Goal: Task Accomplishment & Management: Manage account settings

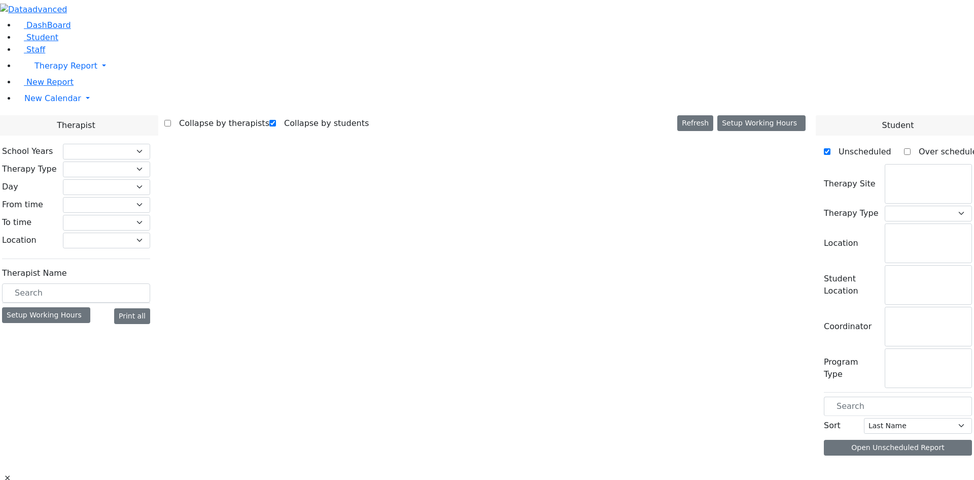
checkbox input "true"
select select "212"
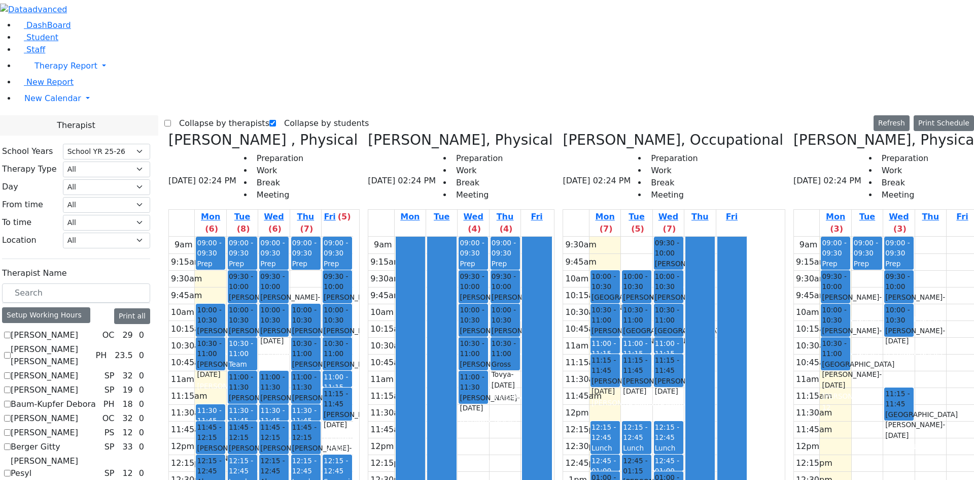
scroll to position [355, 0]
checkbox input "true"
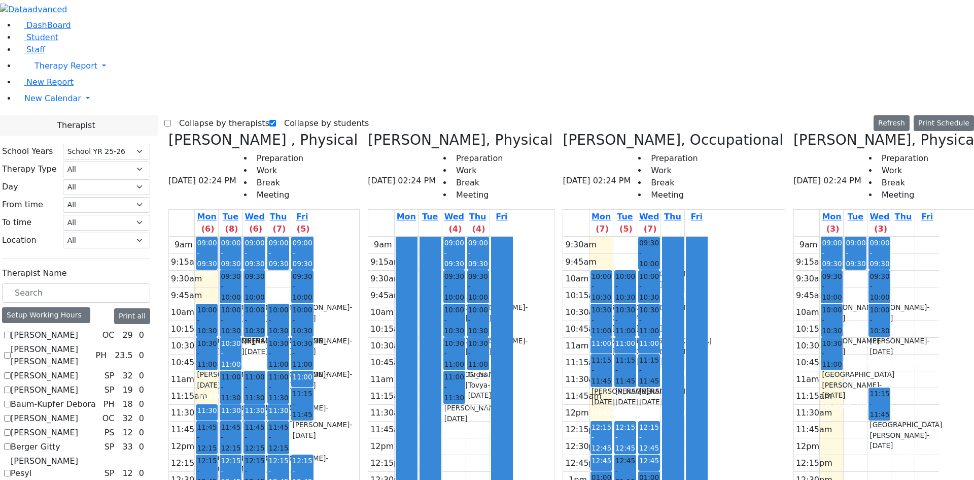
click at [198, 115] on label "Collapse by therapists" at bounding box center [220, 123] width 98 height 16
click at [171, 120] on input "Collapse by therapists" at bounding box center [167, 123] width 7 height 7
checkbox input "true"
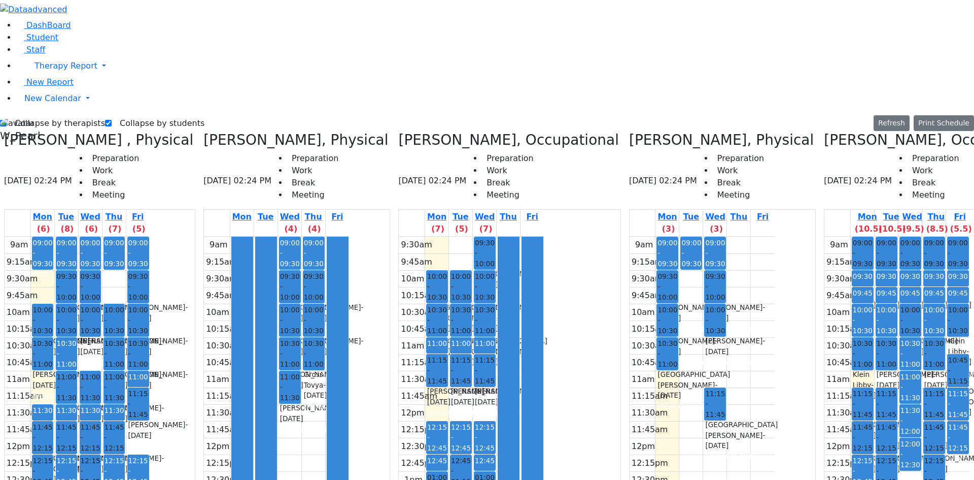
click at [912, 237] on div "9am 9:15am 9:30am 9:45am 10am 10:15am 10:30am 10:45am 11am 11:15am 11:30am 11:4…" at bounding box center [897, 438] width 145 height 402
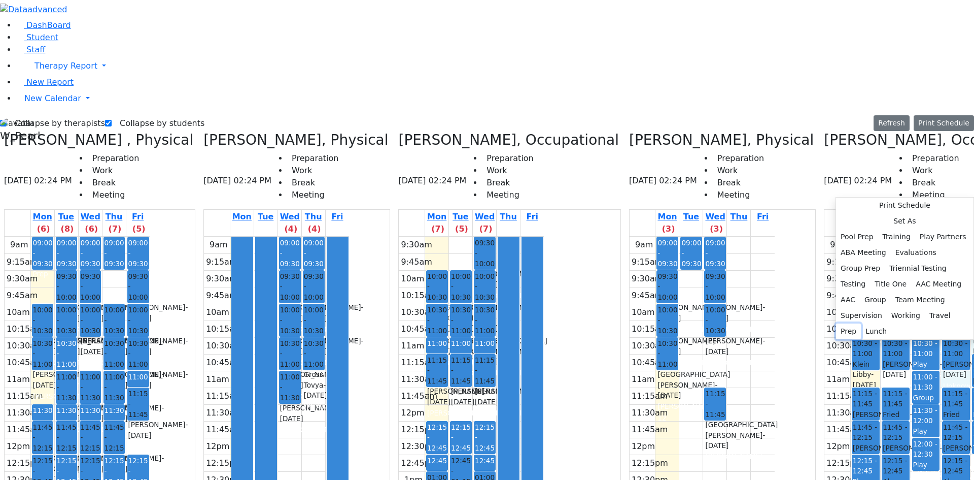
click at [836, 339] on button "Prep" at bounding box center [848, 331] width 25 height 16
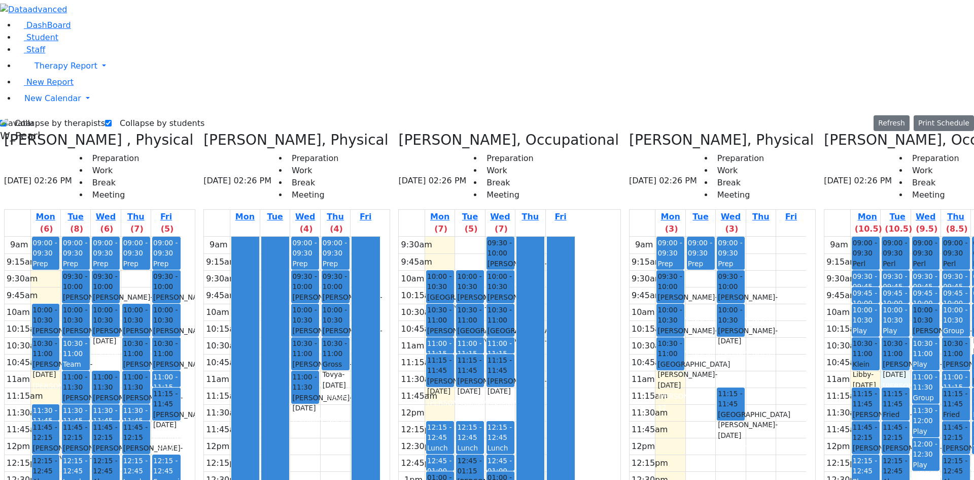
click at [856, 237] on div "9am 9:15am 9:30am 9:45am 10am 10:15am 10:30am 10:45am 11am 11:15am 11:30am 11:4…" at bounding box center [913, 438] width 177 height 402
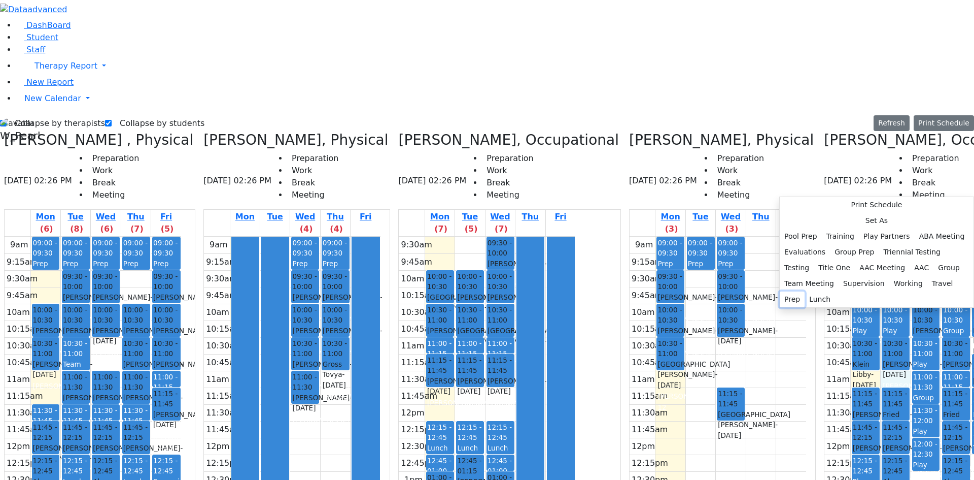
click at [805, 307] on button "Prep" at bounding box center [792, 299] width 25 height 16
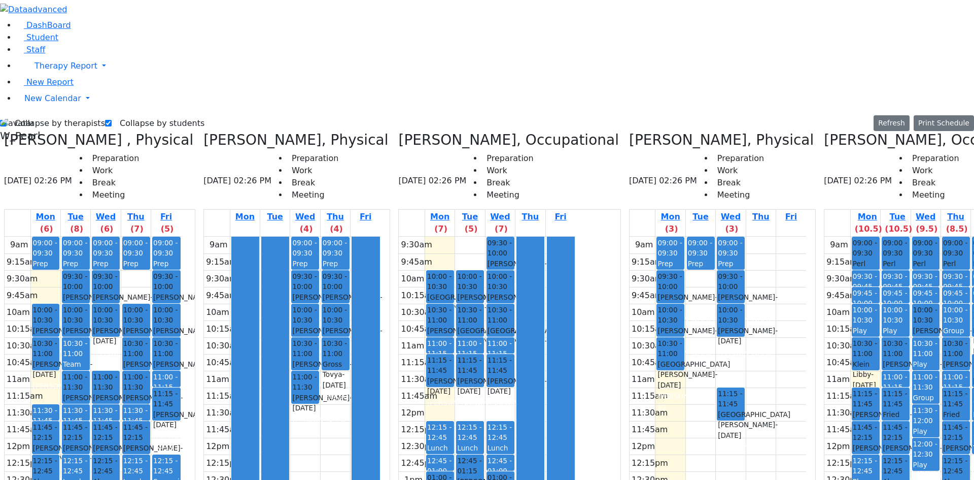
click at [830, 237] on div "9am 9:15am 9:30am 9:45am 10am 10:15am 10:30am 10:45am 11am 11:15am 11:30am 11:4…" at bounding box center [913, 438] width 177 height 402
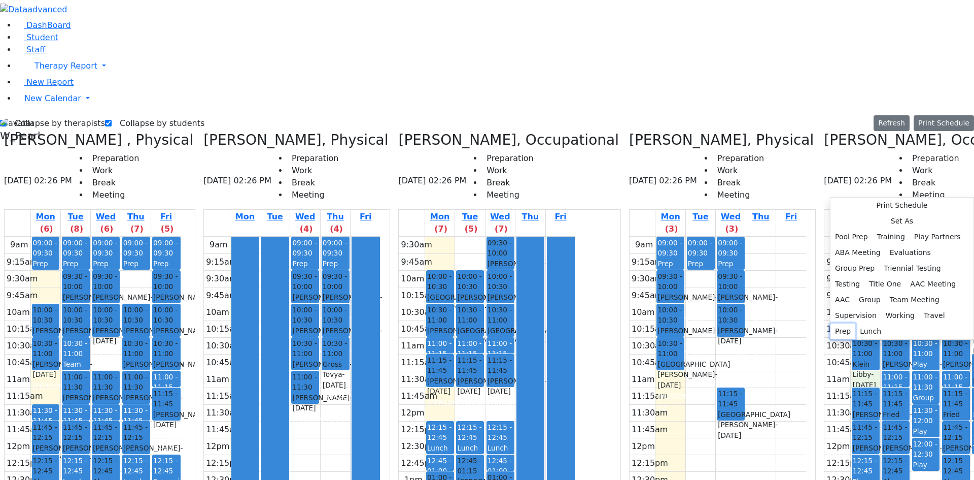
click at [831, 339] on button "Prep" at bounding box center [843, 331] width 25 height 16
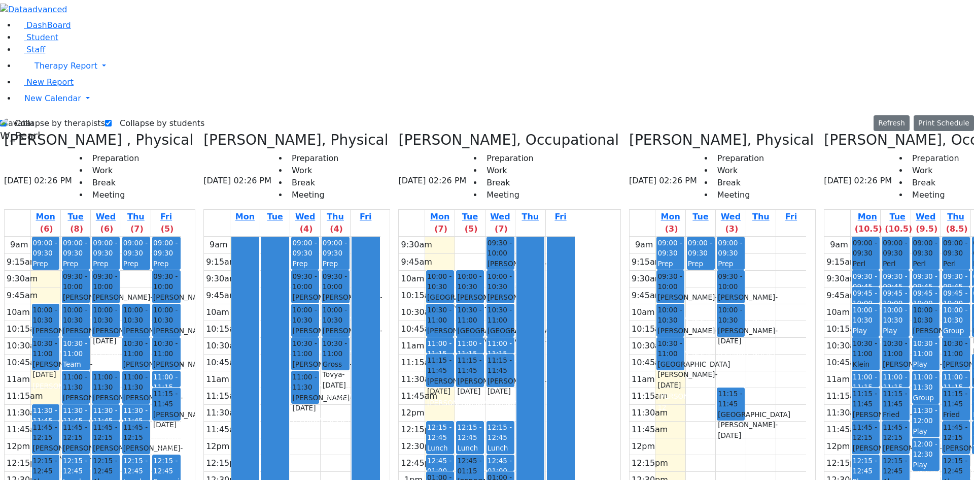
click at [834, 448] on div "9am 9:15am 9:30am 9:45am 10am 10:15am 10:30am 10:45am 11am 11:15am 11:30am 11:4…" at bounding box center [913, 438] width 177 height 402
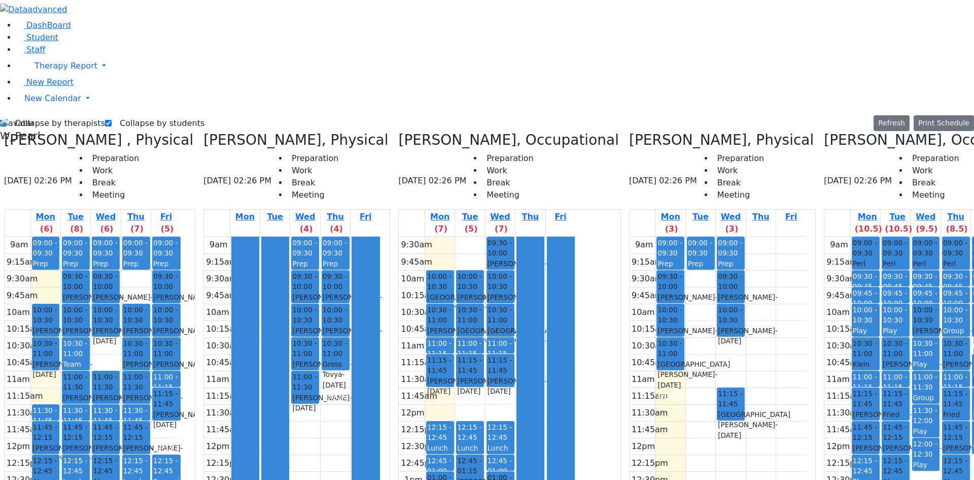
click at [864, 459] on div "Mon (10.5) Tue (10.5) Wed (9.5) Thu (8.5) Fri (5.5) 9am 9:15am 9:30am 9:45am 10…" at bounding box center [935, 424] width 222 height 430
click at [862, 451] on div "9am 9:15am 9:30am 9:45am 10am 10:15am 10:30am 10:45am 11am 11:15am 11:30am 11:4…" at bounding box center [913, 438] width 177 height 402
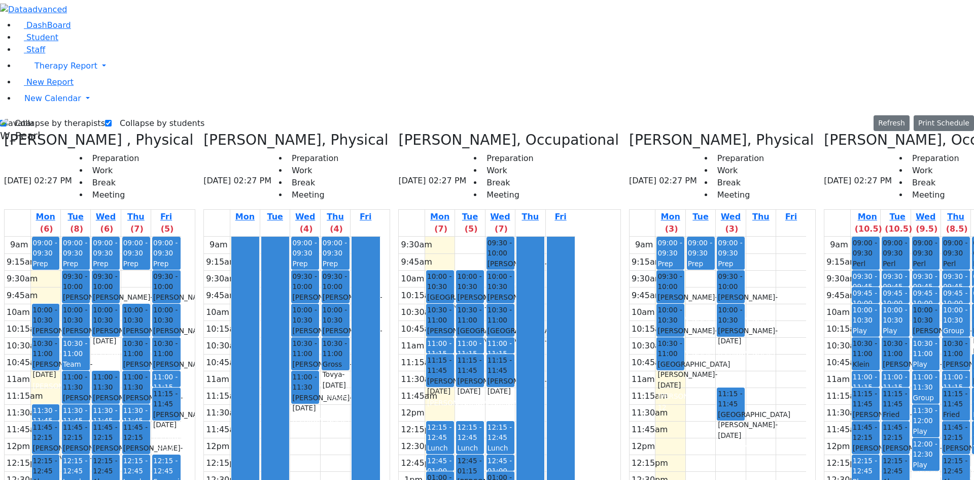
click at [881, 454] on div "9am 9:15am 9:30am 9:45am 10am 10:15am 10:30am 10:45am 11am 11:15am 11:30am 11:4…" at bounding box center [913, 438] width 177 height 402
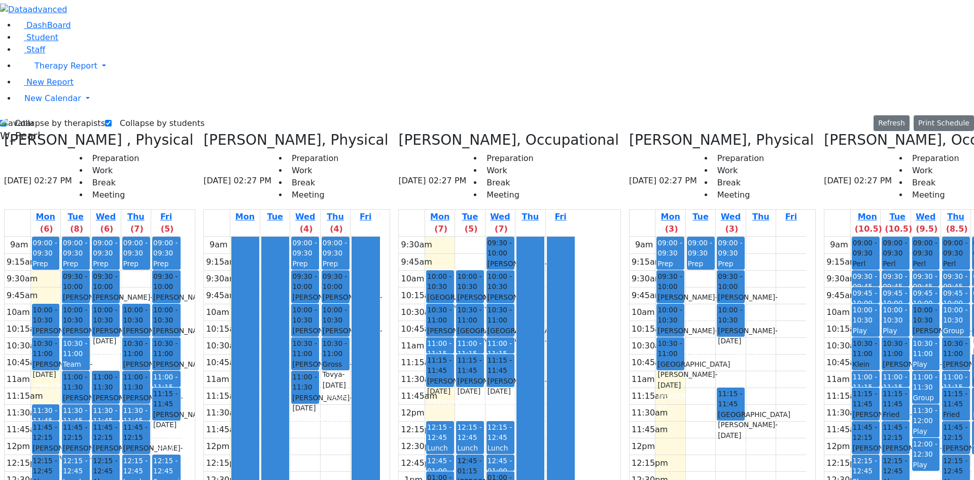
click at [918, 454] on div "9am 9:15am 9:30am 9:45am 10am 10:15am 10:30am 10:45am 11am 11:15am 11:30am 11:4…" at bounding box center [913, 438] width 177 height 402
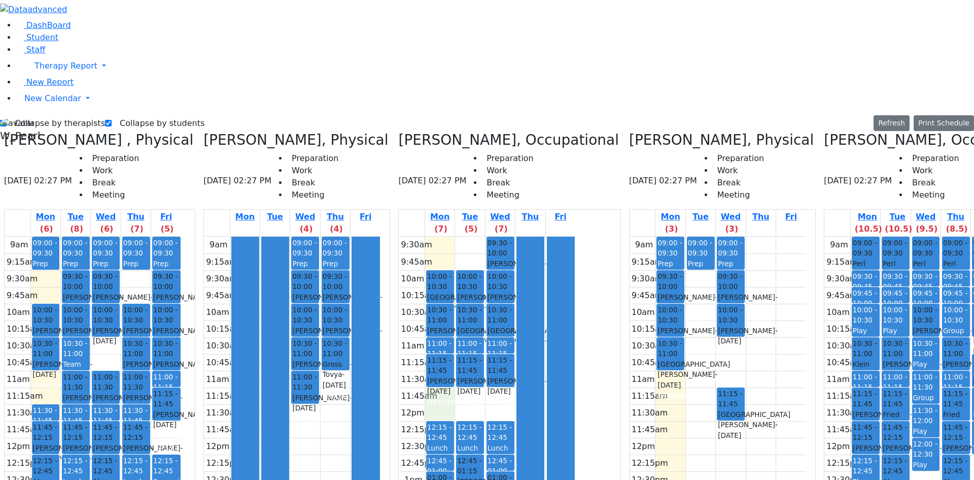
drag, startPoint x: 461, startPoint y: 214, endPoint x: 459, endPoint y: 233, distance: 18.8
click at [459, 237] on div "9:30am 9:45am 10am 10:15am 10:30am 10:45am 11am 11:15am 11:30am 11:45am 12pm 12…" at bounding box center [487, 421] width 177 height 368
drag, startPoint x: 492, startPoint y: 220, endPoint x: 492, endPoint y: 225, distance: 5.1
click at [491, 237] on div "9:30am 9:45am 10am 10:15am 10:30am 10:45am 11am 11:15am 11:30am 11:45am 12pm 12…" at bounding box center [487, 421] width 177 height 368
click at [518, 237] on div "9:30am 9:45am 10am 10:15am 10:30am 10:45am 11am 11:15am 11:30am 11:45am 12pm 12…" at bounding box center [487, 421] width 177 height 368
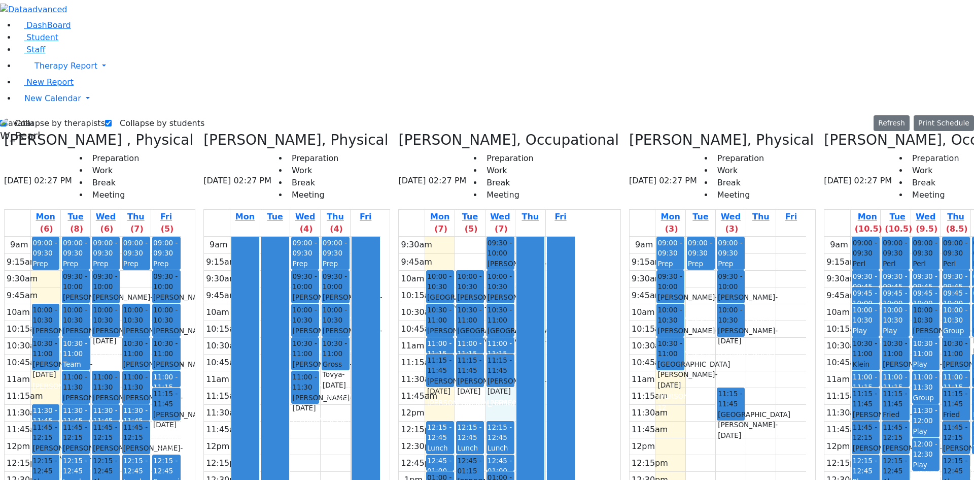
drag, startPoint x: 537, startPoint y: 225, endPoint x: 537, endPoint y: 233, distance: 8.6
click at [537, 237] on div at bounding box center [530, 420] width 27 height 367
drag, startPoint x: 545, startPoint y: 217, endPoint x: 544, endPoint y: 237, distance: 20.4
click at [544, 237] on div at bounding box center [530, 420] width 27 height 367
click at [520, 237] on div "9:30am 9:45am 10am 10:15am 10:30am 10:45am 11am 11:15am 11:30am 11:45am 12pm 12…" at bounding box center [487, 421] width 177 height 368
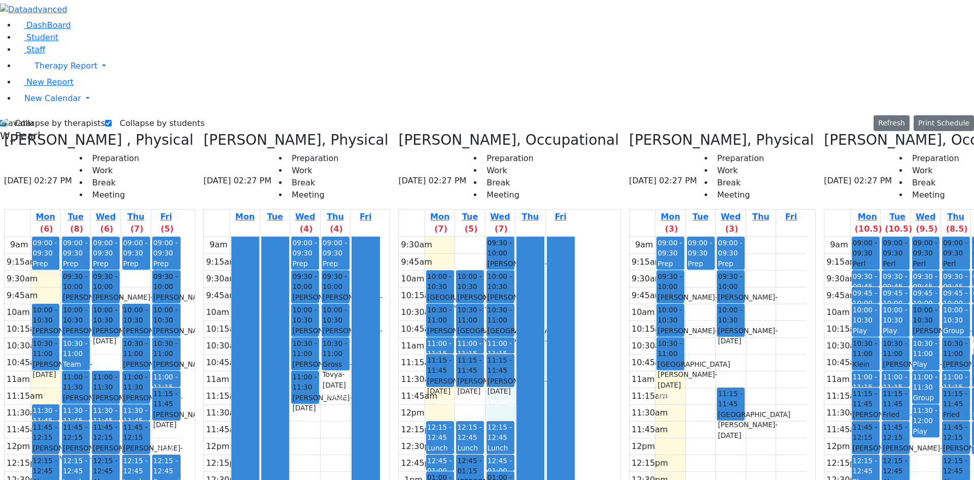
drag, startPoint x: 885, startPoint y: 275, endPoint x: 895, endPoint y: 421, distance: 147.0
click at [912, 421] on div "09:00 - 09:30 Perl Yida L. S. - 12/06/2009 Schwab, Basya PS 09:30 - 09:45 Trave…" at bounding box center [926, 438] width 29 height 402
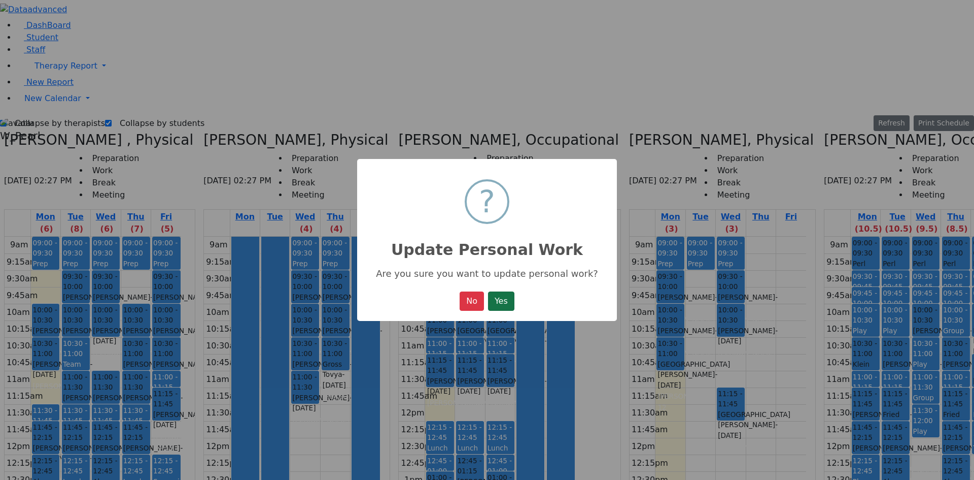
click at [506, 304] on button "Yes" at bounding box center [501, 300] width 26 height 19
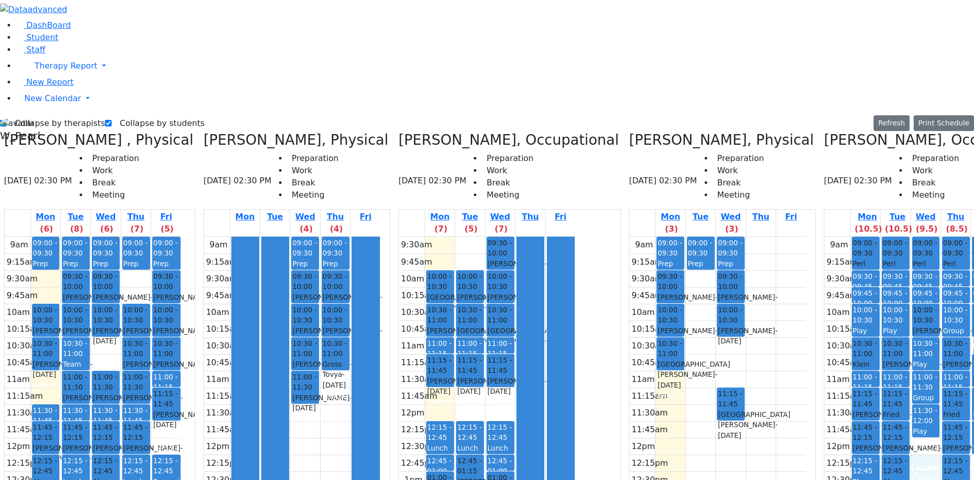
drag, startPoint x: 888, startPoint y: 292, endPoint x: 887, endPoint y: 307, distance: 15.3
click at [887, 307] on div "9am 9:15am 9:30am 9:45am 10am 10:15am 10:30am 10:45am 11am 11:15am 11:30am 11:4…" at bounding box center [913, 438] width 177 height 402
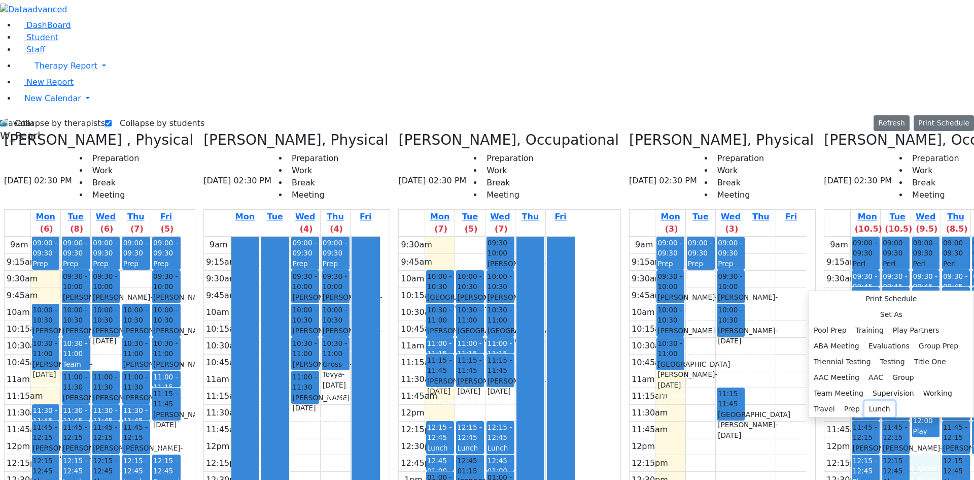
click at [865, 401] on button "Lunch" at bounding box center [880, 409] width 30 height 16
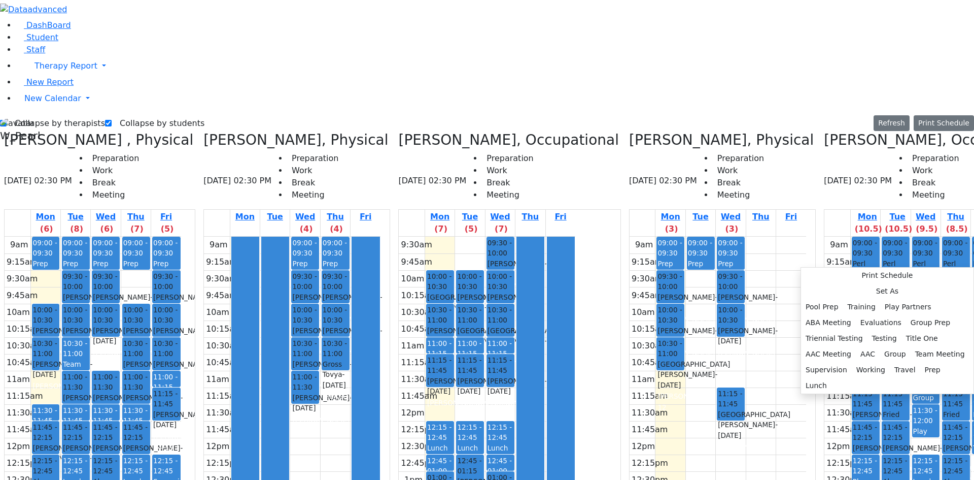
click at [886, 263] on div "9am 9:15am 9:30am 9:45am 10am 10:15am 10:30am 10:45am 11am 11:15am 11:30am 11:4…" at bounding box center [913, 438] width 177 height 402
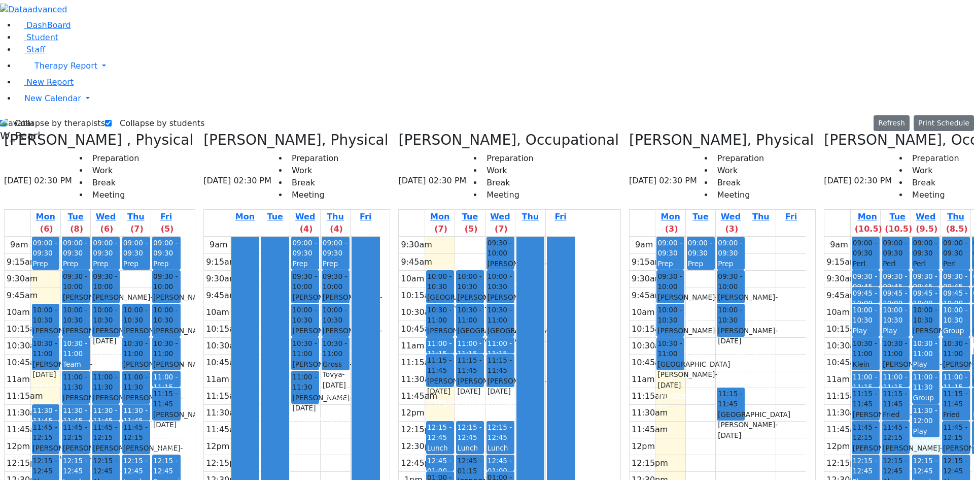
click at [962, 310] on div "Leiner Chana L., Occupational 08/25/2025 02:30 PM Preparation Work Break Meetin…" at bounding box center [935, 385] width 230 height 508
click at [950, 301] on div "9am 9:15am 9:30am 9:45am 10am 10:15am 10:30am 10:45am 11am 11:15am 11:30am 11:4…" at bounding box center [913, 438] width 177 height 402
click at [898, 267] on div "9am 9:15am 9:30am 9:45am 10am 10:15am 10:30am 10:45am 11am 11:15am 11:30am 11:4…" at bounding box center [913, 438] width 177 height 402
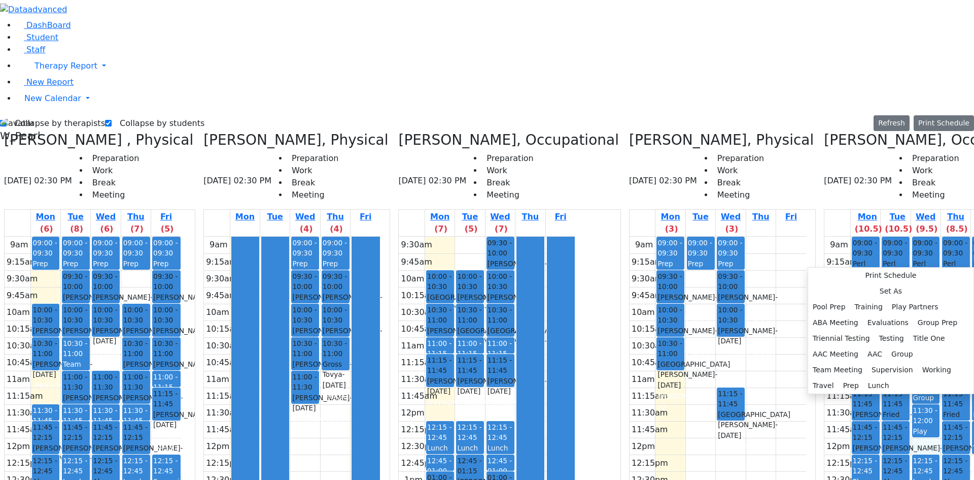
click at [884, 267] on div "Print Schedule Set As Pool Prep Training Play Partners ABA Meeting Evaluations …" at bounding box center [891, 330] width 166 height 127
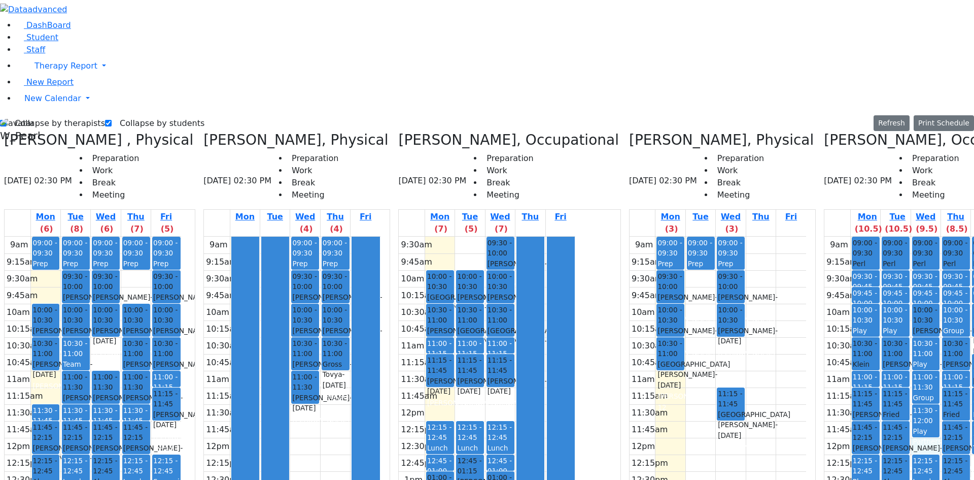
click at [890, 263] on div "9am 9:15am 9:30am 9:45am 10am 10:15am 10:30am 10:45am 11am 11:15am 11:30am 11:4…" at bounding box center [913, 438] width 177 height 402
click at [868, 328] on button "Delete Selected Schedule" at bounding box center [855, 331] width 100 height 16
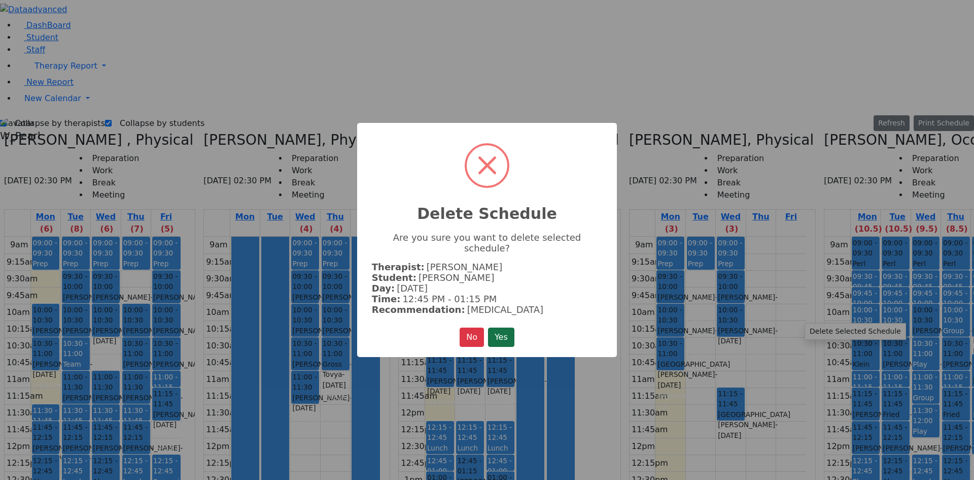
click at [513, 327] on button "Yes" at bounding box center [501, 336] width 26 height 19
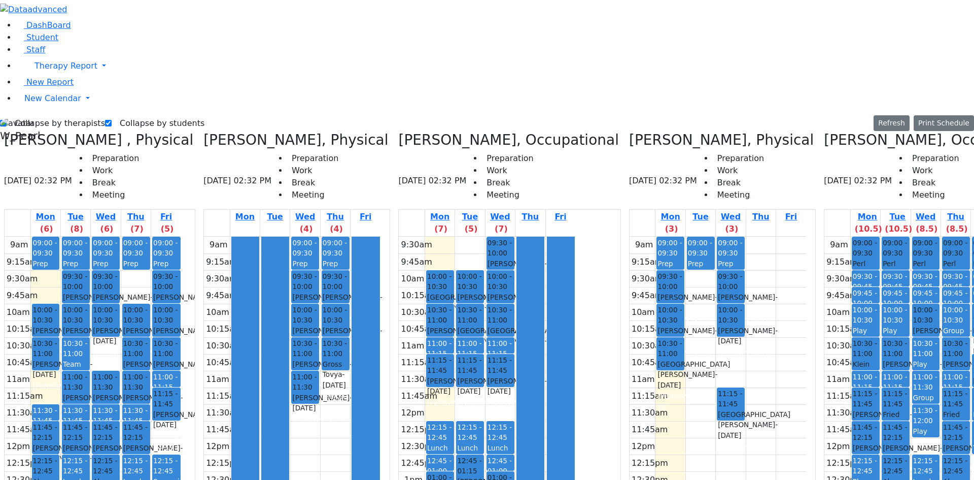
click at [853, 443] on div "Hoffman Rechy - 08/21/2017" at bounding box center [866, 453] width 26 height 21
click at [840, 265] on button "Delete Selected Schedule" at bounding box center [871, 268] width 100 height 16
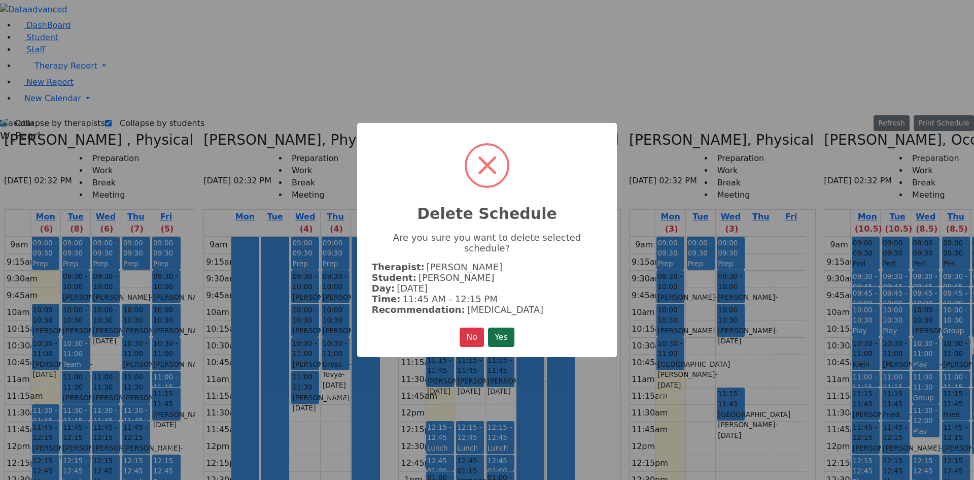
click at [510, 331] on button "Yes" at bounding box center [501, 336] width 26 height 19
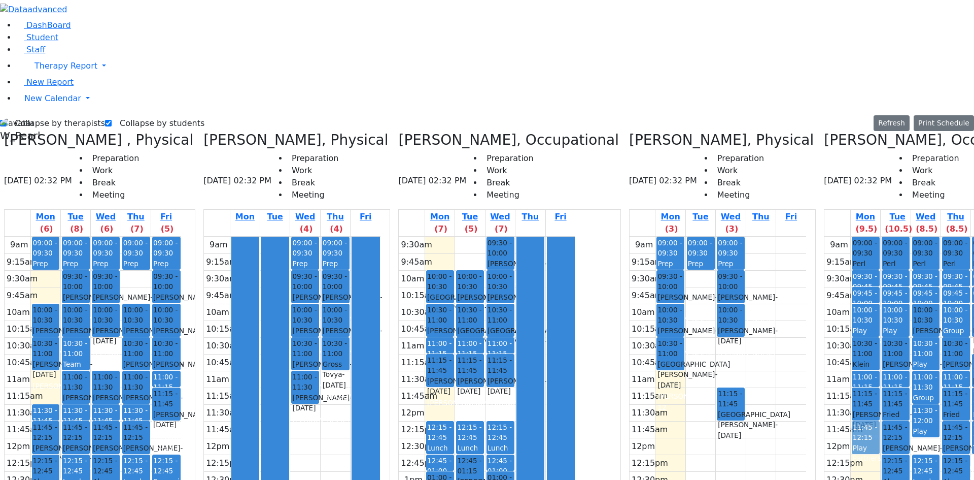
drag, startPoint x: 828, startPoint y: 284, endPoint x: 826, endPoint y: 251, distance: 33.0
click at [851, 251] on div "09:00 - 09:30 Perl Yida L. S. - 12/06/2009 Schwab, Basya PS 09:30 - 09:45 Trave…" at bounding box center [865, 438] width 29 height 402
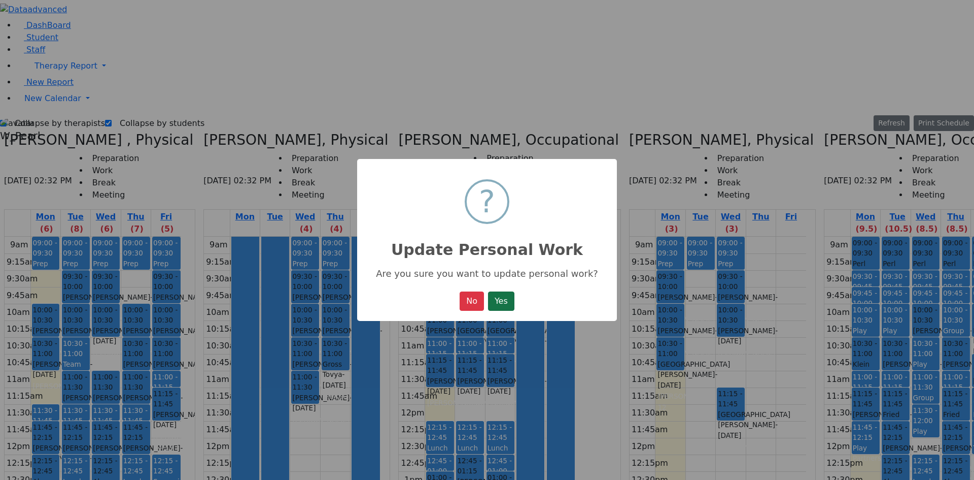
click at [511, 297] on button "Yes" at bounding box center [501, 300] width 26 height 19
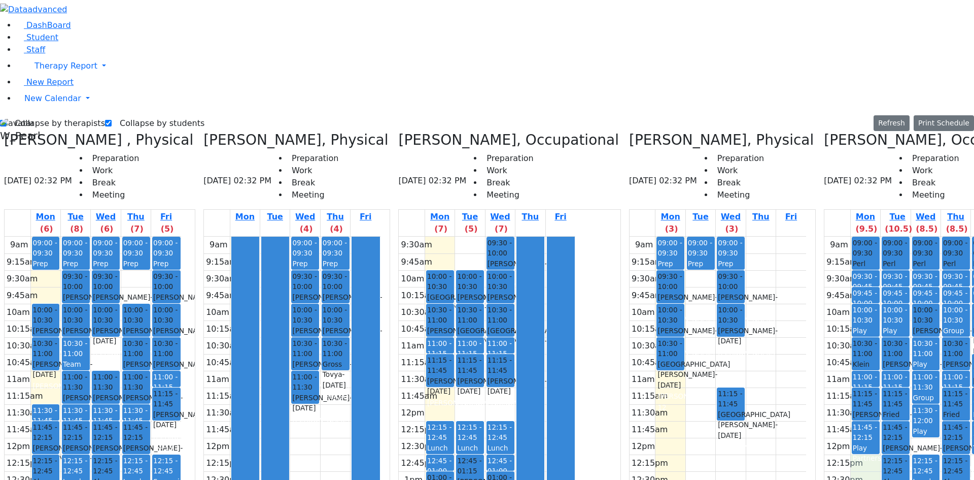
drag, startPoint x: 820, startPoint y: 285, endPoint x: 820, endPoint y: 291, distance: 6.6
click at [825, 293] on div "9am 9:15am 9:30am 9:45am 10am 10:15am 10:30am 10:45am 11am 11:15am 11:30am 11:4…" at bounding box center [913, 438] width 177 height 402
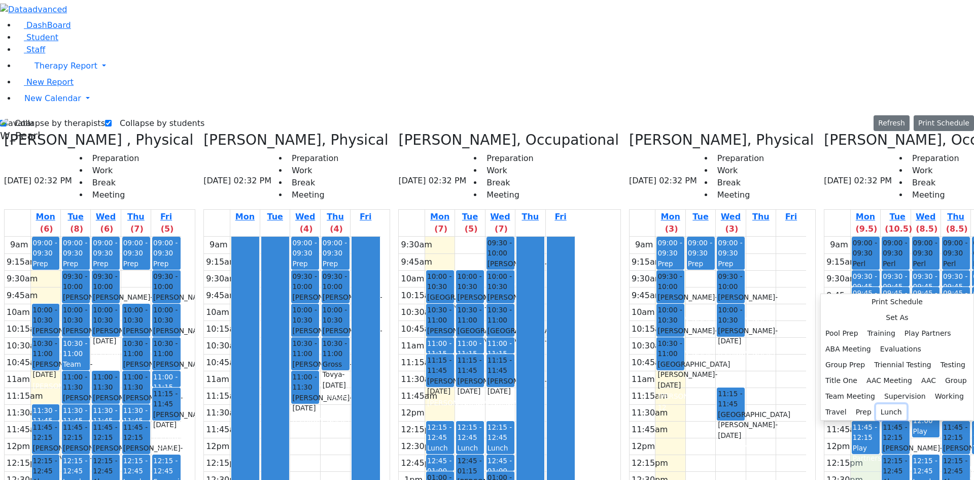
click at [877, 404] on button "Lunch" at bounding box center [892, 412] width 30 height 16
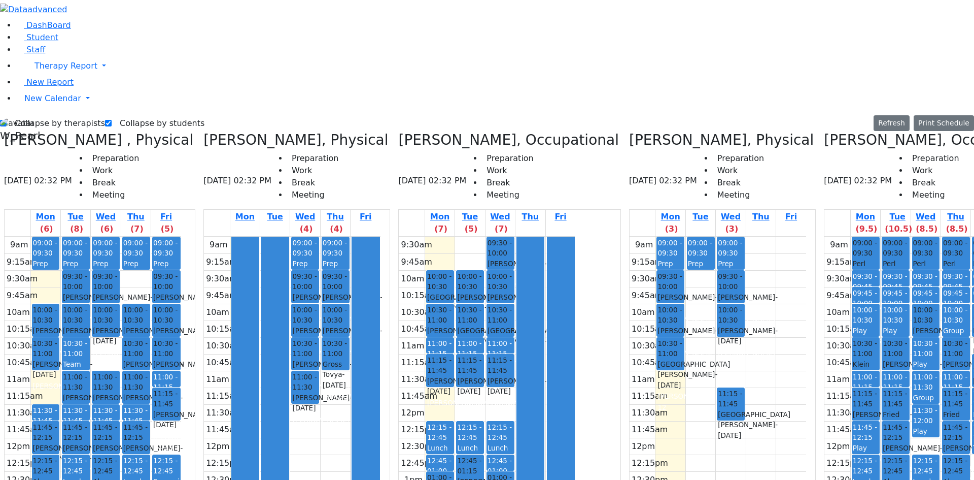
drag, startPoint x: 866, startPoint y: 328, endPoint x: 887, endPoint y: 328, distance: 20.8
click at [887, 328] on tr "09:00 - 09:30 Perl Yida L. S. - 12/06/2009 Schwab, Basya PS 09:30 - 09:45 Trave…" at bounding box center [913, 438] width 177 height 402
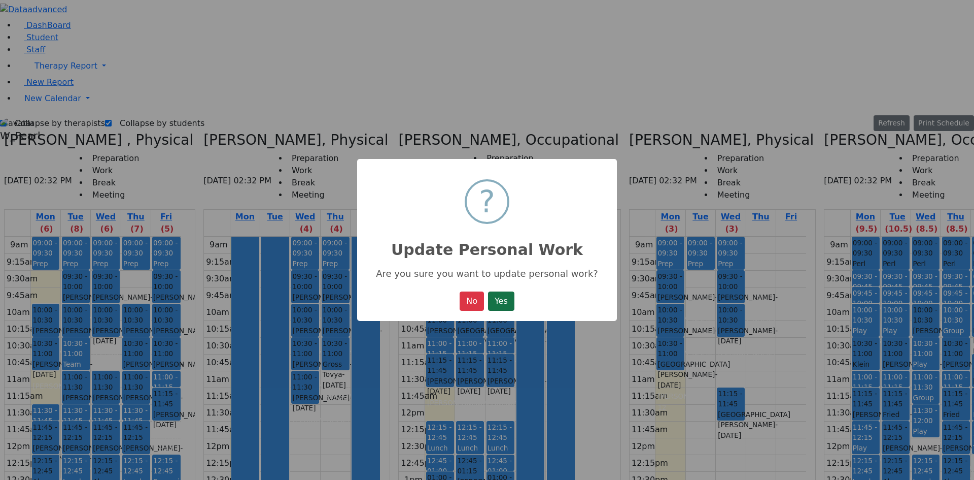
click at [515, 300] on button "Yes" at bounding box center [501, 300] width 26 height 19
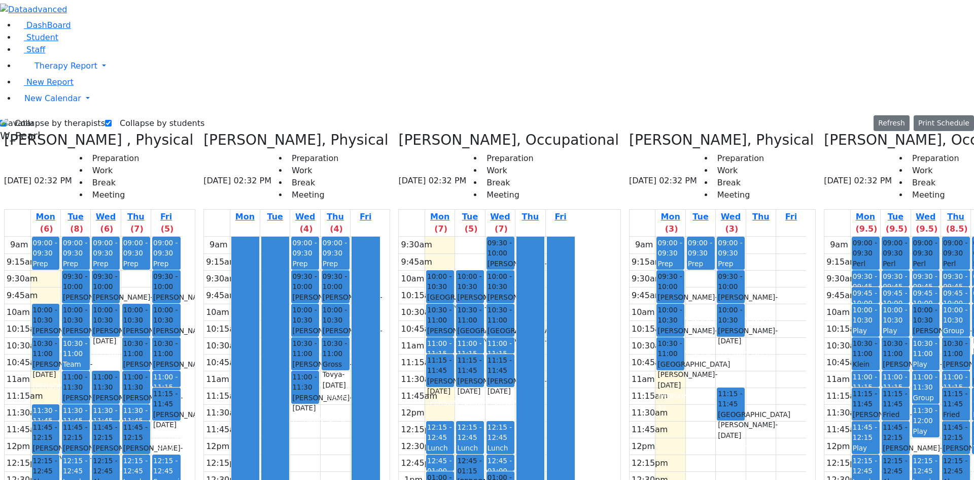
drag, startPoint x: 853, startPoint y: 320, endPoint x: 855, endPoint y: 331, distance: 11.8
click at [855, 331] on div "9am 9:15am 9:30am 9:45am 10am 10:15am 10:30am 10:45am 11am 11:15am 11:30am 11:4…" at bounding box center [913, 438] width 177 height 402
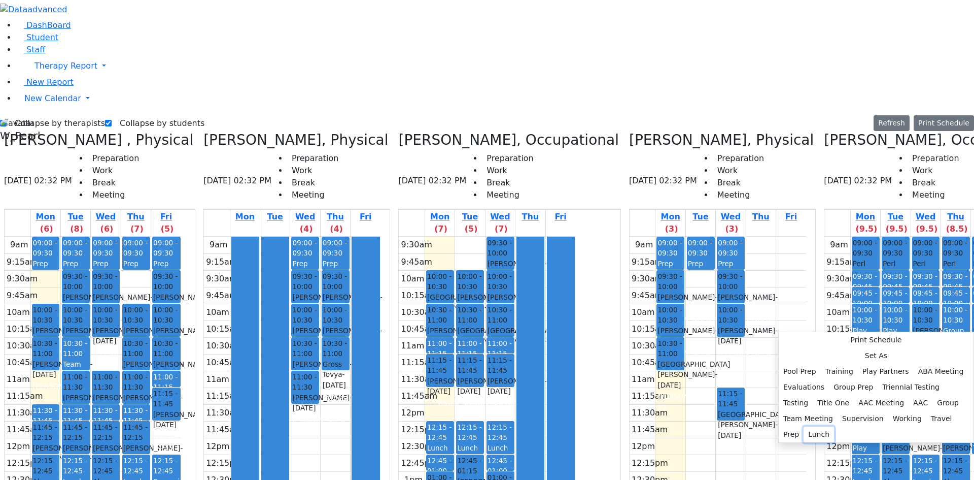
click at [834, 426] on button "Lunch" at bounding box center [819, 434] width 30 height 16
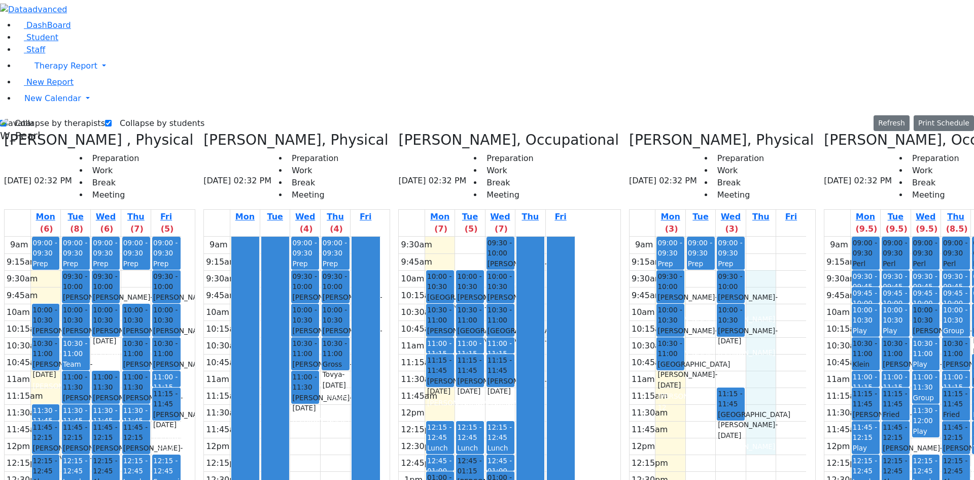
click at [715, 275] on div "9am 9:15am 9:30am 9:45am 10am 10:15am 10:30am 10:45am 11am 11:15am 11:30am 11:4…" at bounding box center [718, 438] width 177 height 402
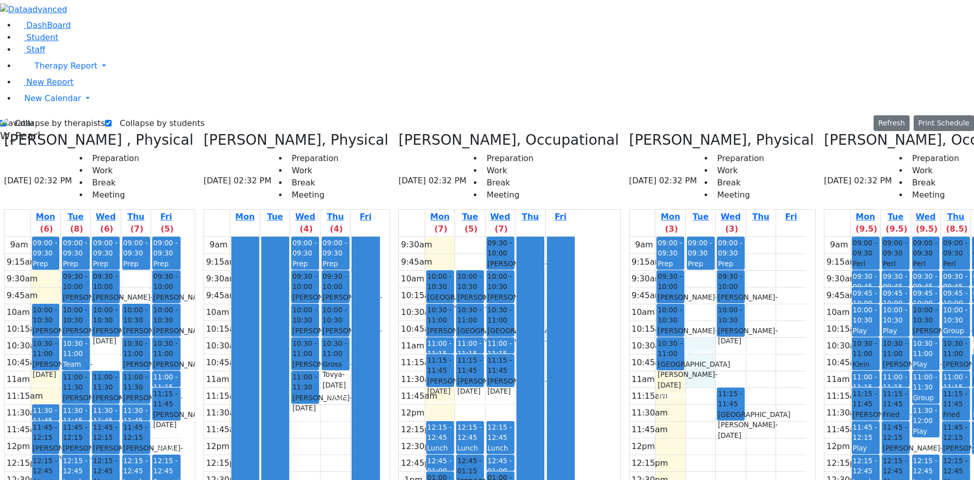
drag, startPoint x: 675, startPoint y: 163, endPoint x: 690, endPoint y: 208, distance: 47.7
click at [688, 237] on div "9am 9:15am 9:30am 9:45am 10am 10:15am 10:30am 10:45am 11am 11:15am 11:30am 11:4…" at bounding box center [718, 438] width 177 height 402
click at [755, 237] on div "9am 9:15am 9:30am 9:45am 10am 10:15am 10:30am 10:45am 11am 11:15am 11:30am 11:4…" at bounding box center [718, 438] width 177 height 402
drag, startPoint x: 918, startPoint y: 322, endPoint x: 920, endPoint y: 394, distance: 72.1
click at [942, 394] on div "09:00 - 09:30 Perl Yida L. S. - 12/06/2009 Schwab, Basya PS 09:30 - 09:45 Trave…" at bounding box center [956, 438] width 29 height 402
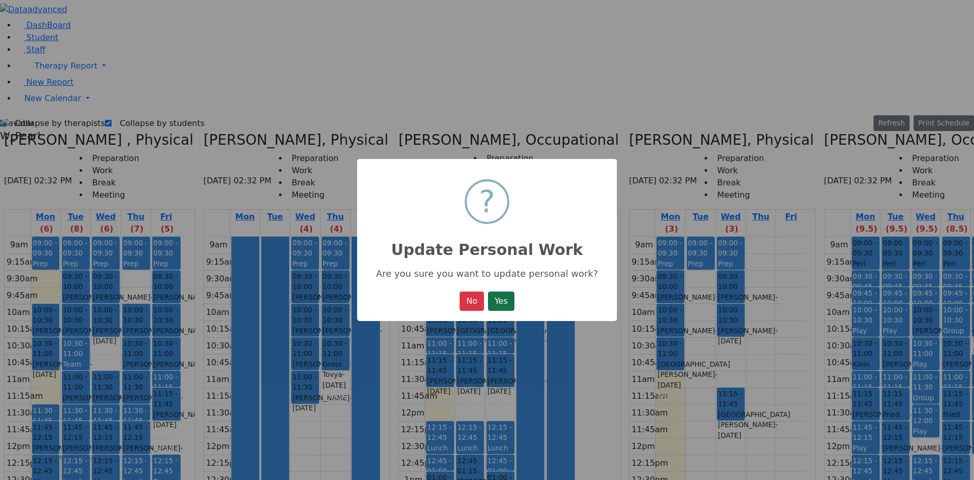
drag, startPoint x: 498, startPoint y: 301, endPoint x: 601, endPoint y: 283, distance: 104.6
click at [499, 301] on button "Yes" at bounding box center [501, 300] width 26 height 19
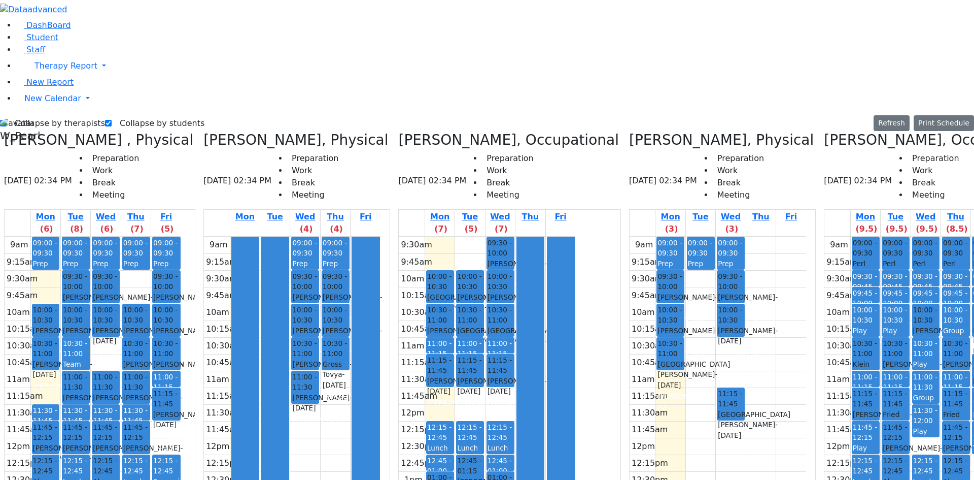
drag, startPoint x: 915, startPoint y: 318, endPoint x: 919, endPoint y: 331, distance: 13.7
click at [919, 332] on div "9am 9:15am 9:30am 9:45am 10am 10:15am 10:30am 10:45am 11am 11:15am 11:30am 11:4…" at bounding box center [913, 438] width 177 height 402
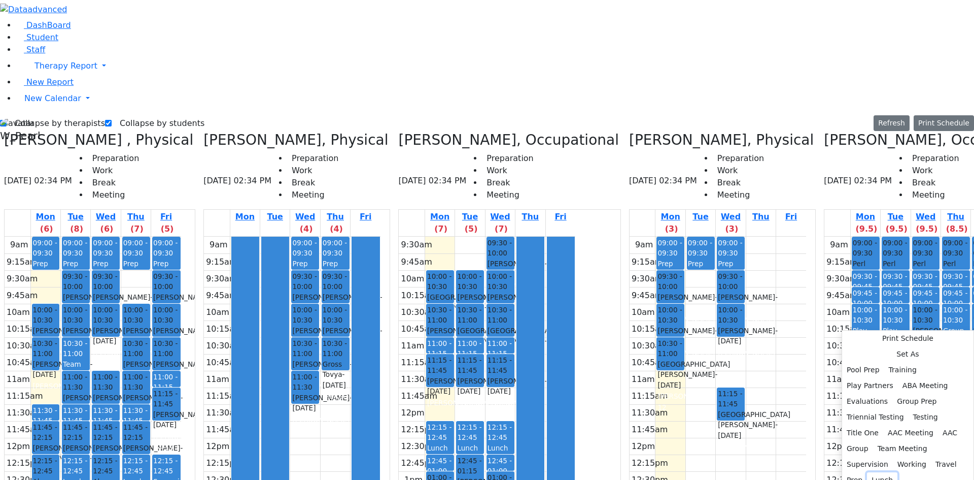
click at [867, 472] on button "Lunch" at bounding box center [882, 480] width 30 height 16
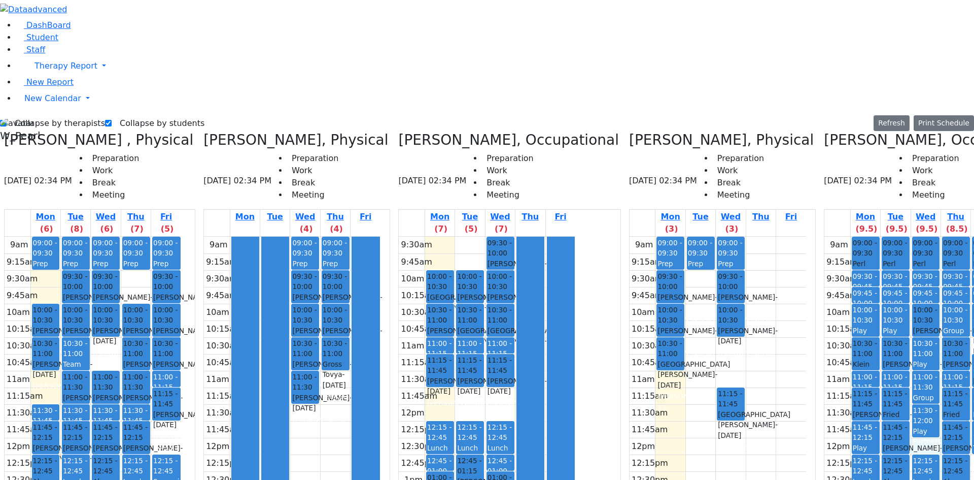
click at [896, 267] on div "9am 9:15am 9:30am 9:45am 10am 10:15am 10:30am 10:45am 11am 11:15am 11:30am 11:4…" at bounding box center [913, 438] width 177 height 402
click at [962, 308] on div "9am 9:15am 9:30am 9:45am 10am 10:15am 10:30am 10:45am 11am 11:15am 11:30am 11:4…" at bounding box center [913, 438] width 177 height 402
click at [886, 259] on div "9am 9:15am 9:30am 9:45am 10am 10:15am 10:30am 10:45am 11am 11:15am 11:30am 11:4…" at bounding box center [913, 438] width 177 height 402
drag, startPoint x: 888, startPoint y: 241, endPoint x: 887, endPoint y: 256, distance: 14.8
click at [912, 256] on div "09:00 - 09:30 Perl Yida L. S. - 12/06/2009 Schwab, Basya PS 09:30 - 09:45 Trave…" at bounding box center [926, 438] width 29 height 402
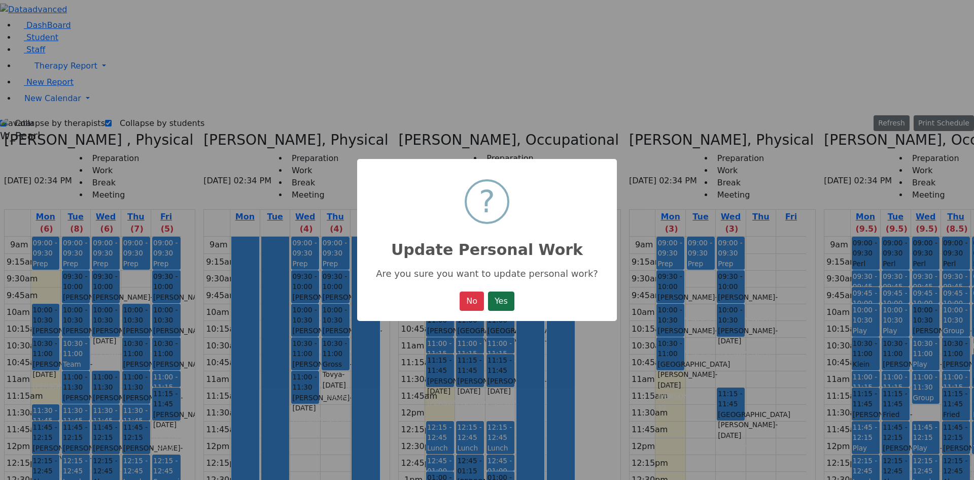
click at [498, 298] on button "Yes" at bounding box center [501, 300] width 26 height 19
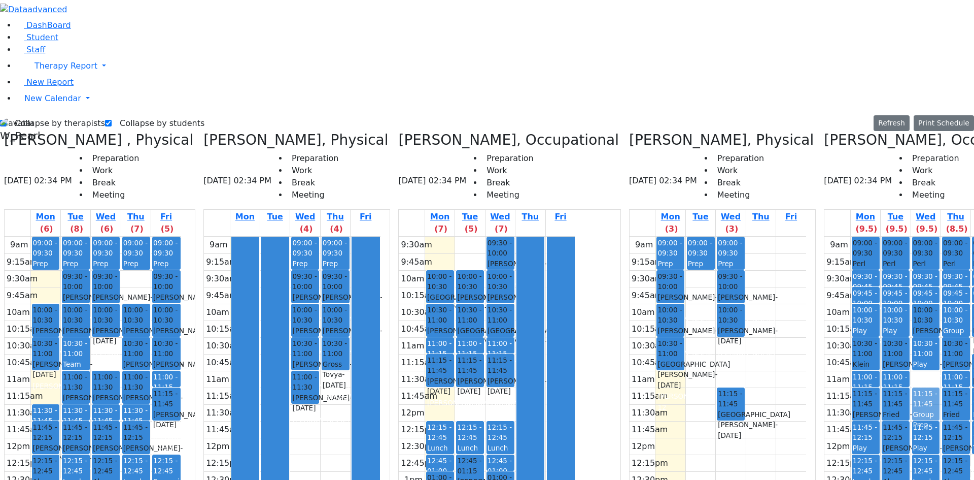
drag, startPoint x: 894, startPoint y: 206, endPoint x: 890, endPoint y: 225, distance: 19.1
click at [912, 237] on div "09:00 - 09:30 Perl Yida L. S. - 12/06/2009 Schwab, Basya PS 09:30 - 09:45 Trave…" at bounding box center [926, 438] width 29 height 402
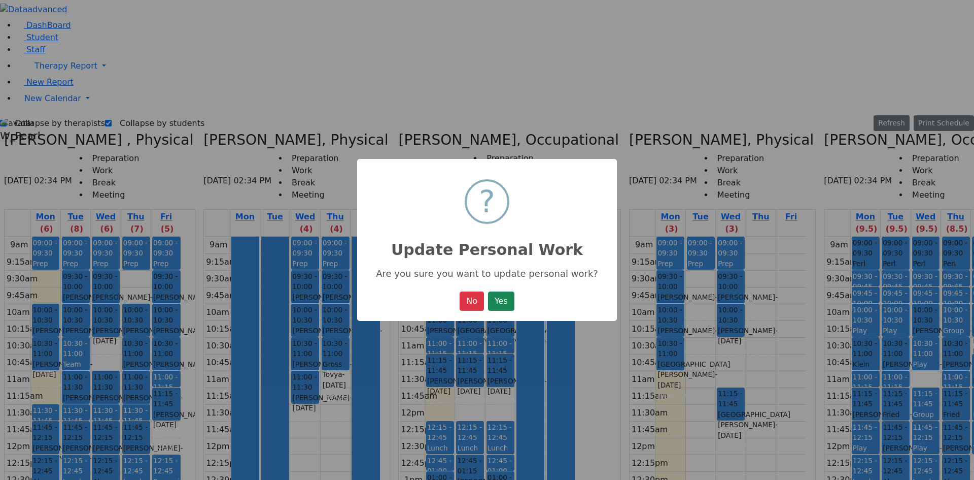
drag, startPoint x: 526, startPoint y: 290, endPoint x: 512, endPoint y: 297, distance: 15.4
click at [524, 292] on div "× ? Update Personal Work Are you sure you want to update personal work? No No Y…" at bounding box center [487, 240] width 260 height 162
click at [510, 299] on button "Yes" at bounding box center [501, 300] width 26 height 19
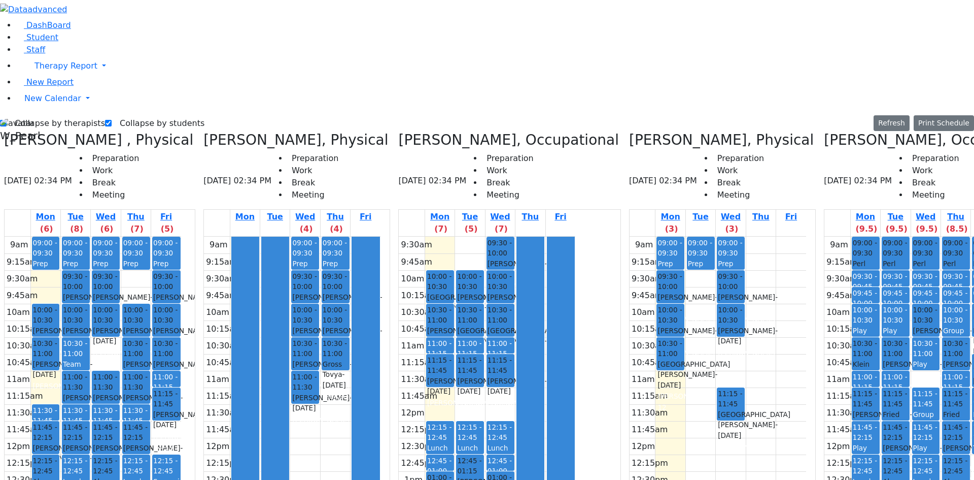
click at [874, 237] on div "9am 9:15am 9:30am 9:45am 10am 10:15am 10:30am 10:45am 11am 11:15am 11:30am 11:4…" at bounding box center [913, 438] width 177 height 402
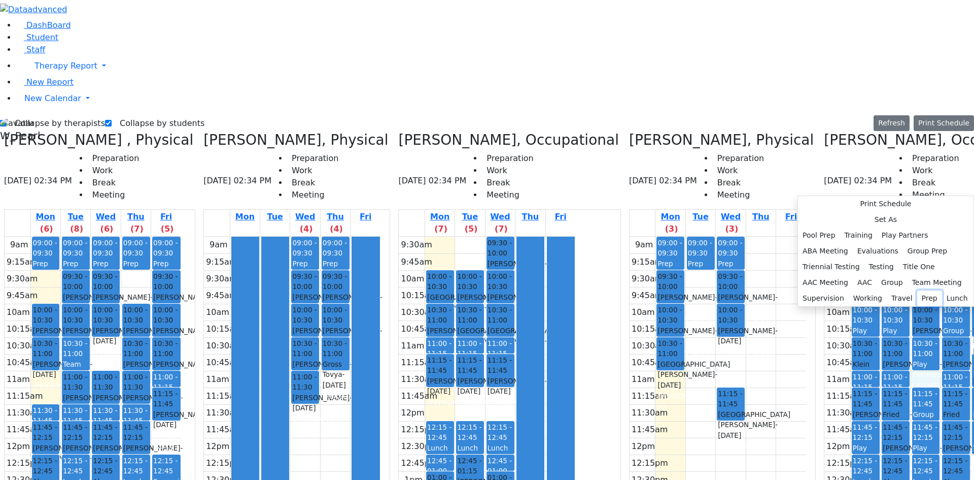
drag, startPoint x: 930, startPoint y: 447, endPoint x: 925, endPoint y: 443, distance: 6.8
click at [928, 306] on button "Prep" at bounding box center [930, 298] width 25 height 16
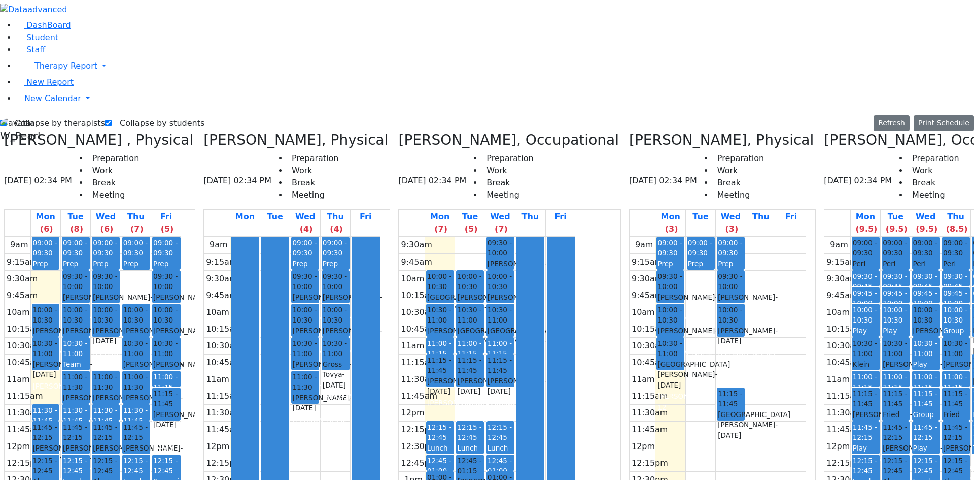
click at [940, 355] on div "9am 9:15am 9:30am 9:45am 10am 10:15am 10:30am 10:45am 11am 11:15am 11:30am 11:4…" at bounding box center [913, 438] width 177 height 402
click at [952, 237] on div "9am 9:15am 9:30am 9:45am 10am 10:15am 10:30am 10:45am 11am 11:15am 11:30am 11:4…" at bounding box center [913, 438] width 177 height 402
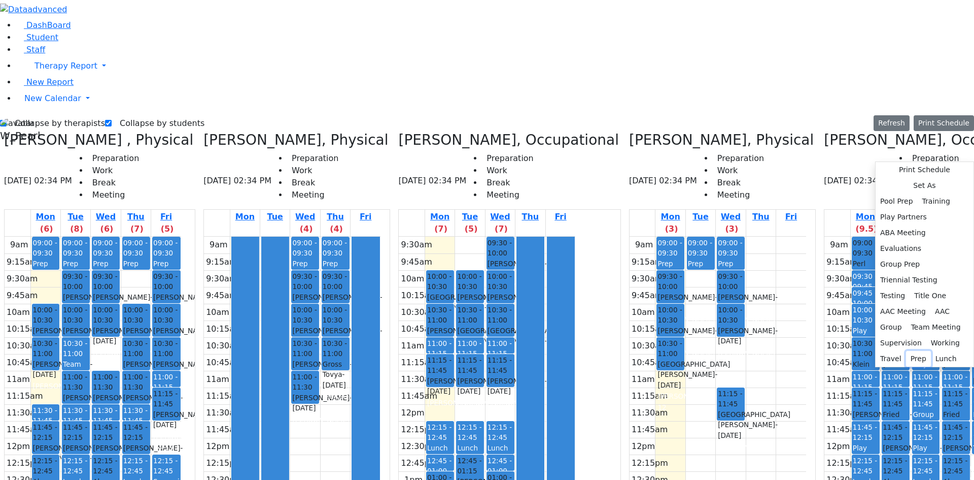
click at [906, 366] on button "Prep" at bounding box center [918, 359] width 25 height 16
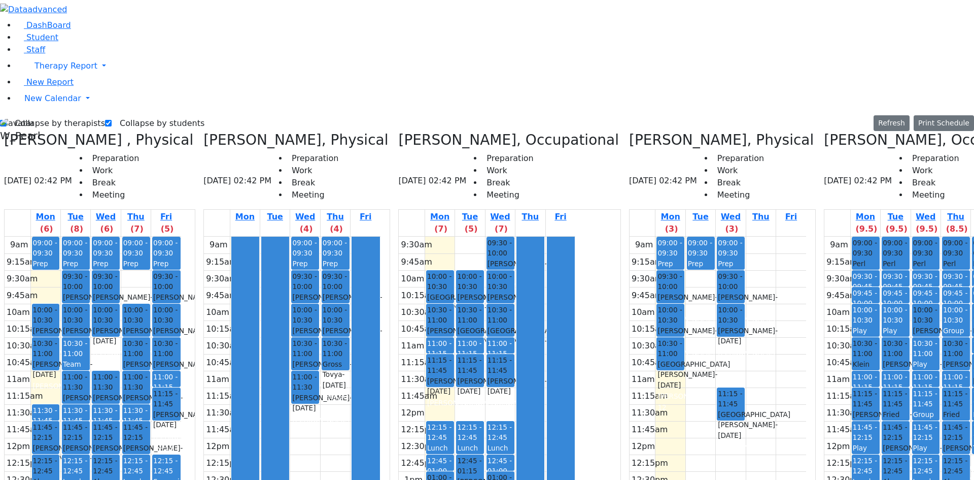
click at [918, 440] on div "9am 9:15am 9:30am 9:45am 10am 10:15am 10:30am 10:45am 11am 11:15am 11:30am 11:4…" at bounding box center [913, 438] width 177 height 402
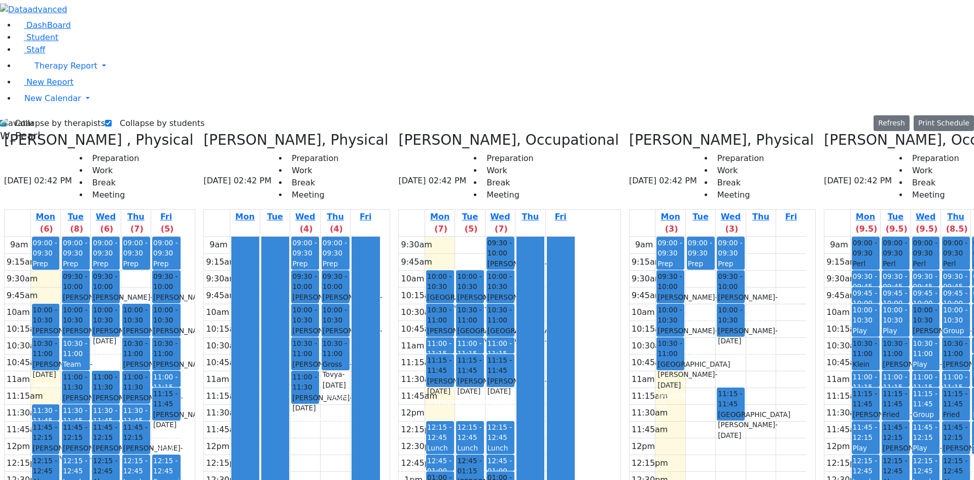
click at [942, 439] on div "9am 9:15am 9:30am 9:45am 10am 10:15am 10:30am 10:45am 11am 11:15am 11:30am 11:4…" at bounding box center [913, 438] width 177 height 402
click at [886, 446] on button "Edit Prep" at bounding box center [874, 451] width 51 height 16
select select "4"
select select "14:45:00"
select select "15:00:00"
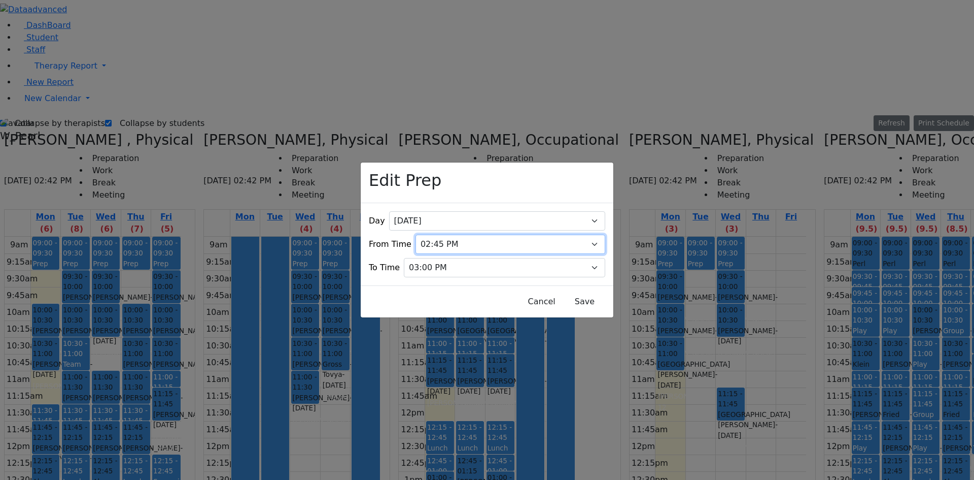
click at [456, 234] on select "07:00 AM 07:15 AM 07:30 AM 07:45 AM 08:00 AM 08:15 AM 08:30 AM 08:45 AM 09:00 A…" at bounding box center [511, 243] width 190 height 19
select select "14:30:00"
click at [422, 234] on select "07:00 AM 07:15 AM 07:30 AM 07:45 AM 08:00 AM 08:15 AM 08:30 AM 08:45 AM 09:00 A…" at bounding box center [511, 243] width 190 height 19
click at [575, 297] on button "Save" at bounding box center [584, 301] width 45 height 19
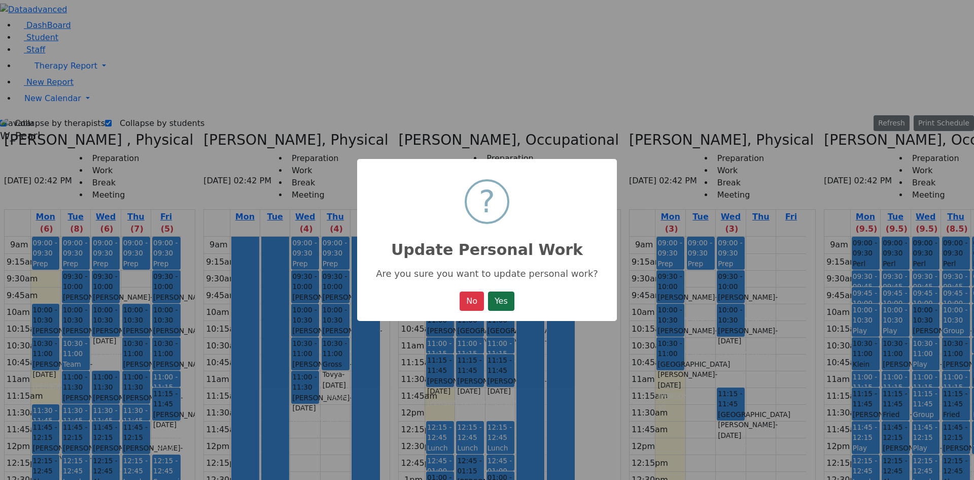
click at [512, 303] on button "Yes" at bounding box center [501, 300] width 26 height 19
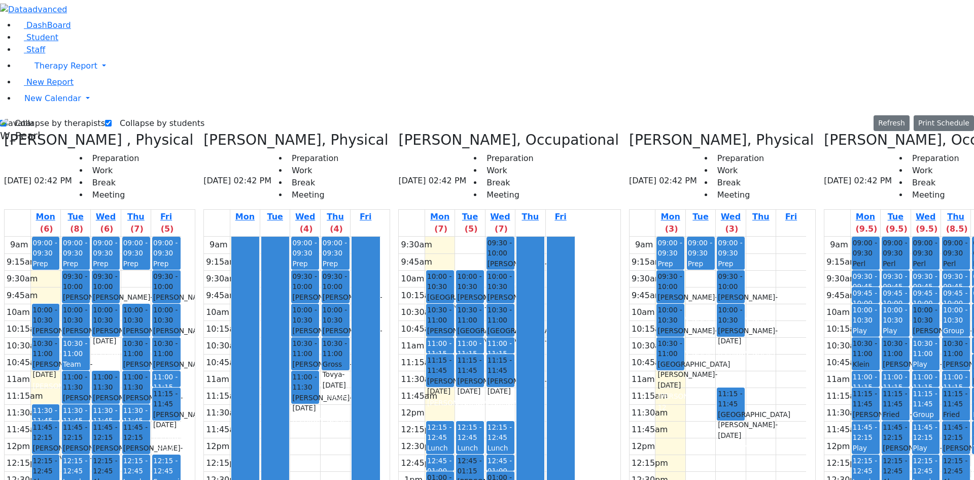
click at [715, 320] on div "9am 9:15am 9:30am 9:45am 10am 10:15am 10:30am 10:45am 11am 11:15am 11:30am 11:4…" at bounding box center [718, 438] width 177 height 402
click at [722, 319] on div "9am 9:15am 9:30am 9:45am 10am 10:15am 10:30am 10:45am 11am 11:15am 11:30am 11:4…" at bounding box center [718, 438] width 177 height 402
click at [31, 115] on div "Collapse by therapists Collapse by students Refresh Setup Working Hours Print S…" at bounding box center [487, 377] width 987 height 524
click at [40, 115] on label "Collapse by therapists" at bounding box center [56, 123] width 98 height 16
click at [7, 120] on input "Collapse by therapists" at bounding box center [3, 123] width 7 height 7
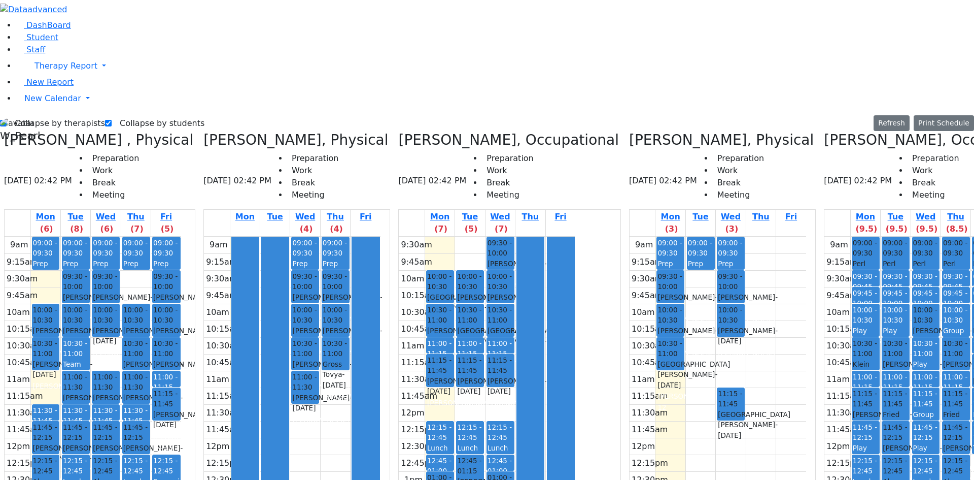
checkbox input "false"
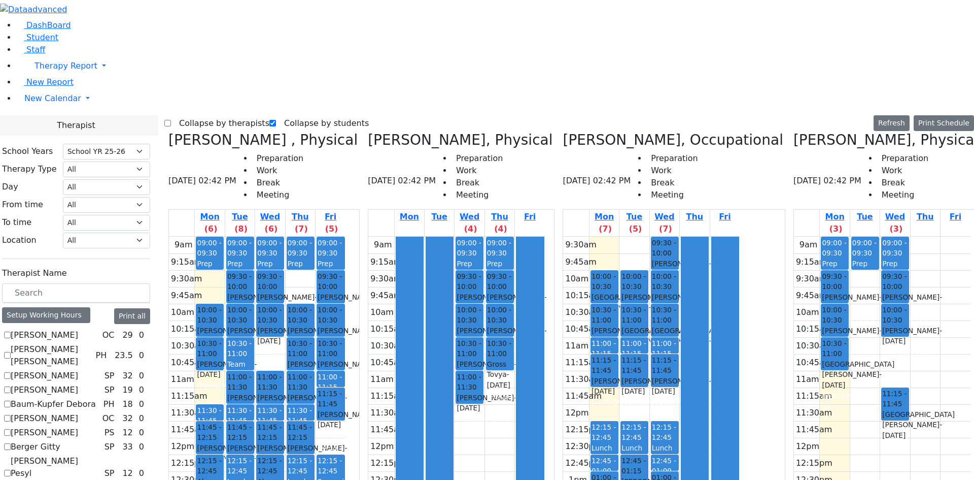
scroll to position [609, 0]
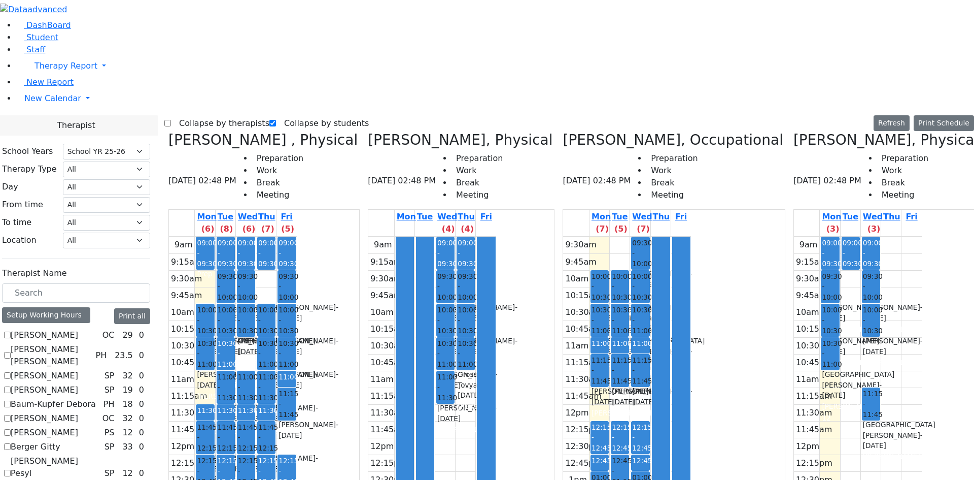
checkbox input "false"
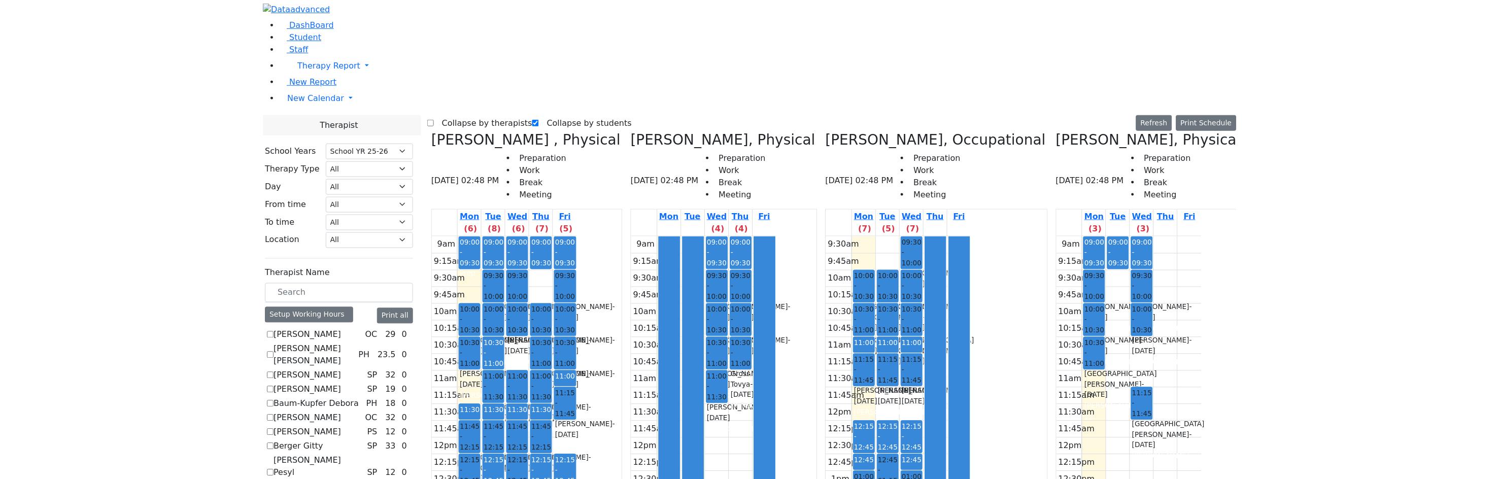
scroll to position [406, 0]
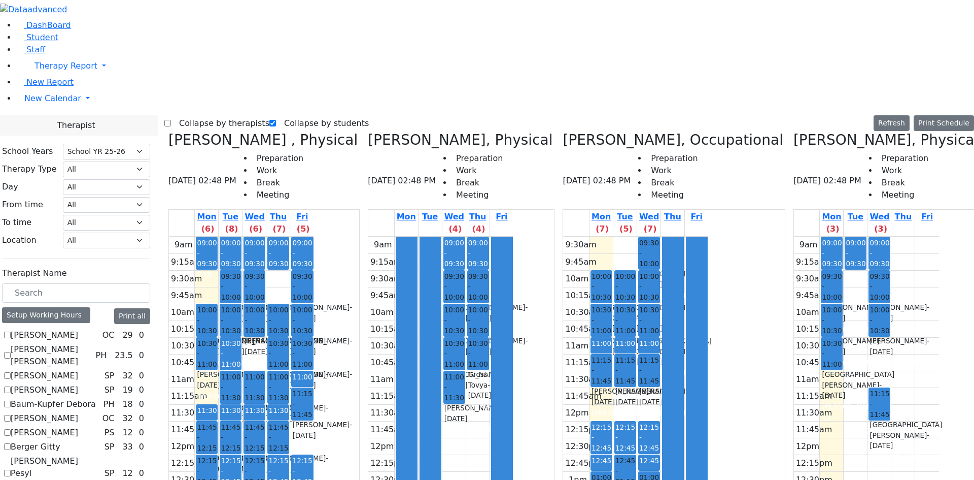
checkbox input "true"
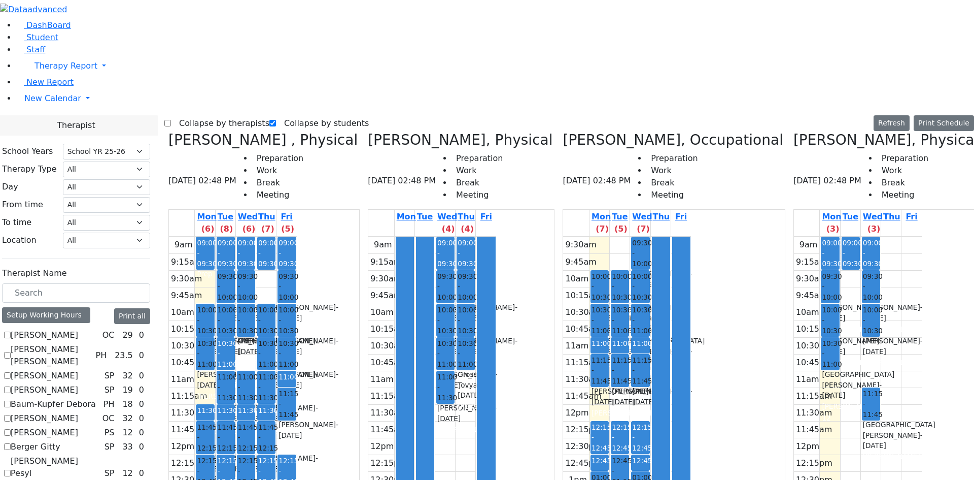
click at [198, 115] on label "Collapse by therapists" at bounding box center [220, 123] width 98 height 16
click at [171, 120] on input "Collapse by therapists" at bounding box center [167, 123] width 7 height 7
checkbox input "true"
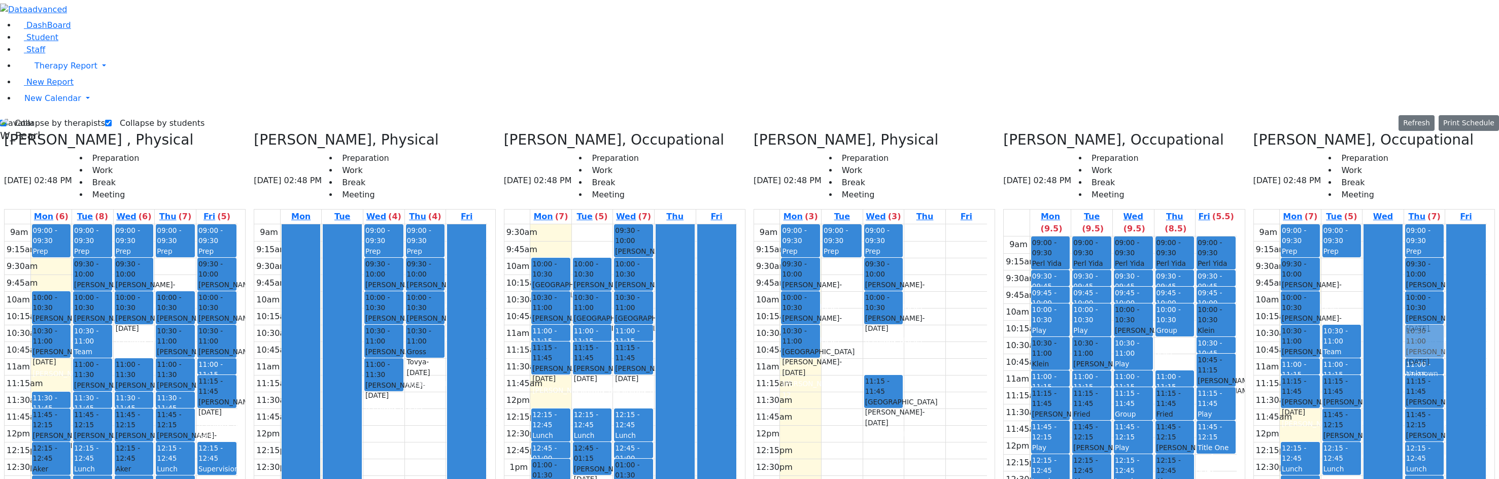
drag, startPoint x: 1175, startPoint y: 171, endPoint x: 1406, endPoint y: 166, distance: 231.0
click at [974, 166] on div "Reiss Adeena , Physical 08/25/2025 02:48 PM Preparation Work Break Meeting Mon …" at bounding box center [749, 385] width 1499 height 508
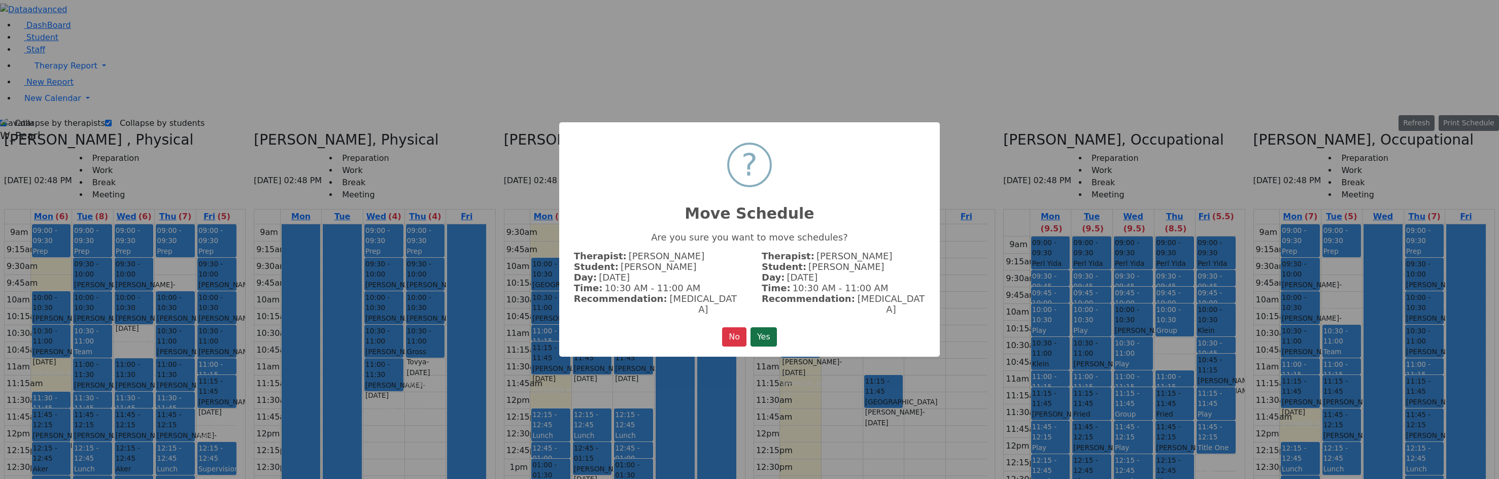
click at [767, 327] on button "Yes" at bounding box center [764, 336] width 26 height 19
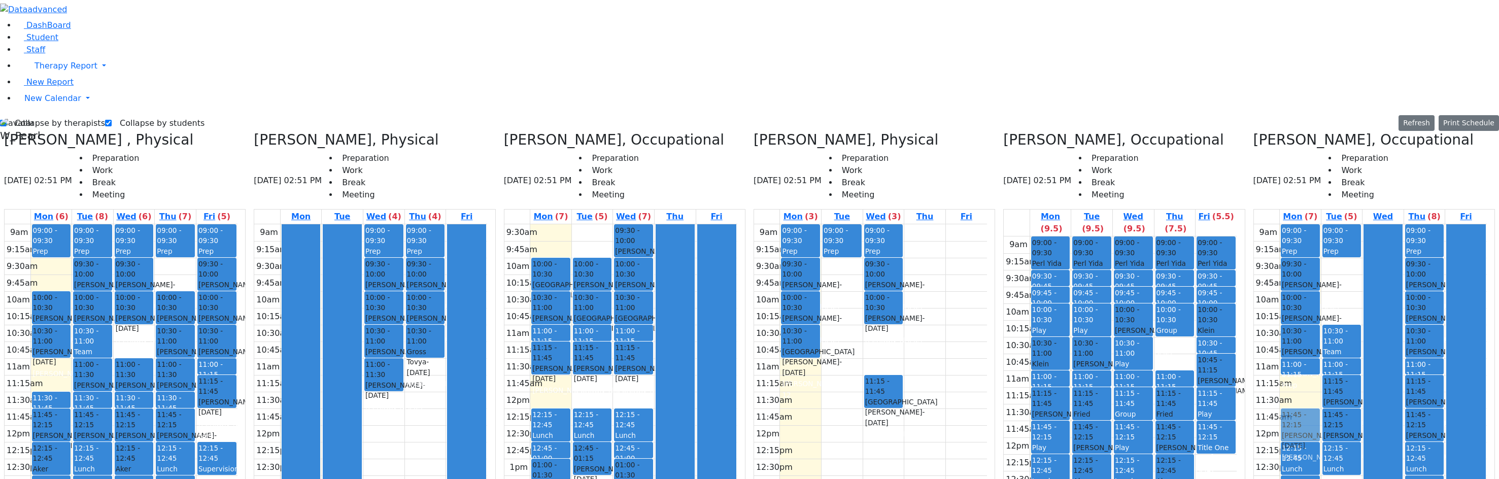
click at [974, 246] on div "09:00 - 09:30 Prep 09:30 - 10:00 Meisels Chaya - 12/30/2016 Kaganoff, Sara 10:0…" at bounding box center [1300, 425] width 41 height 402
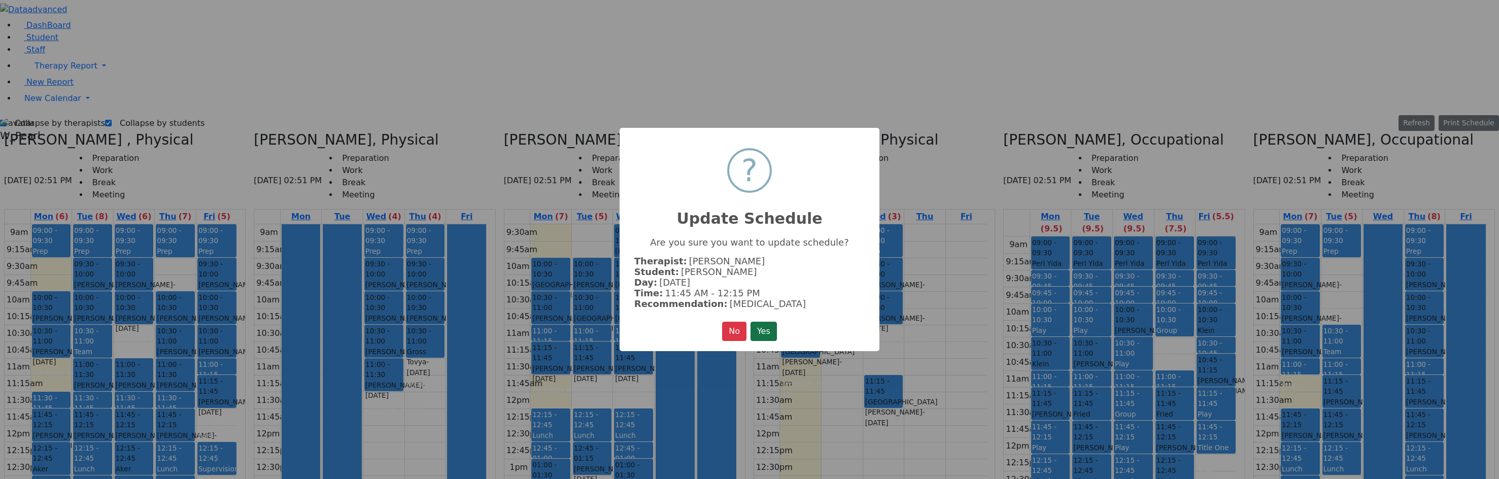
click at [756, 326] on button "Yes" at bounding box center [764, 331] width 26 height 19
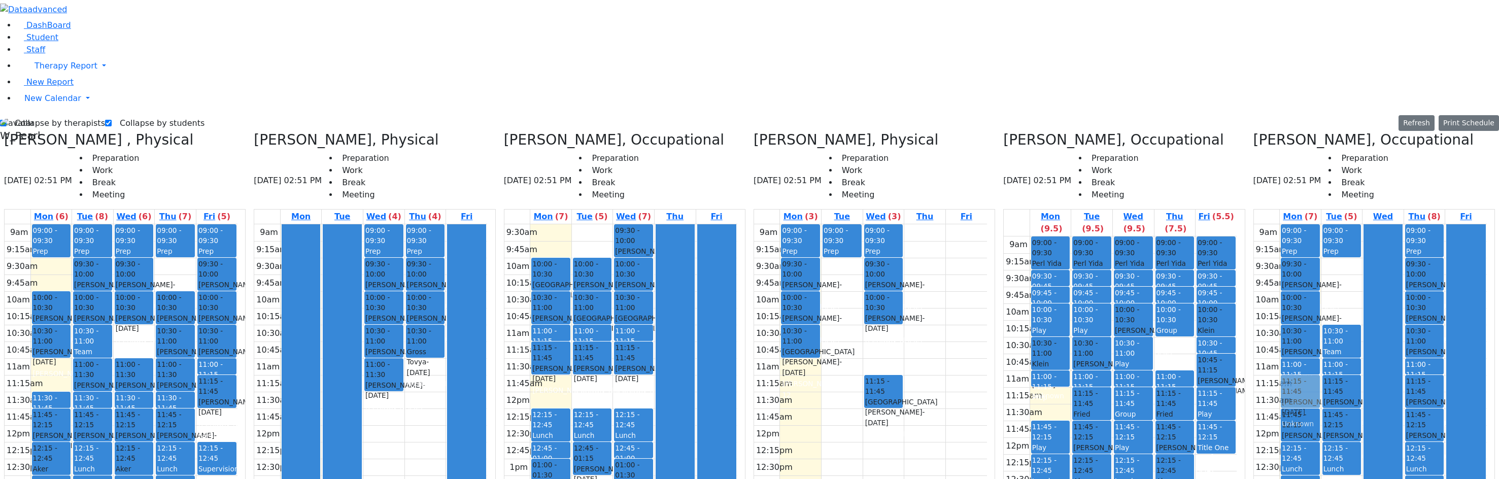
drag, startPoint x: 1051, startPoint y: 227, endPoint x: 1279, endPoint y: 227, distance: 227.9
click at [974, 227] on div "Reiss Adeena , Physical 08/25/2025 02:51 PM Preparation Work Break Meeting Mon …" at bounding box center [749, 385] width 1499 height 508
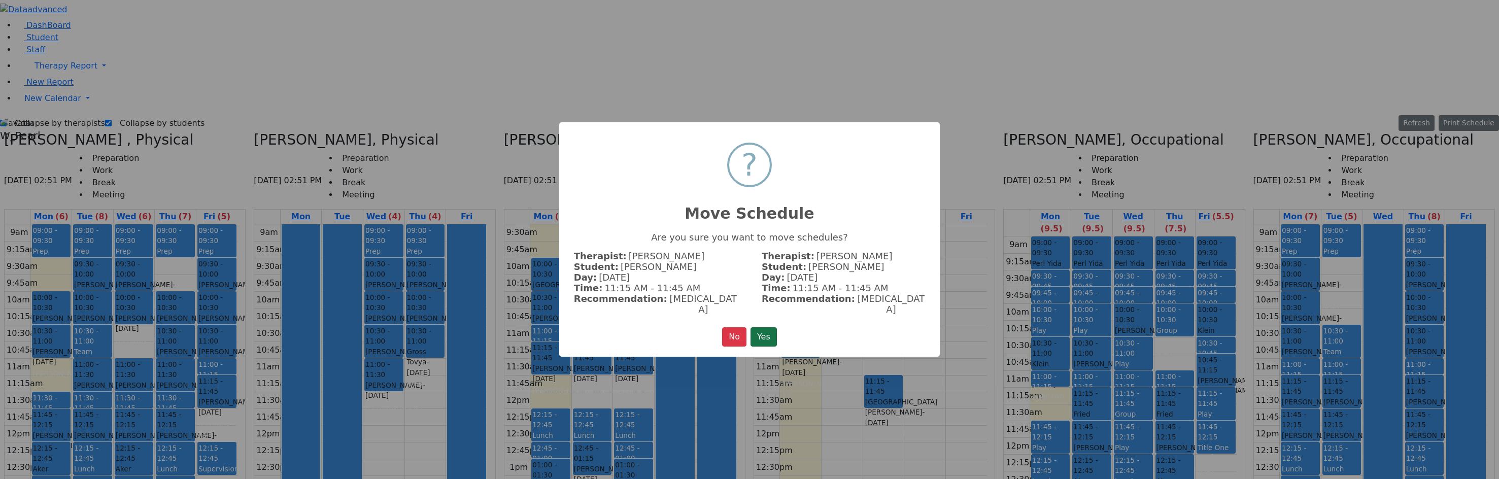
click at [774, 330] on button "Yes" at bounding box center [764, 336] width 26 height 19
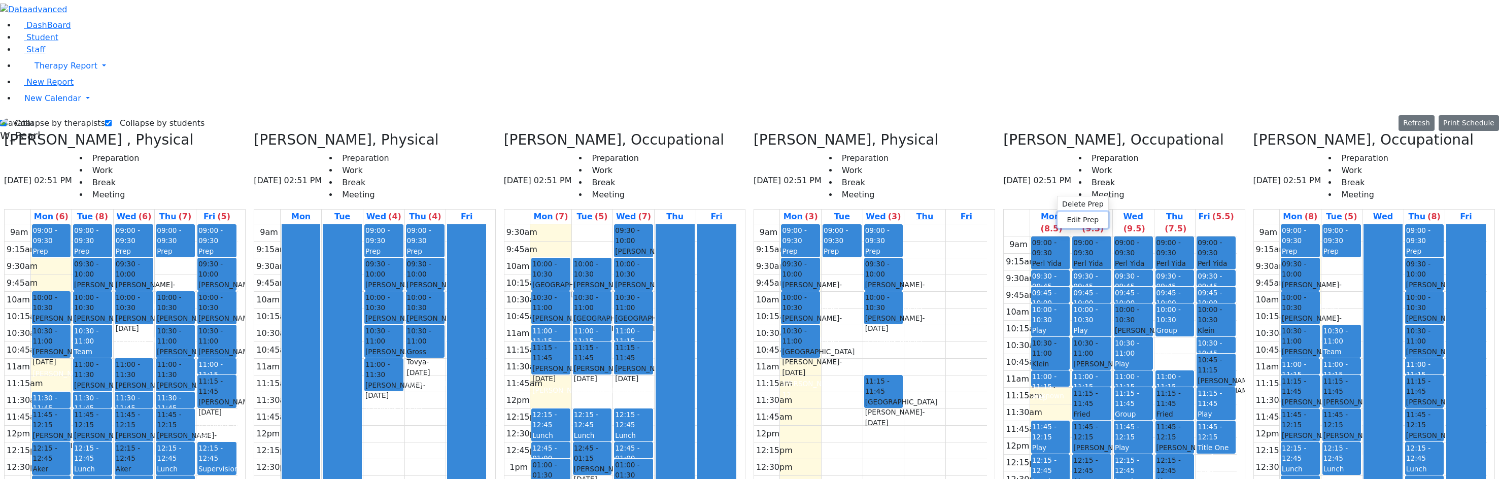
click at [974, 219] on button "Edit Prep" at bounding box center [1083, 220] width 51 height 16
select select "1"
select select "11:00:00"
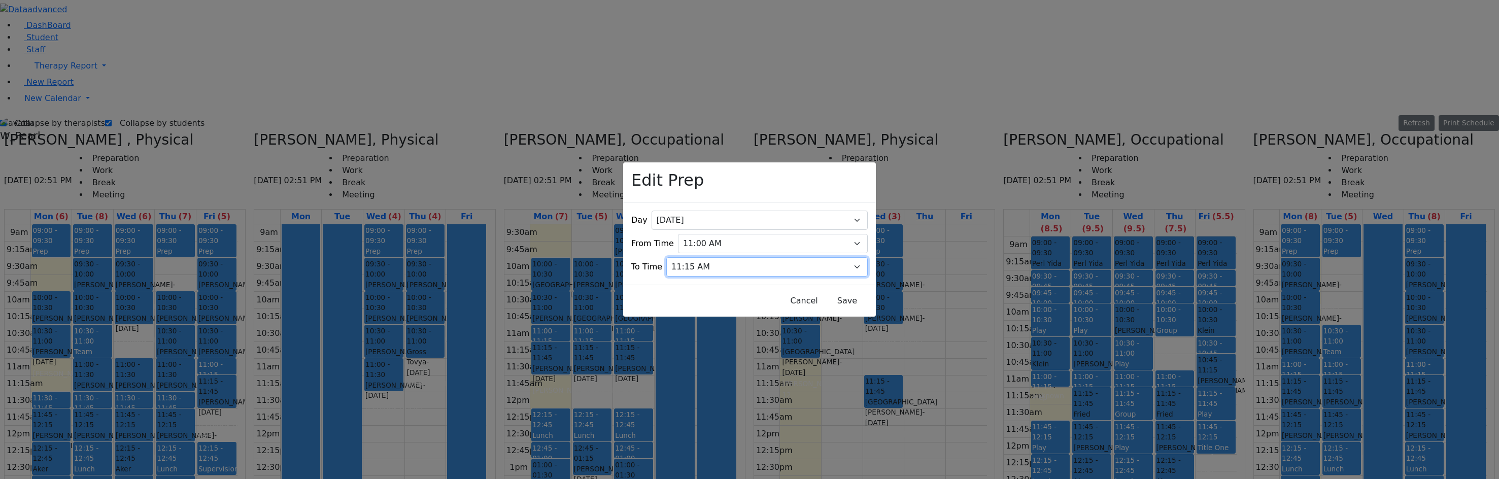
click at [755, 257] on select "07:15 AM 07:30 AM 07:45 AM 08:00 AM 08:15 AM 08:30 AM 08:45 AM 09:00 AM 09:15 A…" at bounding box center [766, 266] width 201 height 19
select select "11:30:00"
click at [684, 257] on select "07:15 AM 07:30 AM 07:45 AM 08:00 AM 08:15 AM 08:30 AM 08:45 AM 09:00 AM 09:15 A…" at bounding box center [766, 266] width 201 height 19
click at [825, 292] on button "Save" at bounding box center [847, 300] width 45 height 19
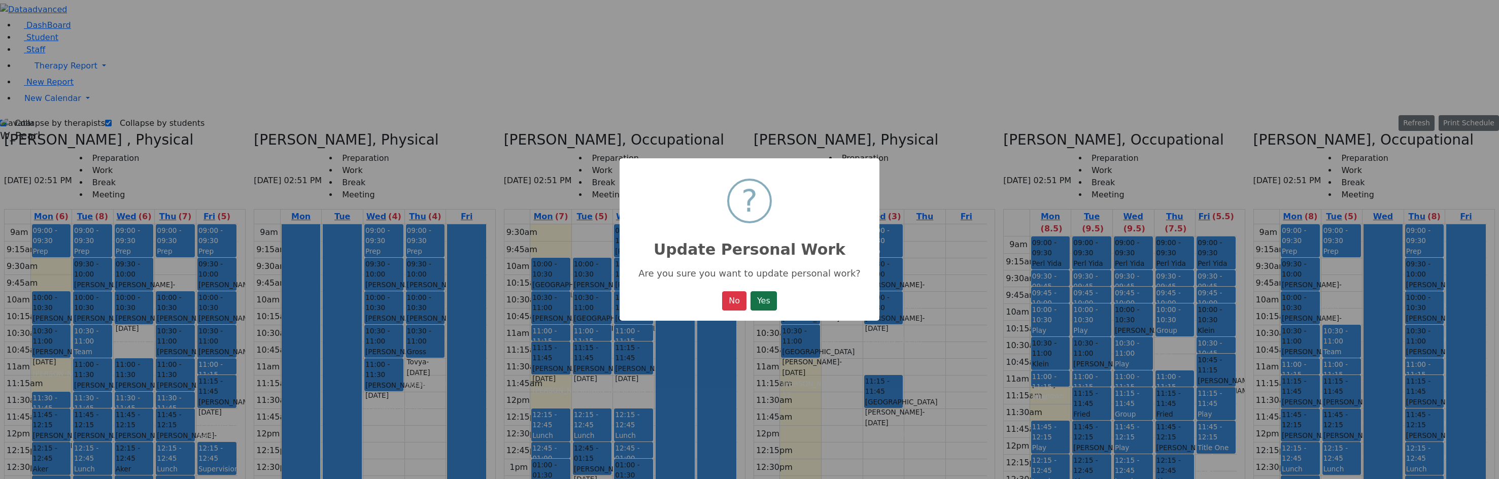
click at [771, 299] on button "Yes" at bounding box center [764, 300] width 26 height 19
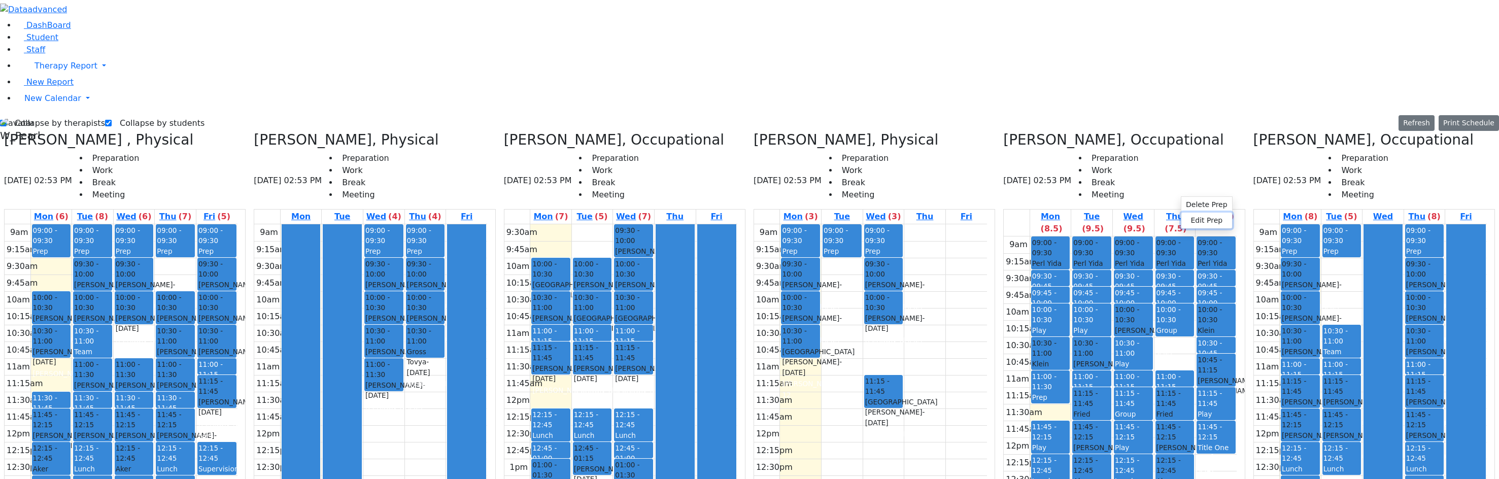
click at [974, 216] on button "Edit Prep" at bounding box center [1207, 221] width 51 height 16
select select "4"
select select "11:15:00"
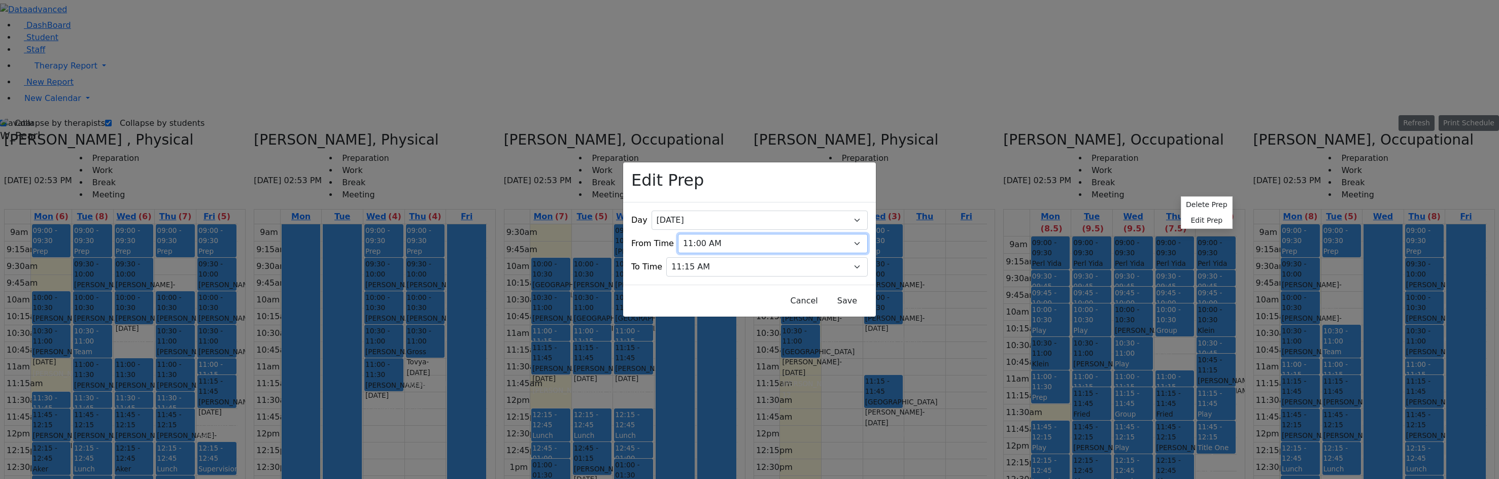
click at [748, 234] on select "07:00 AM 07:15 AM 07:30 AM 07:45 AM 08:00 AM 08:15 AM 08:30 AM 08:45 AM 09:00 A…" at bounding box center [773, 243] width 190 height 19
select select "10:45:00"
click at [684, 234] on select "07:00 AM 07:15 AM 07:30 AM 07:45 AM 08:00 AM 08:15 AM 08:30 AM 08:45 AM 09:00 A…" at bounding box center [773, 243] width 190 height 19
click at [825, 291] on button "Save" at bounding box center [847, 300] width 45 height 19
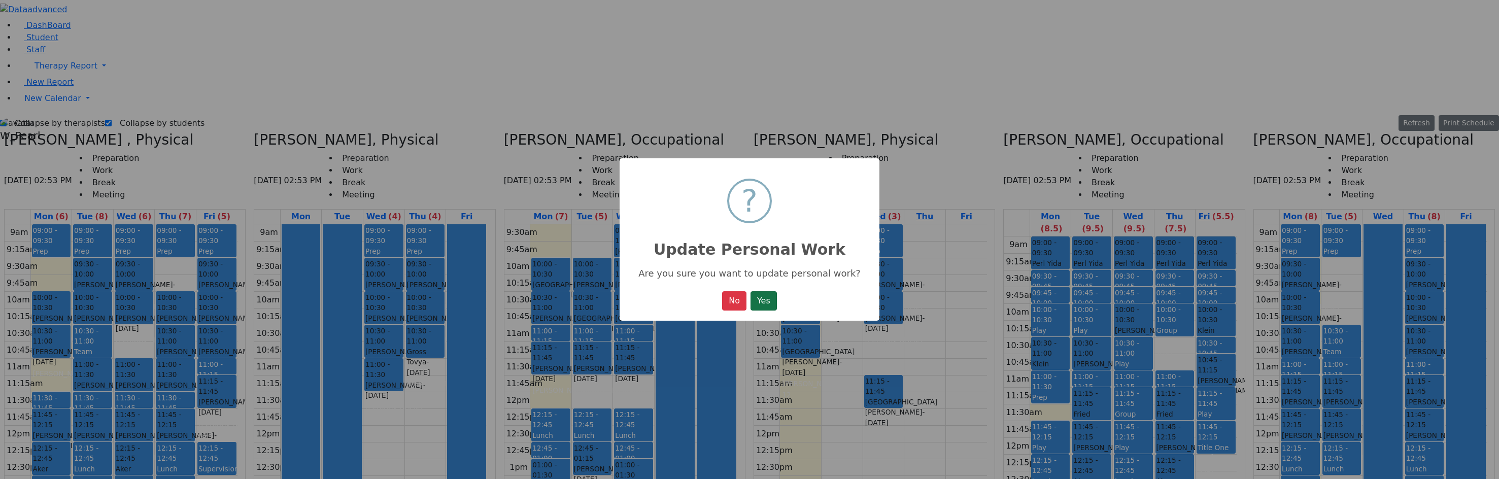
click at [774, 294] on button "Yes" at bounding box center [764, 300] width 26 height 19
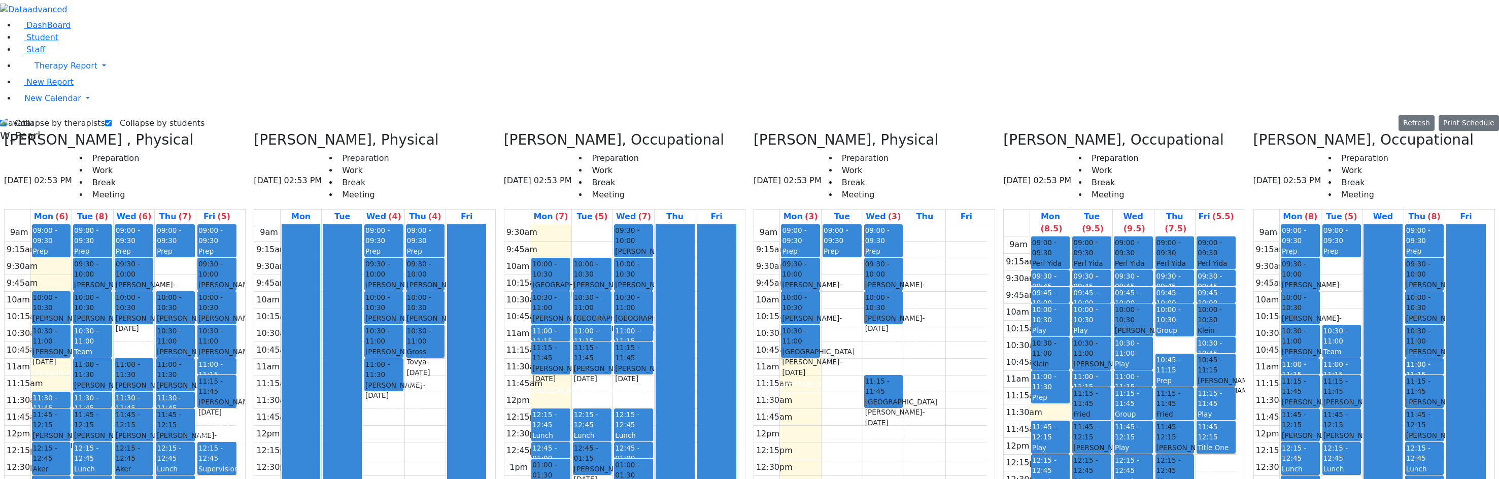
click at [974, 131] on icon at bounding box center [1003, 139] width 0 height 17
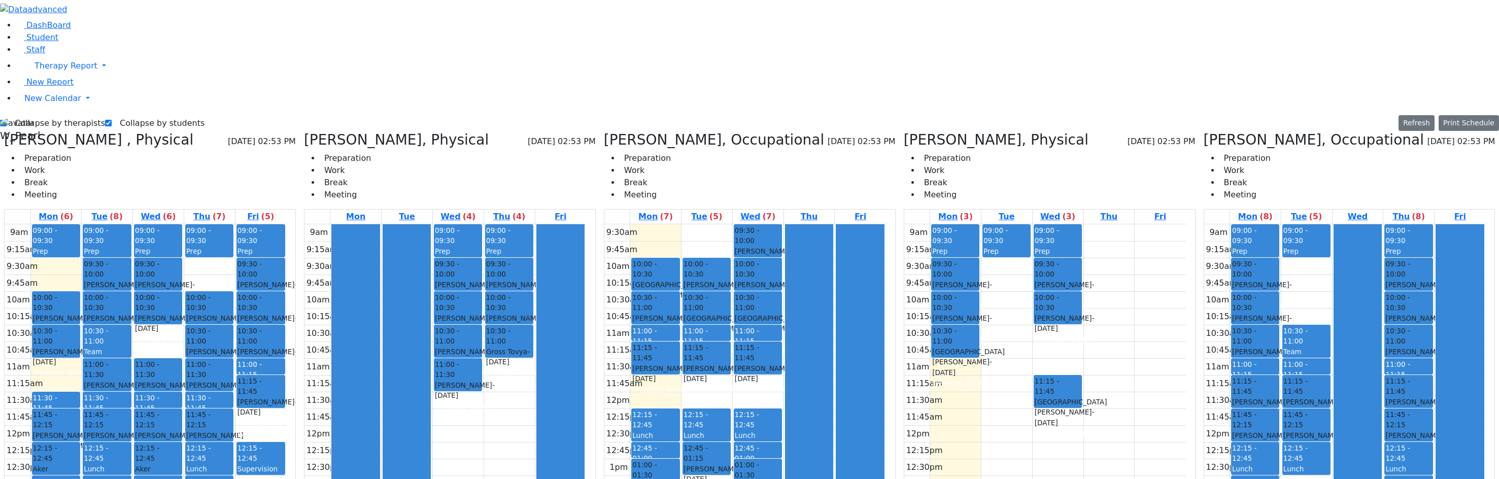
click at [41, 115] on label "Collapse by therapists" at bounding box center [56, 123] width 98 height 16
click at [7, 120] on input "Collapse by therapists" at bounding box center [3, 123] width 7 height 7
checkbox input "false"
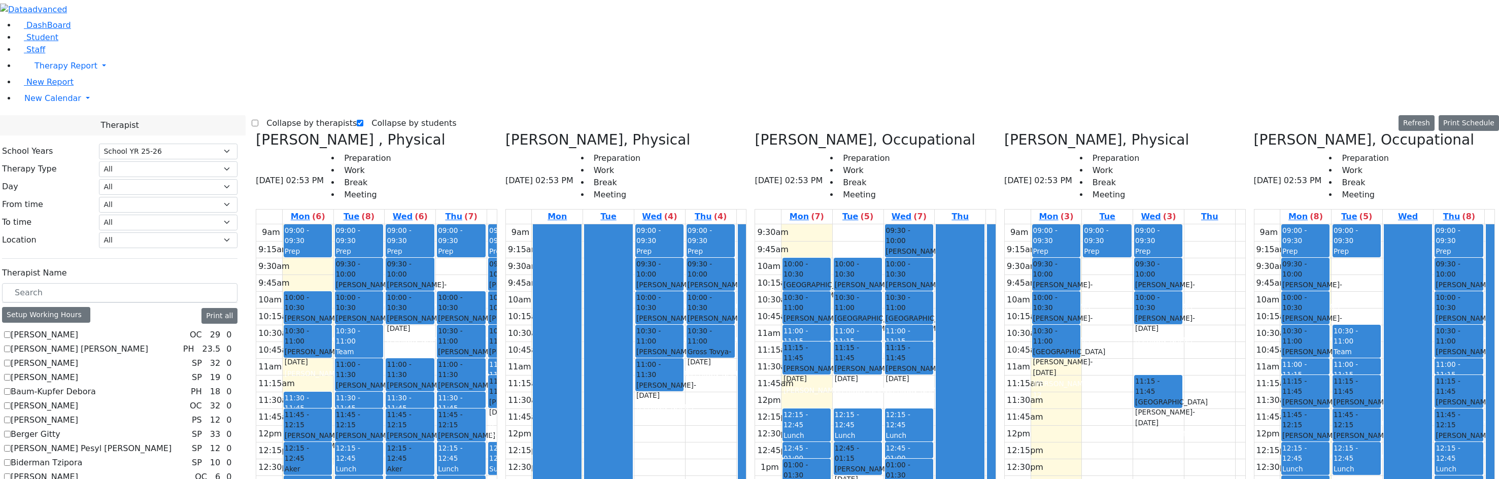
scroll to position [558, 0]
checkbox input "true"
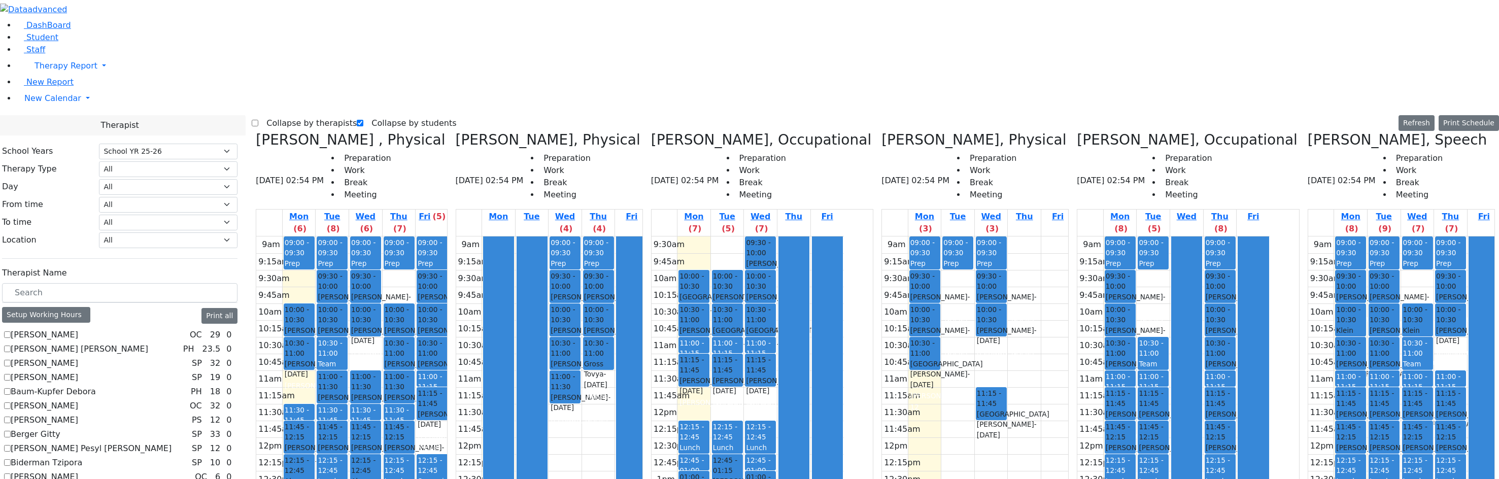
click at [284, 115] on label "Collapse by therapists" at bounding box center [307, 123] width 98 height 16
click at [258, 120] on input "Collapse by therapists" at bounding box center [255, 123] width 7 height 7
checkbox input "true"
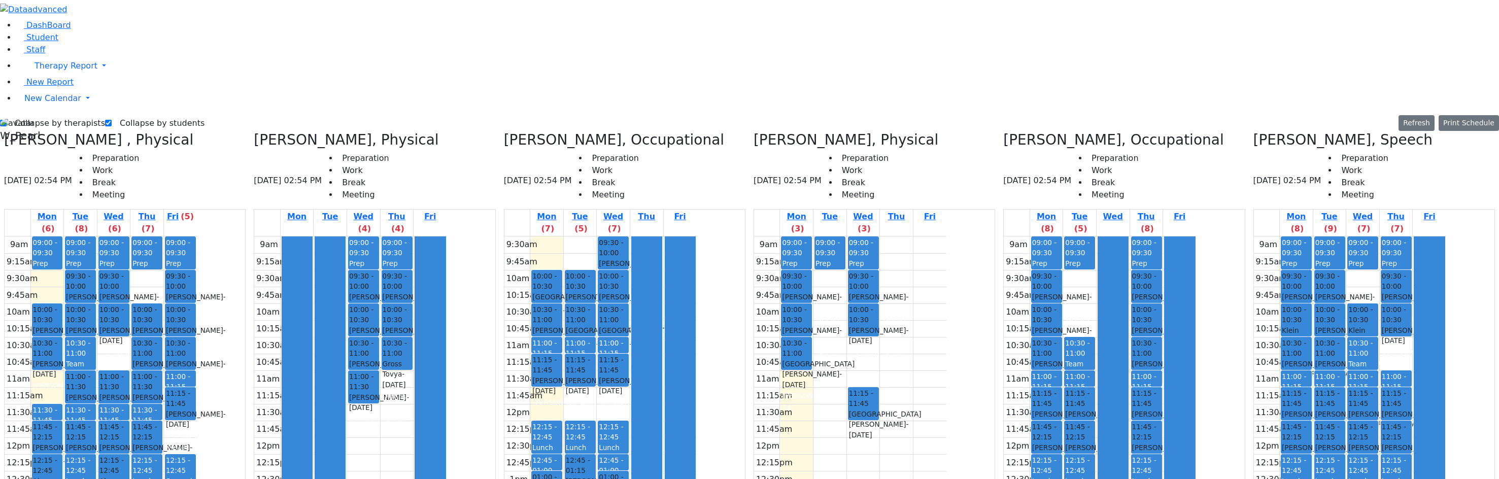
click at [974, 454] on div "9am 9:15am 9:30am 9:45am 10am 10:15am 10:30am 10:45am 11am 11:15am 11:30am 11:4…" at bounding box center [1350, 438] width 192 height 402
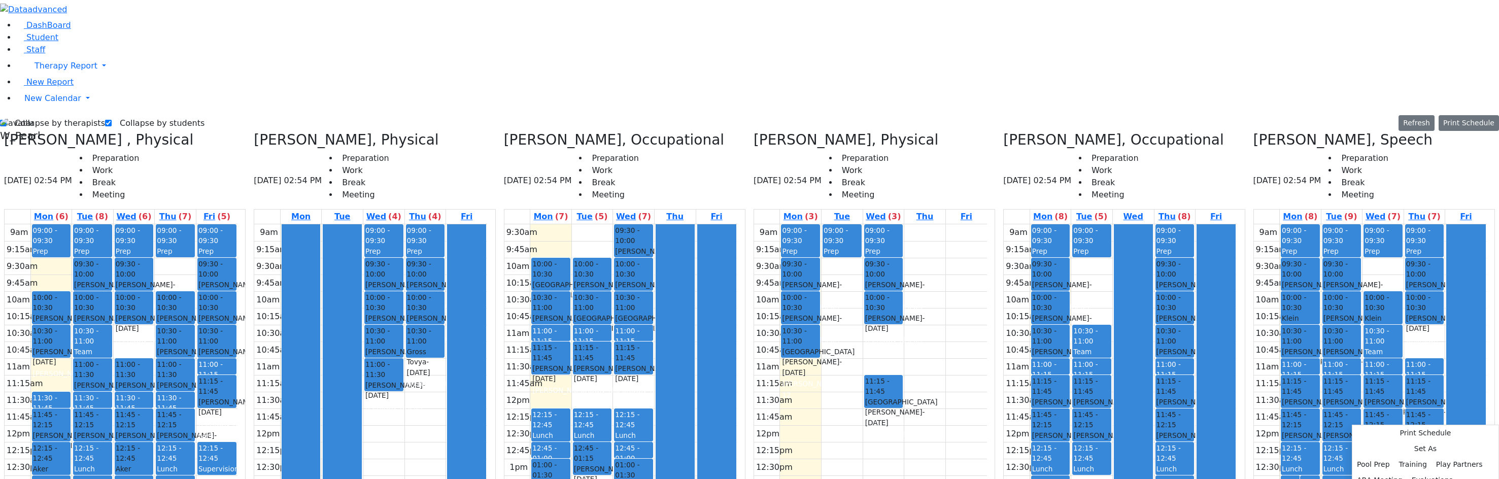
drag, startPoint x: 1373, startPoint y: 423, endPoint x: 1375, endPoint y: 434, distance: 11.3
click at [974, 435] on div "9am 9:15am 9:30am 9:45am 10am 10:15am 10:30am 10:45am 11am 11:15am 11:30am 11:4…" at bounding box center [1370, 425] width 233 height 402
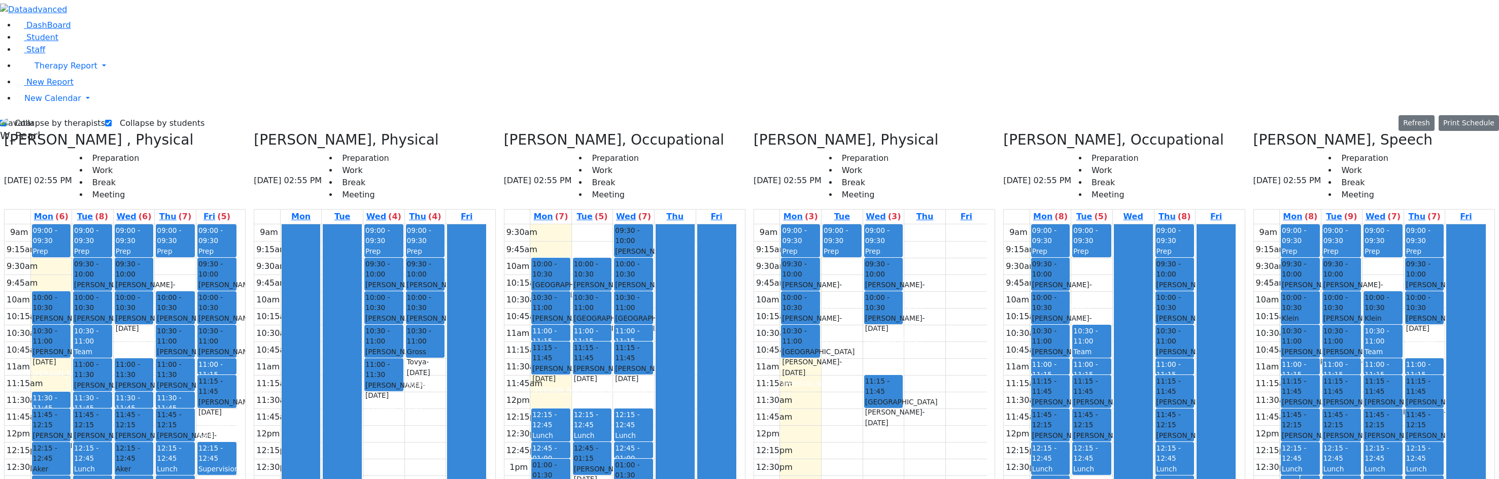
click at [974, 397] on div "9am 9:15am 9:30am 9:45am 10am 10:15am 10:30am 10:45am 11am 11:15am 11:30am 11:4…" at bounding box center [1370, 425] width 233 height 402
drag, startPoint x: 1385, startPoint y: 427, endPoint x: 1385, endPoint y: 437, distance: 9.7
click at [974, 437] on div "9am 9:15am 9:30am 9:45am 10am 10:15am 10:30am 10:45am 11am 11:15am 11:30am 11:4…" at bounding box center [1370, 425] width 233 height 402
drag, startPoint x: 1314, startPoint y: 420, endPoint x: 1313, endPoint y: 426, distance: 6.1
click at [974, 429] on div "9am 9:15am 9:30am 9:45am 10am 10:15am 10:30am 10:45am 11am 11:15am 11:30am 11:4…" at bounding box center [1370, 425] width 233 height 402
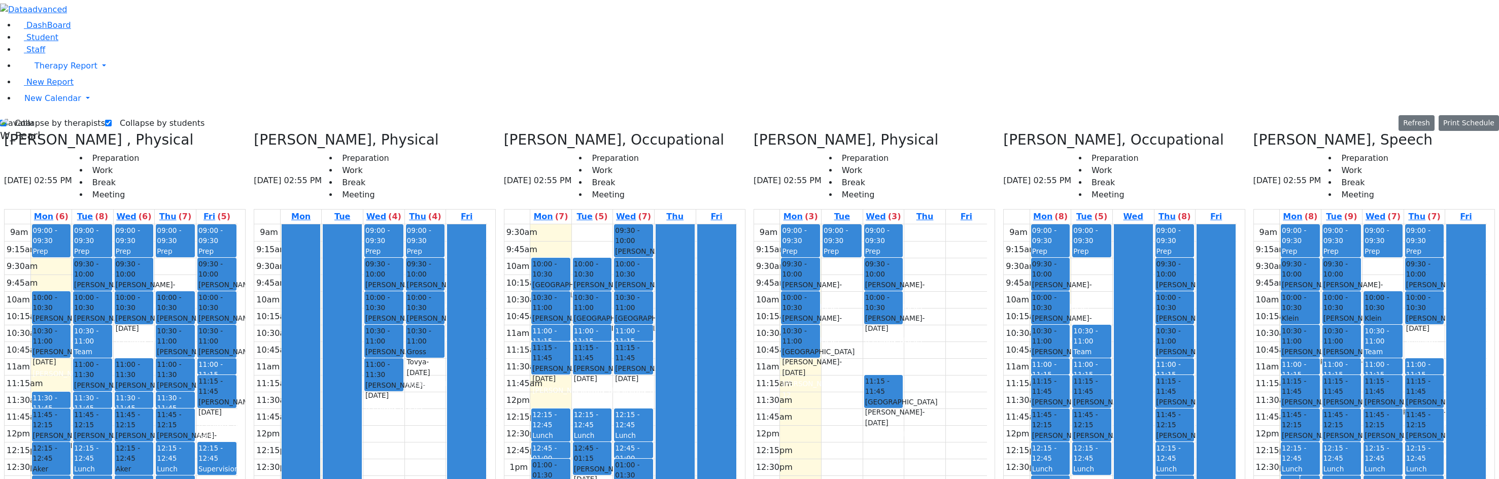
drag, startPoint x: 1375, startPoint y: 410, endPoint x: 1378, endPoint y: 431, distance: 21.5
click at [974, 431] on div "9am 9:15am 9:30am 9:45am 10am 10:15am 10:30am 10:45am 11am 11:15am 11:30am 11:4…" at bounding box center [1370, 425] width 233 height 402
drag, startPoint x: 1260, startPoint y: 37, endPoint x: 1255, endPoint y: 37, distance: 5.1
click at [974, 131] on h3 "[PERSON_NAME], Speech" at bounding box center [1344, 139] width 180 height 17
click at [974, 131] on icon at bounding box center [1254, 139] width 0 height 17
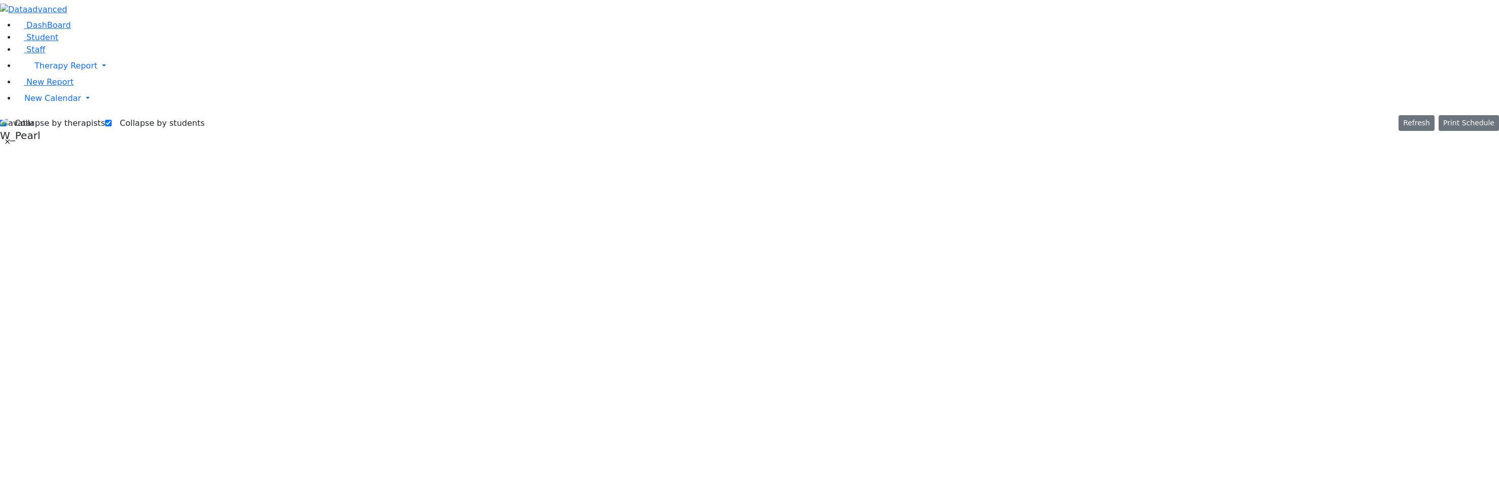
checkbox input "false"
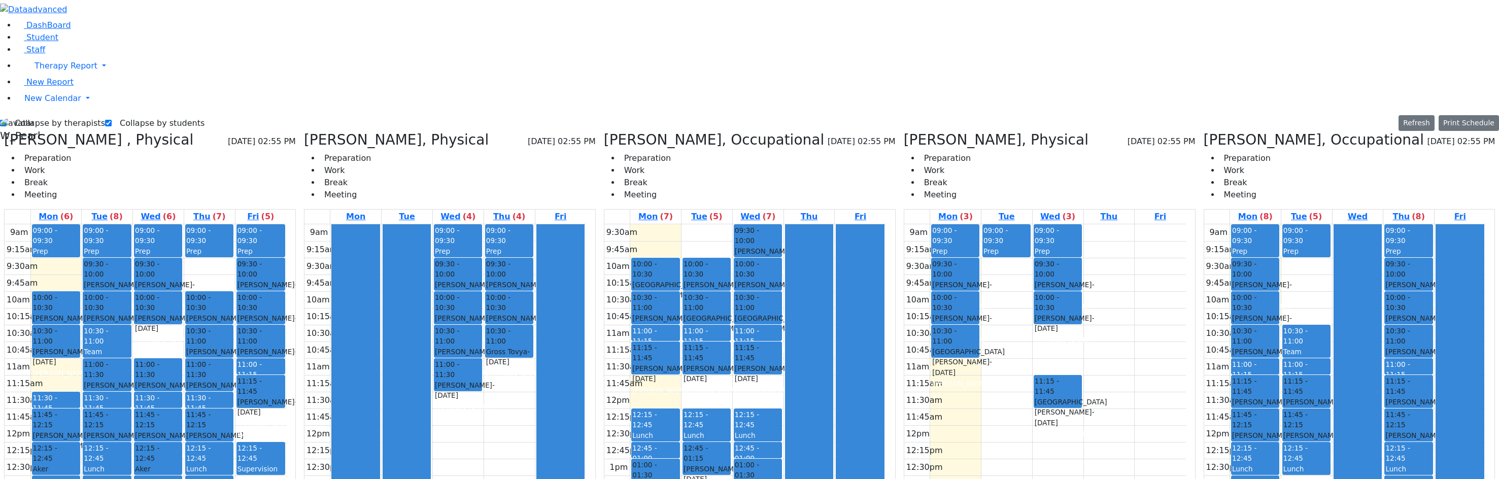
click at [42, 115] on label "Collapse by therapists" at bounding box center [56, 123] width 98 height 16
click at [7, 120] on input "Collapse by therapists" at bounding box center [3, 123] width 7 height 7
checkbox input "false"
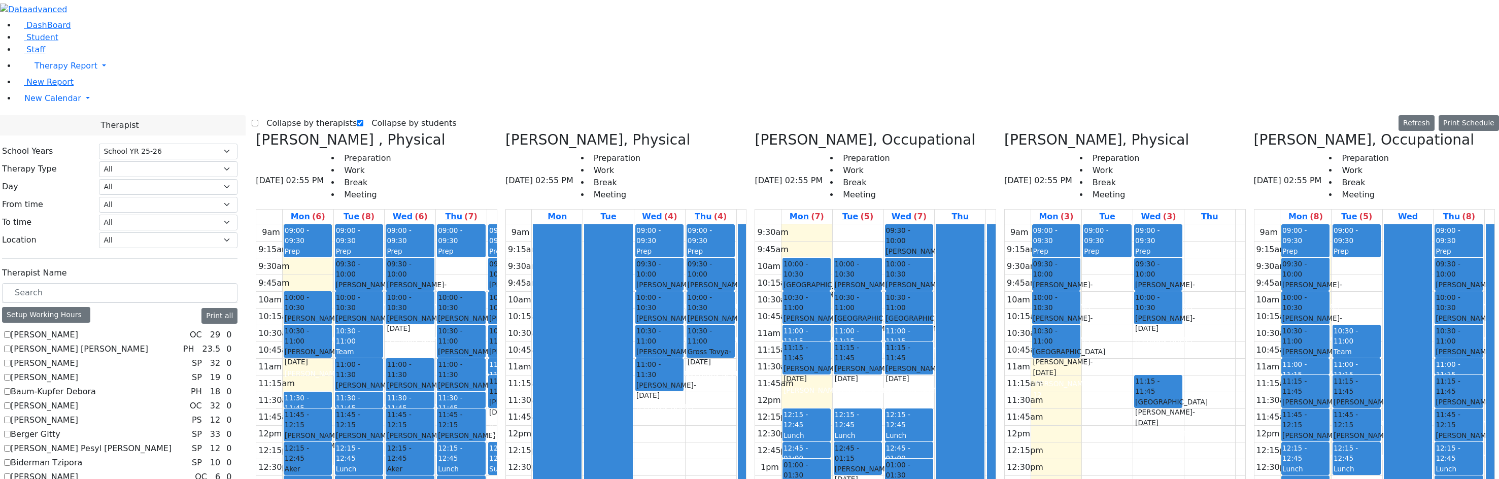
scroll to position [0, 0]
click at [42, 443] on label "[PERSON_NAME] Pesyl [PERSON_NAME]" at bounding box center [91, 449] width 161 height 12
click at [11, 445] on input "[PERSON_NAME] Pesyl [PERSON_NAME]" at bounding box center [7, 448] width 7 height 7
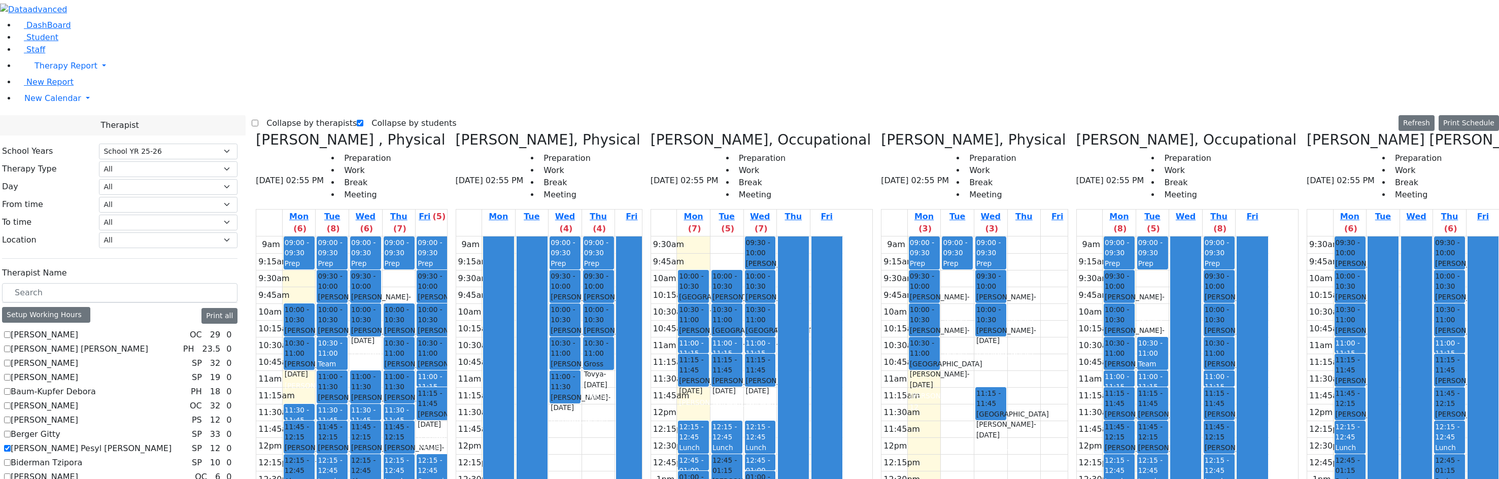
click at [43, 443] on label "[PERSON_NAME] Pesyl [PERSON_NAME]" at bounding box center [91, 449] width 161 height 12
click at [11, 445] on input "[PERSON_NAME] Pesyl [PERSON_NAME]" at bounding box center [7, 448] width 7 height 7
checkbox input "false"
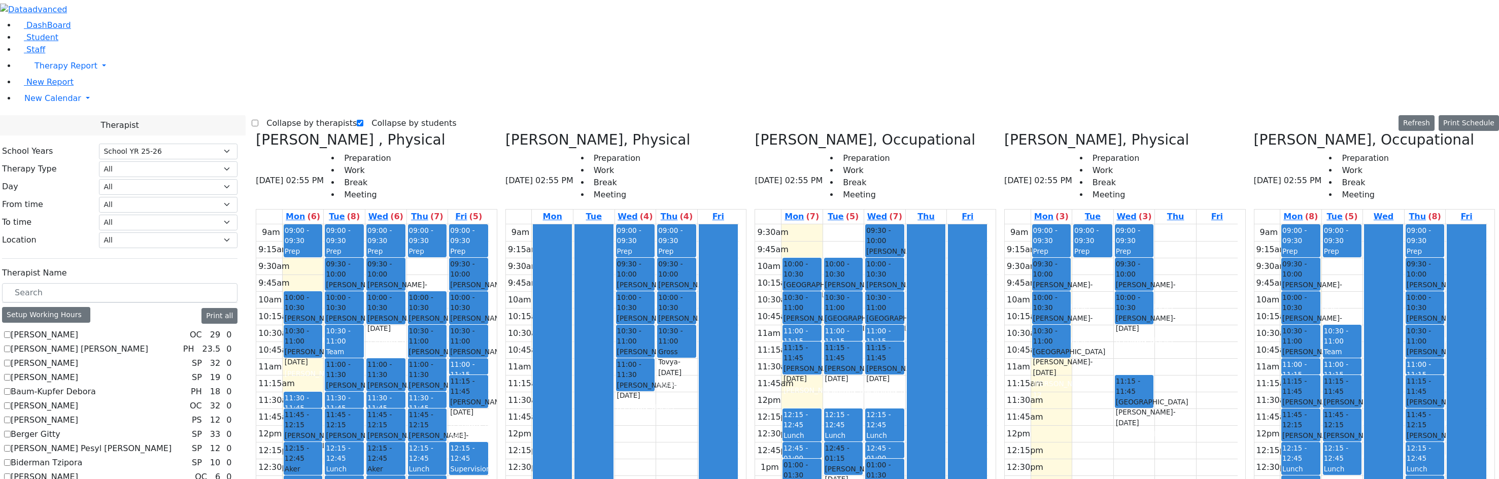
scroll to position [558, 0]
checkbox input "true"
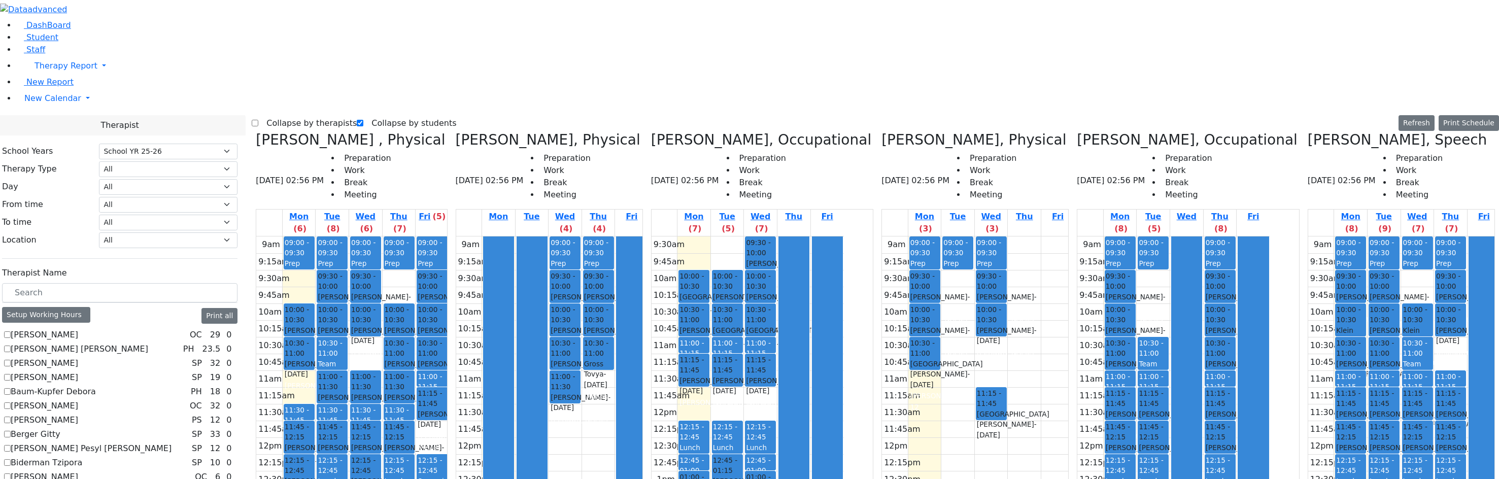
select select "212"
click at [45, 443] on label "[PERSON_NAME] Pesyl [PERSON_NAME]" at bounding box center [91, 449] width 161 height 12
click at [11, 445] on input "[PERSON_NAME] Pesyl [PERSON_NAME]" at bounding box center [7, 448] width 7 height 7
checkbox input "true"
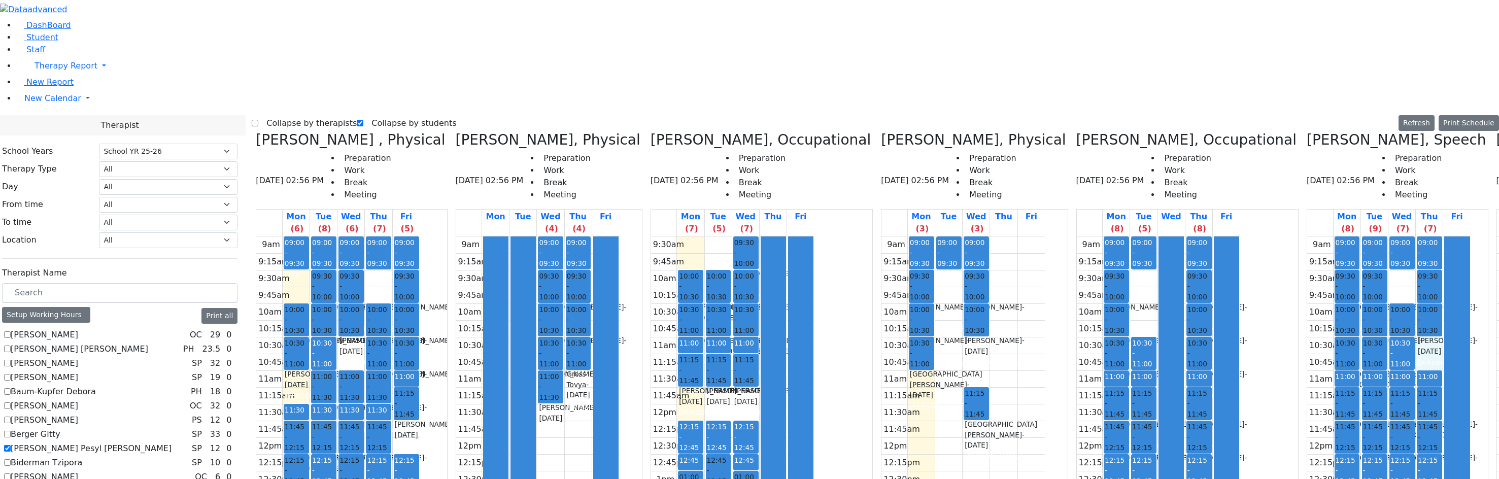
drag, startPoint x: 1280, startPoint y: 164, endPoint x: 1282, endPoint y: 174, distance: 10.0
click at [1307, 237] on div "9am 9:15am 9:30am 9:45am 10am 10:15am 10:30am 10:45am 11am 11:15am 11:30am 11:4…" at bounding box center [1388, 438] width 163 height 402
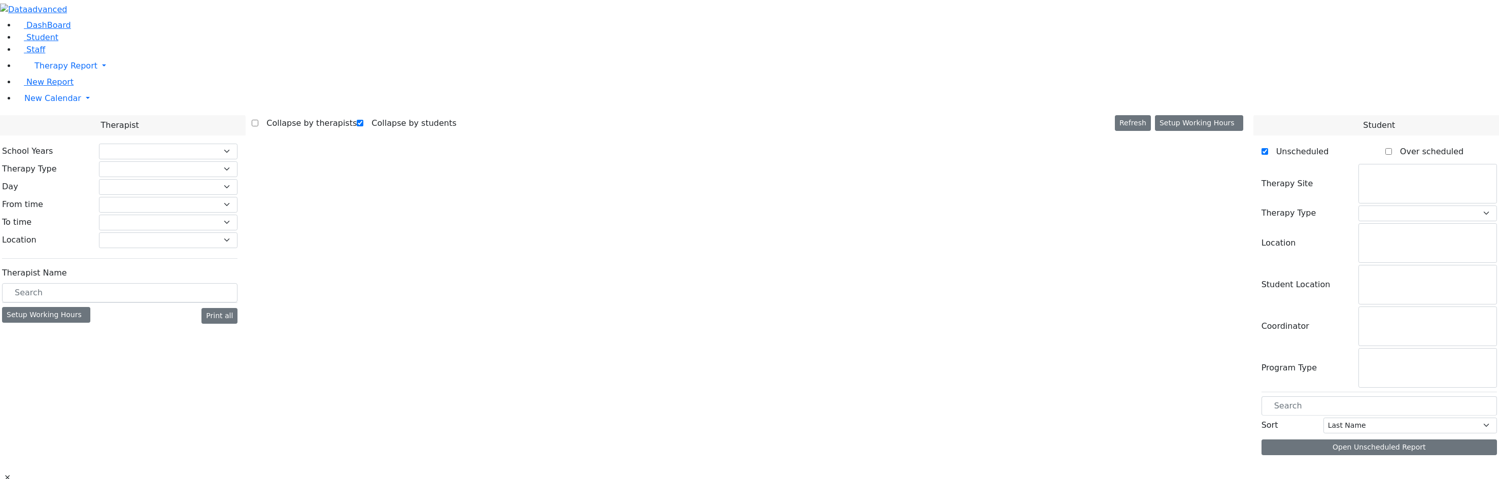
checkbox input "true"
select select "212"
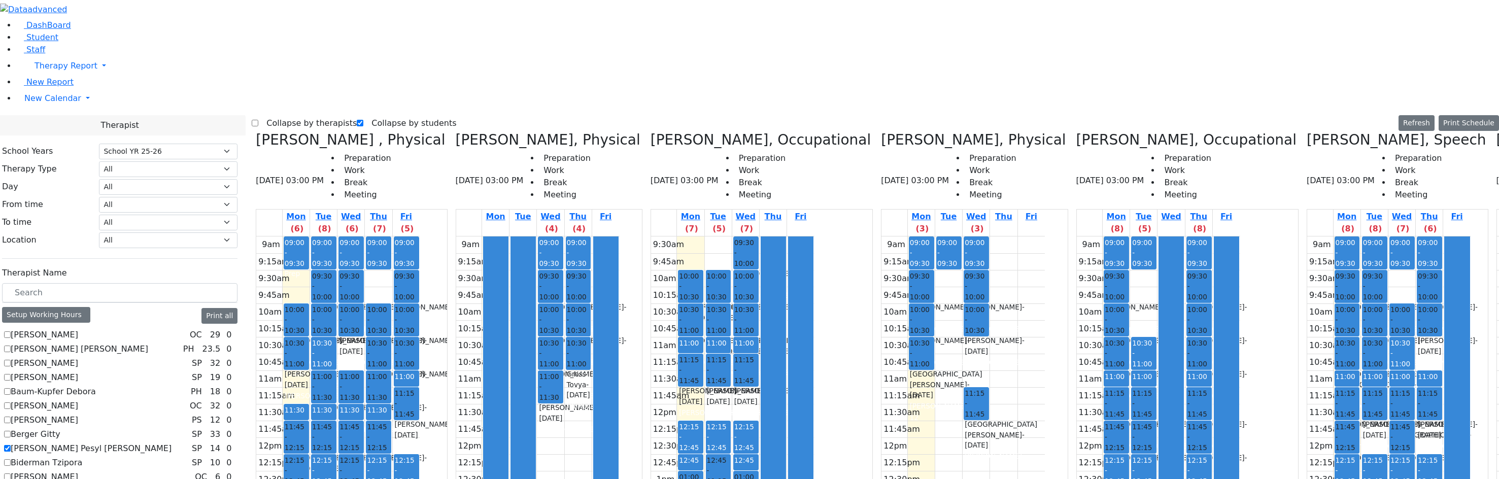
drag, startPoint x: 1373, startPoint y: 319, endPoint x: 1372, endPoint y: 337, distance: 17.3
drag, startPoint x: 1383, startPoint y: 316, endPoint x: 1390, endPoint y: 341, distance: 25.4
drag, startPoint x: 1418, startPoint y: 320, endPoint x: 1434, endPoint y: 328, distance: 17.9
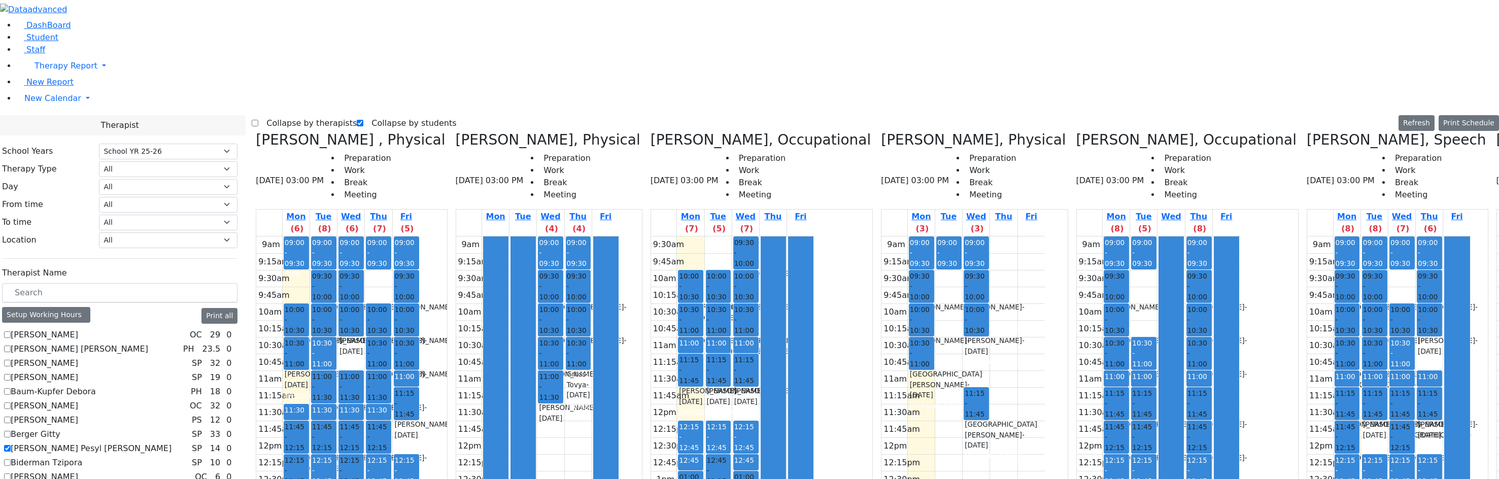
drag, startPoint x: 1442, startPoint y: 319, endPoint x: 1446, endPoint y: 334, distance: 15.5
drag, startPoint x: 1436, startPoint y: 382, endPoint x: 1446, endPoint y: 438, distance: 56.7
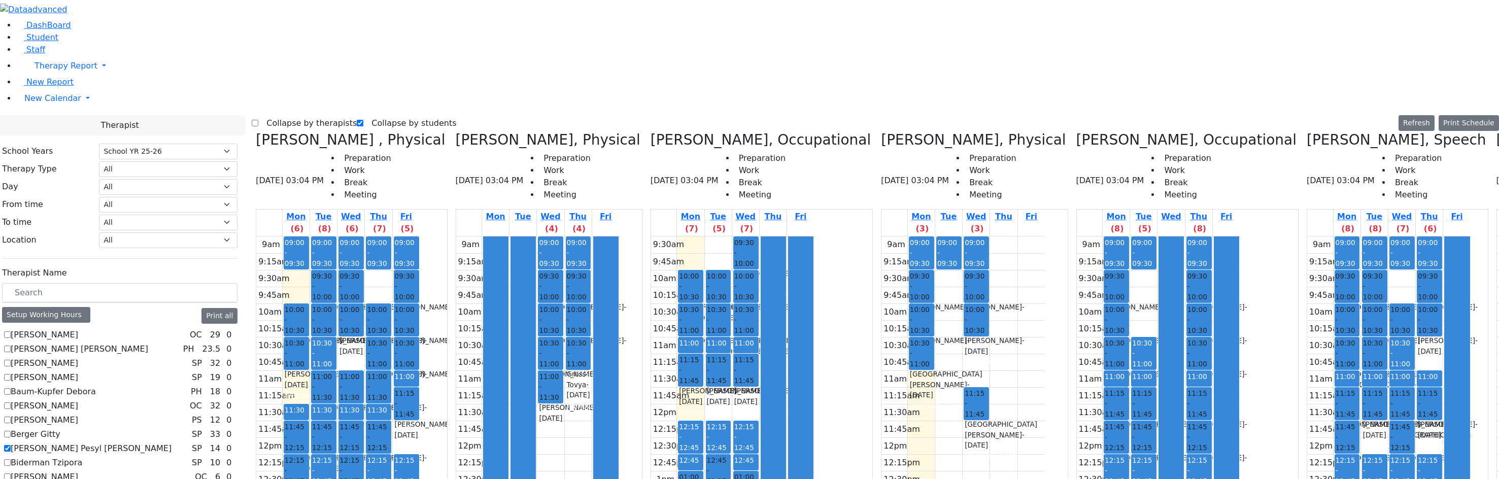
click at [1497, 131] on icon at bounding box center [1497, 139] width 0 height 17
checkbox input "false"
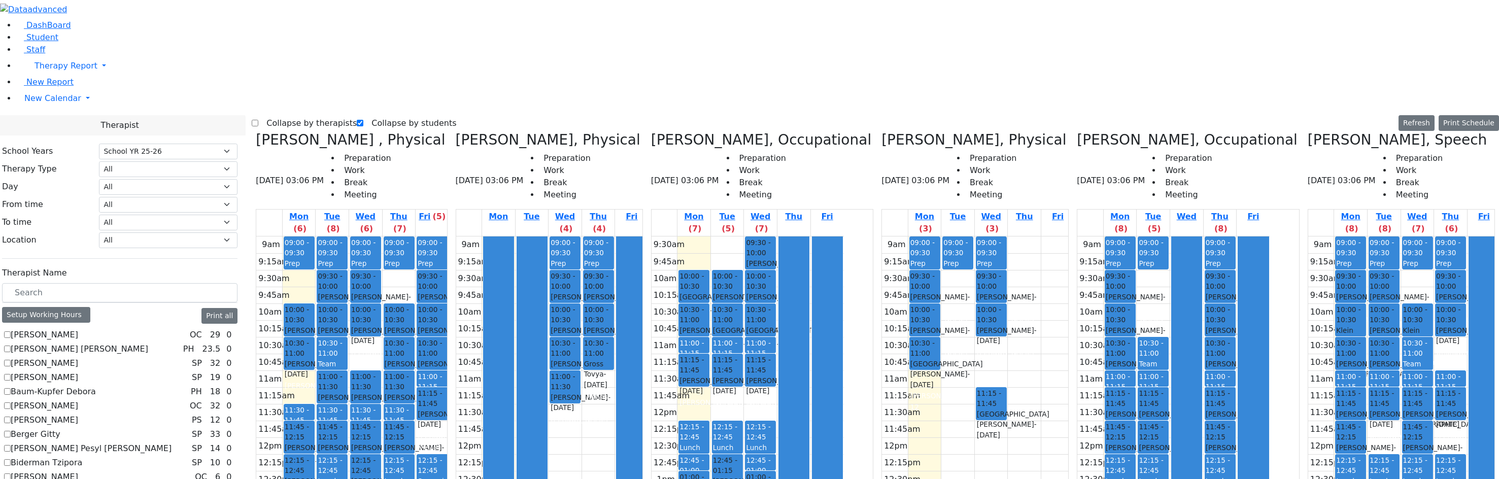
drag, startPoint x: 1137, startPoint y: 354, endPoint x: 1158, endPoint y: 325, distance: 35.8
click at [1158, 325] on tr "09:00 - 09:30 Prep 09:30 - 10:00 Meisels Chaya - 12/30/2016 Kaganoff, Sara 10:0…" at bounding box center [1174, 438] width 192 height 402
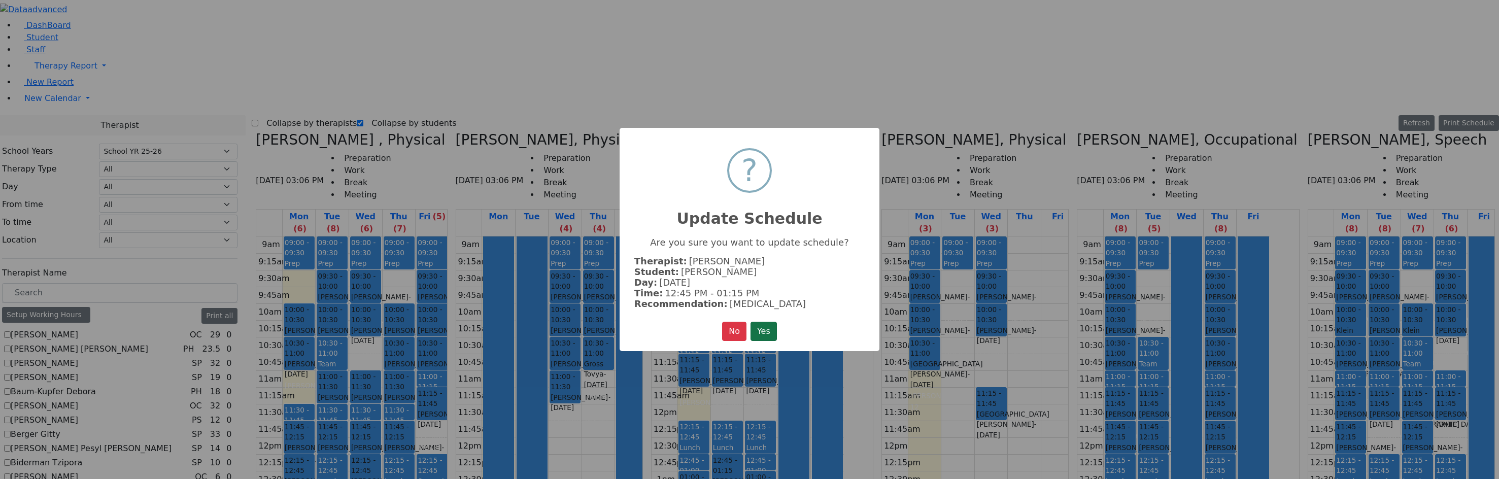
click at [772, 328] on button "Yes" at bounding box center [764, 331] width 26 height 19
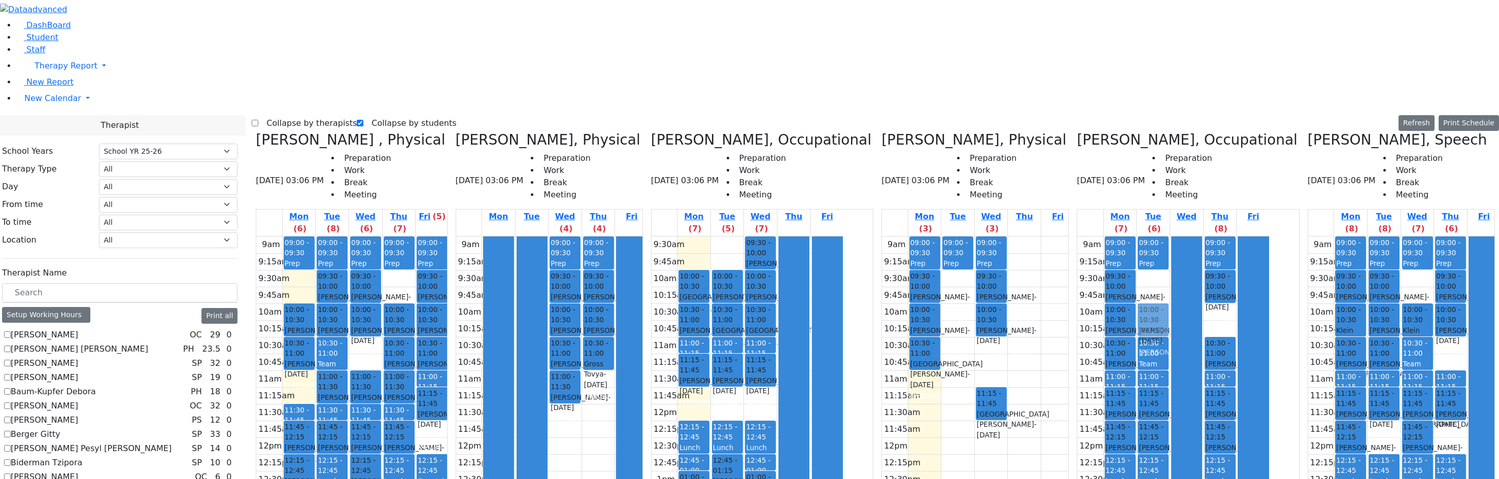
drag, startPoint x: 1227, startPoint y: 132, endPoint x: 1176, endPoint y: 136, distance: 50.9
click at [1166, 237] on tr "09:00 - 09:30 Prep 09:30 - 10:00 Meisels Chaya - 12/30/2016 Kaganoff, Sara 10:0…" at bounding box center [1174, 438] width 192 height 402
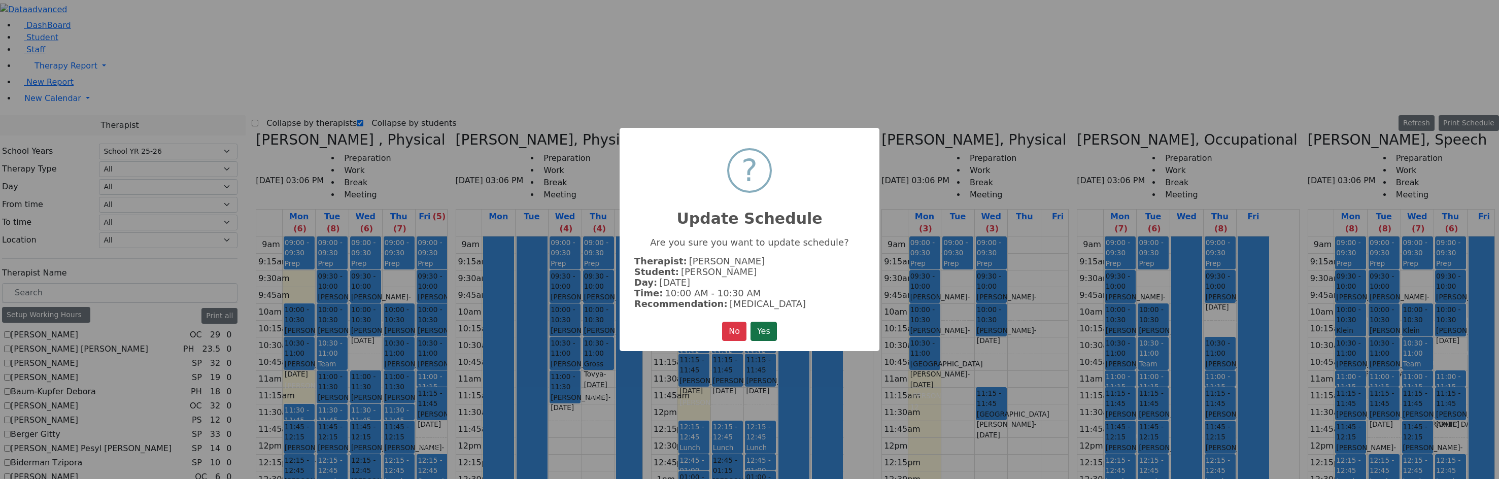
click at [765, 332] on button "Yes" at bounding box center [764, 331] width 26 height 19
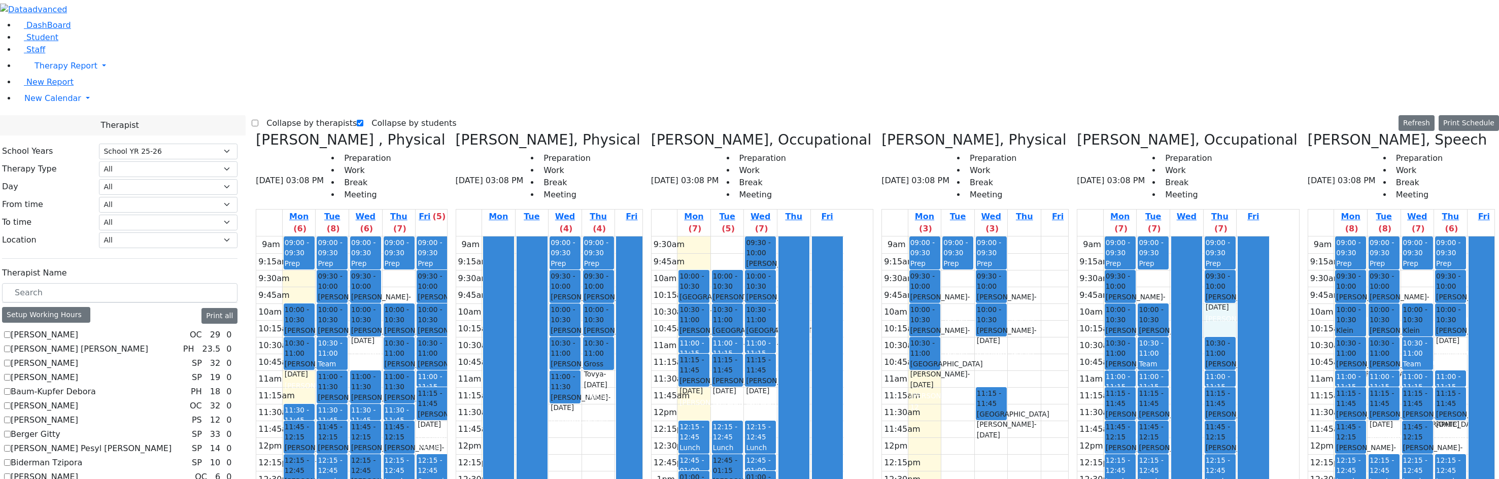
drag, startPoint x: 1227, startPoint y: 135, endPoint x: 1227, endPoint y: 143, distance: 8.6
click at [1227, 237] on div "9am 9:15am 9:30am 9:45am 10am 10:15am 10:30am 10:45am 11am 11:15am 11:30am 11:4…" at bounding box center [1174, 438] width 192 height 402
drag, startPoint x: 1169, startPoint y: 109, endPoint x: 1170, endPoint y: 91, distance: 17.3
click at [1170, 237] on div "9am 9:15am 9:30am 9:45am 10am 10:15am 10:30am 10:45am 11am 11:15am 11:30am 11:4…" at bounding box center [1174, 438] width 192 height 402
drag, startPoint x: 1196, startPoint y: 98, endPoint x: 1201, endPoint y: 115, distance: 18.1
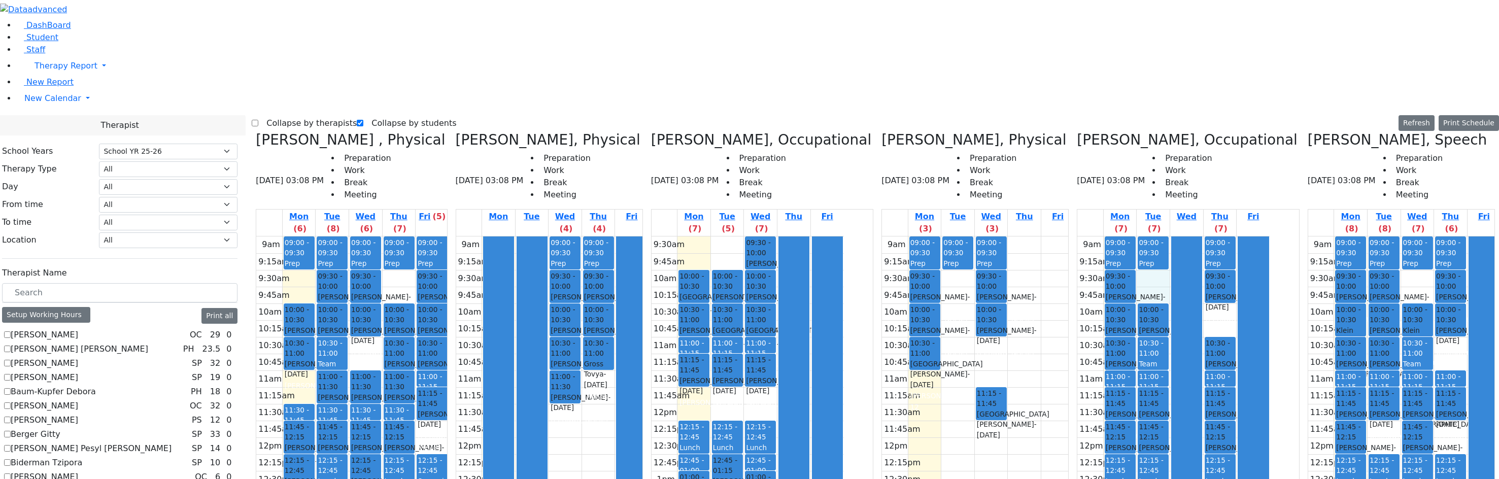
click at [1201, 237] on div at bounding box center [1187, 437] width 30 height 401
drag, startPoint x: 1203, startPoint y: 281, endPoint x: 1201, endPoint y: 265, distance: 15.4
click at [1202, 276] on div at bounding box center [1187, 437] width 30 height 401
drag, startPoint x: 1244, startPoint y: 136, endPoint x: 1238, endPoint y: 141, distance: 7.9
click at [1235, 237] on div "9am 9:15am 9:30am 9:45am 10am 10:15am 10:30am 10:45am 11am 11:15am 11:30am 11:4…" at bounding box center [1174, 438] width 192 height 402
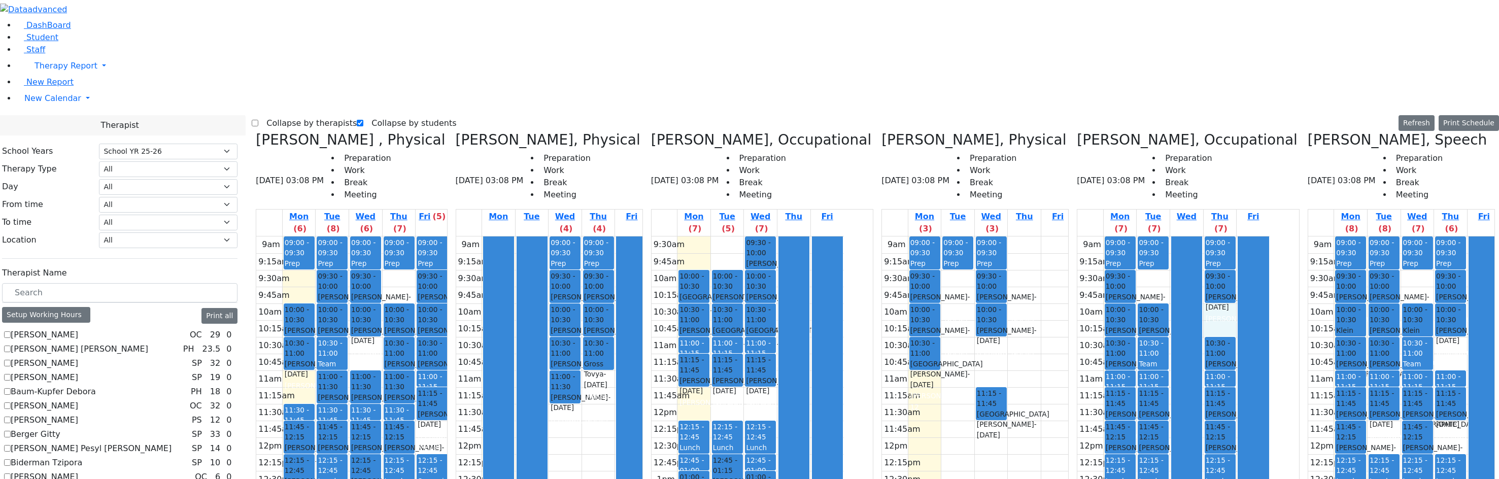
checkbox input "true"
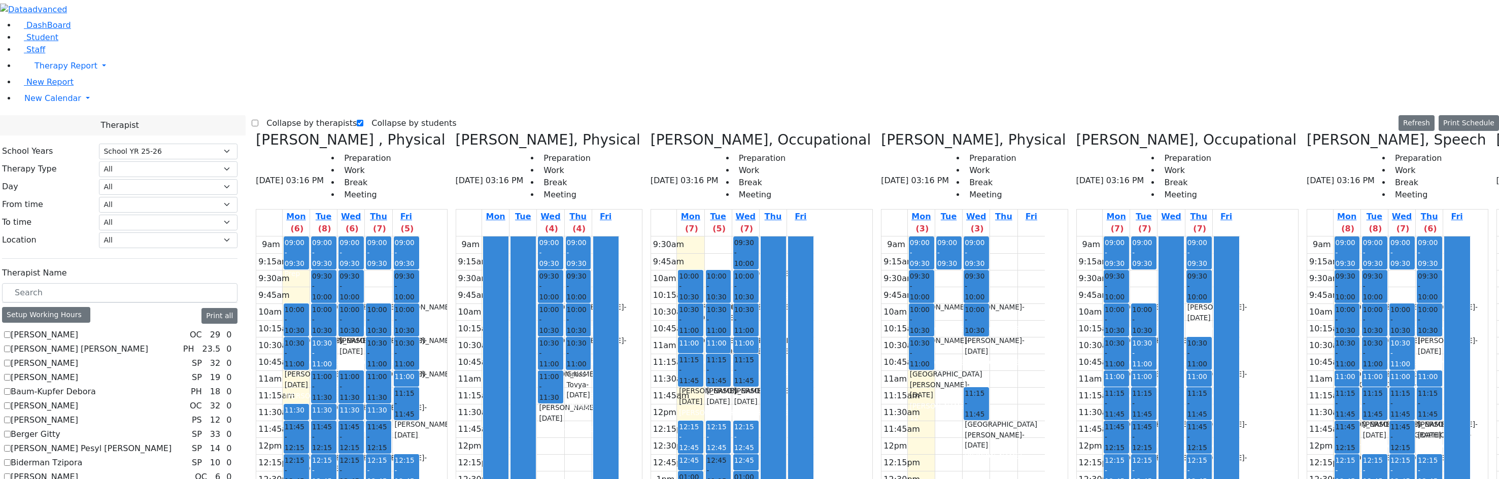
click at [1077, 237] on div "9am 9:15am 9:30am 9:45am 10am 10:15am 10:30am 10:45am 11am 11:15am 11:30am 11:4…" at bounding box center [1158, 438] width 163 height 402
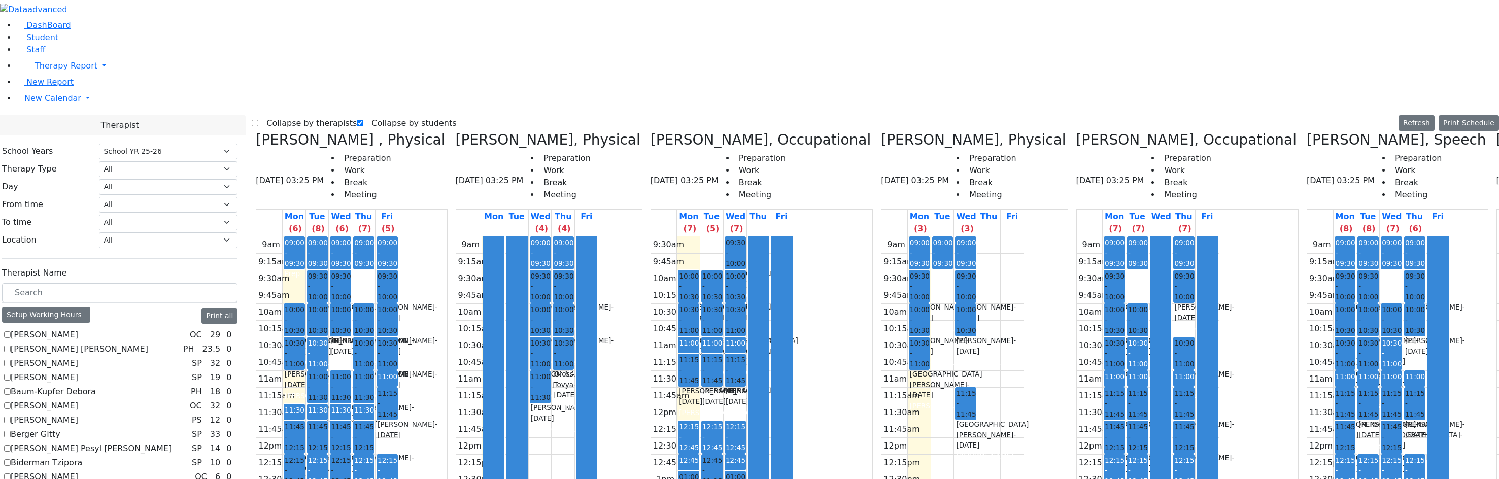
checkbox input "false"
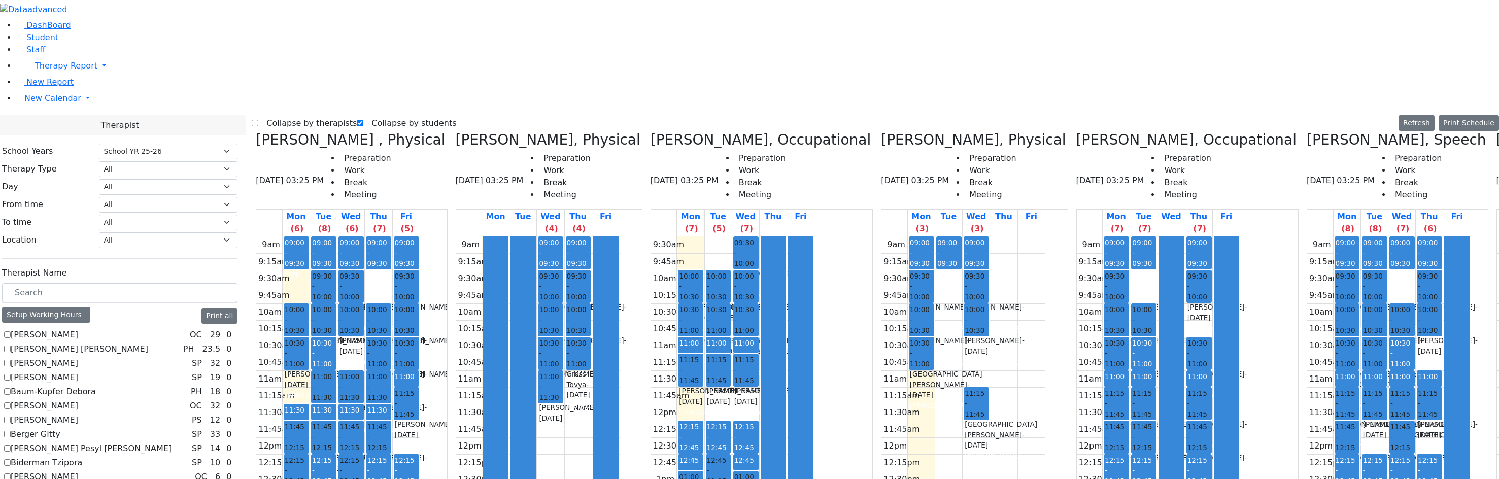
scroll to position [254, 0]
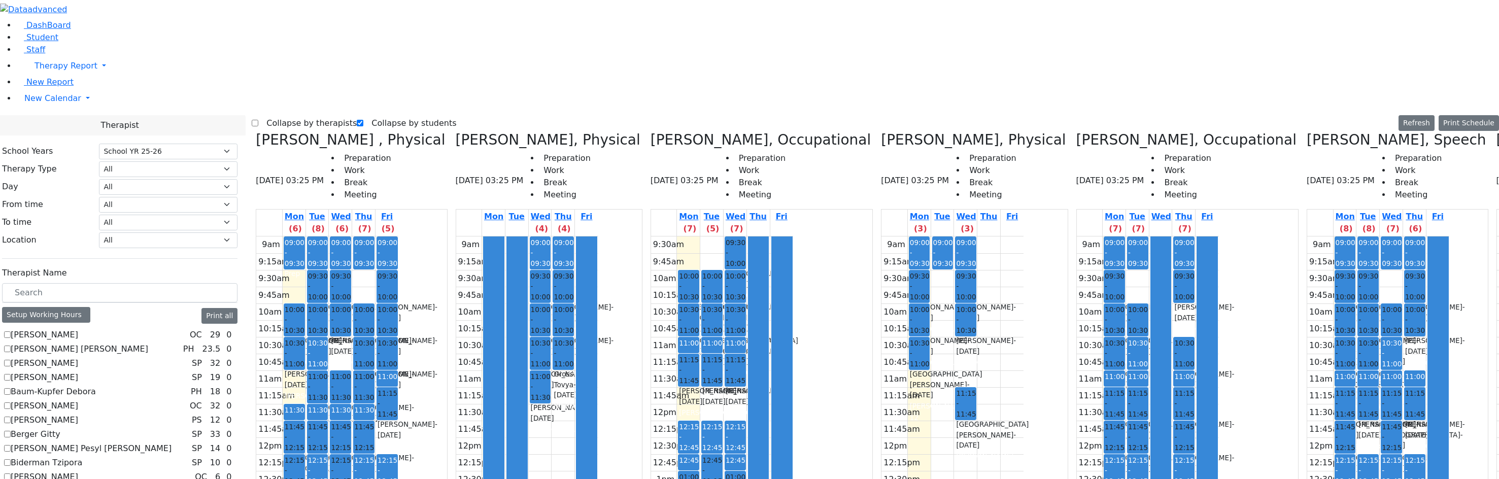
checkbox input "false"
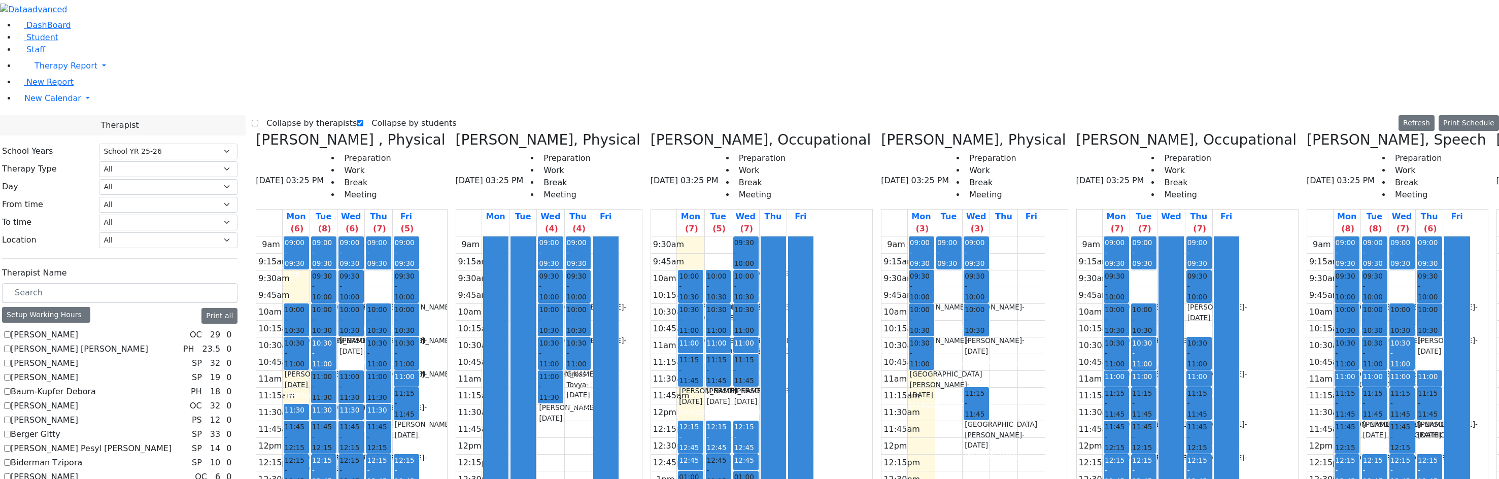
scroll to position [355, 0]
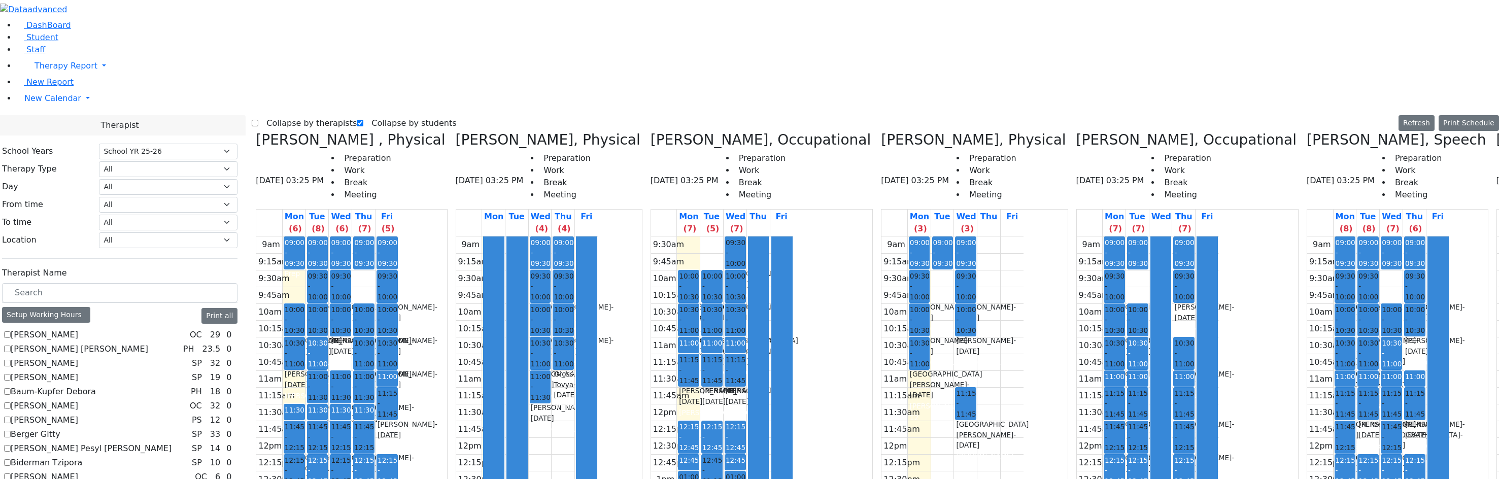
checkbox input "false"
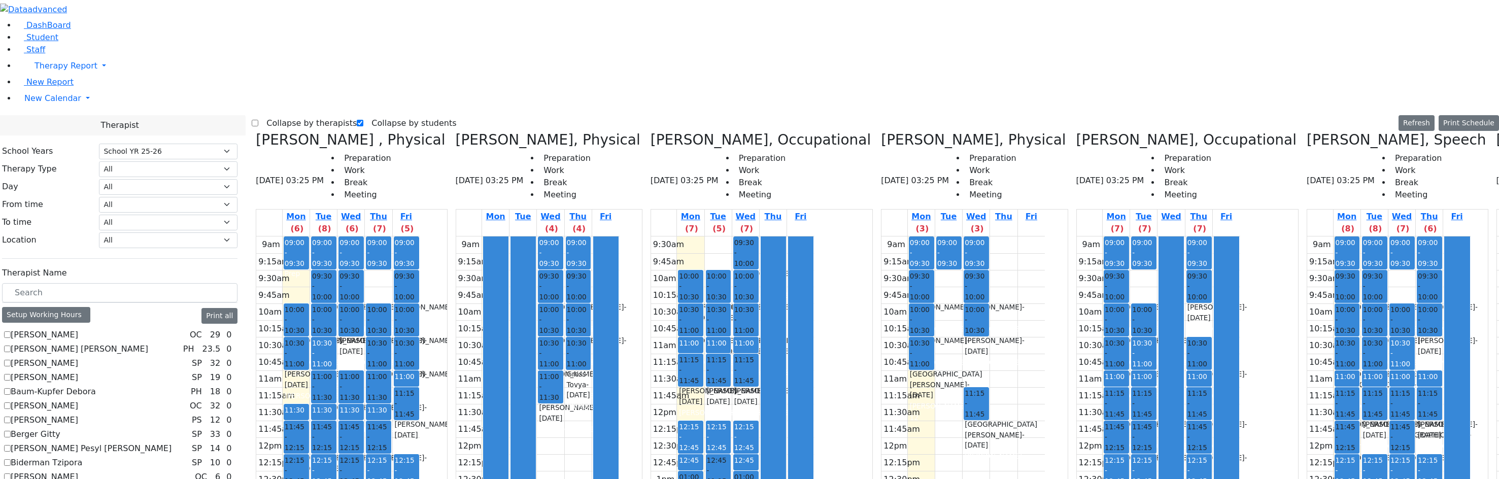
scroll to position [609, 0]
click at [1307, 131] on icon at bounding box center [1307, 139] width 0 height 17
checkbox input "false"
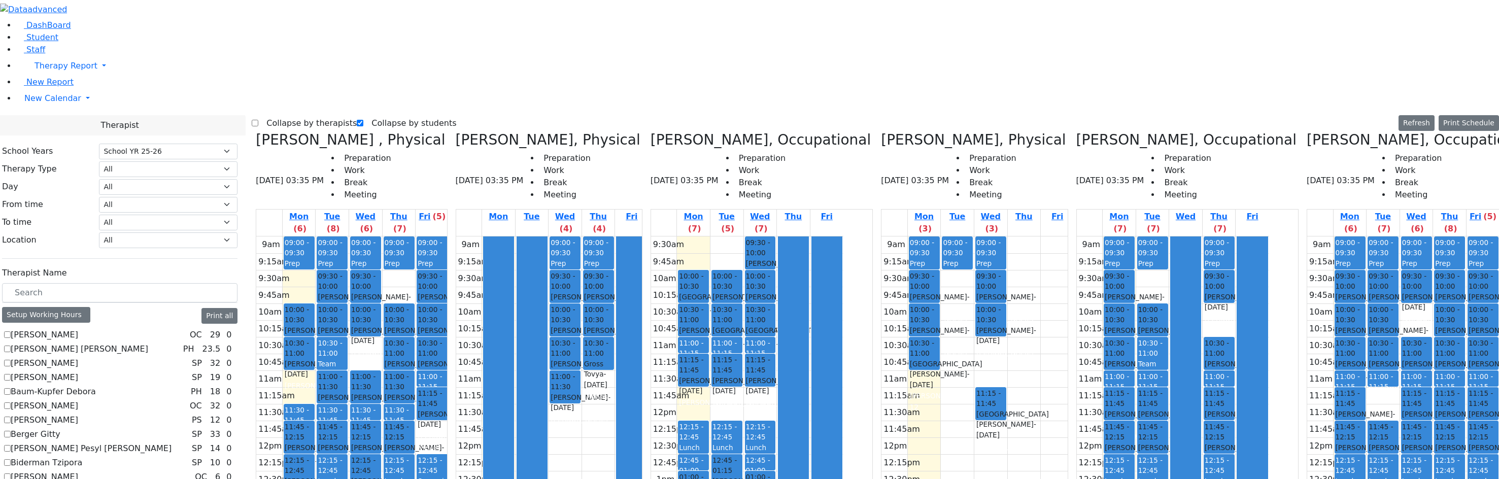
click at [1077, 131] on icon at bounding box center [1077, 139] width 0 height 17
checkbox input "false"
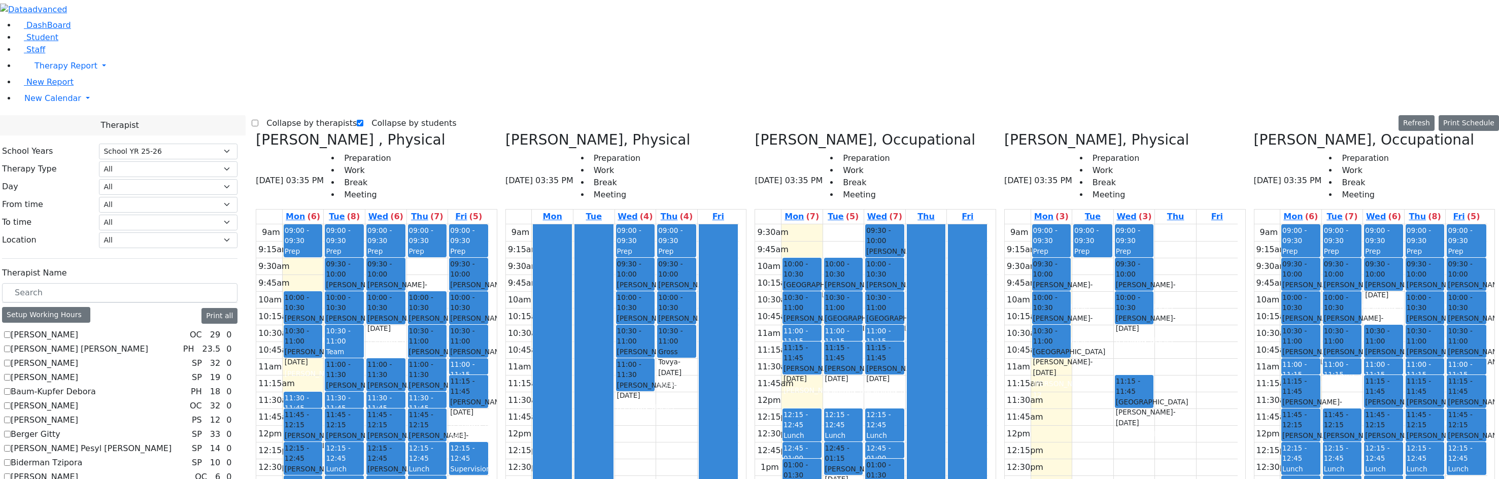
scroll to position [508, 0]
checkbox input "true"
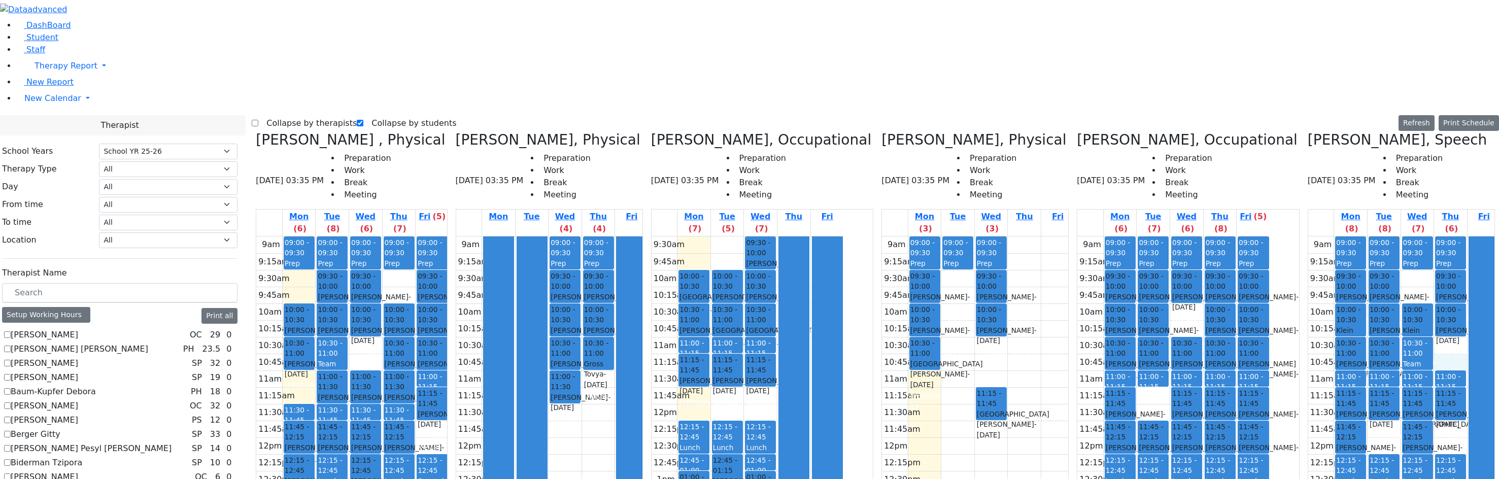
click at [1435, 237] on div "9am 9:15am 9:30am 9:45am 10am 10:15am 10:30am 10:45am 11am 11:15am 11:30am 11:4…" at bounding box center [1404, 438] width 192 height 402
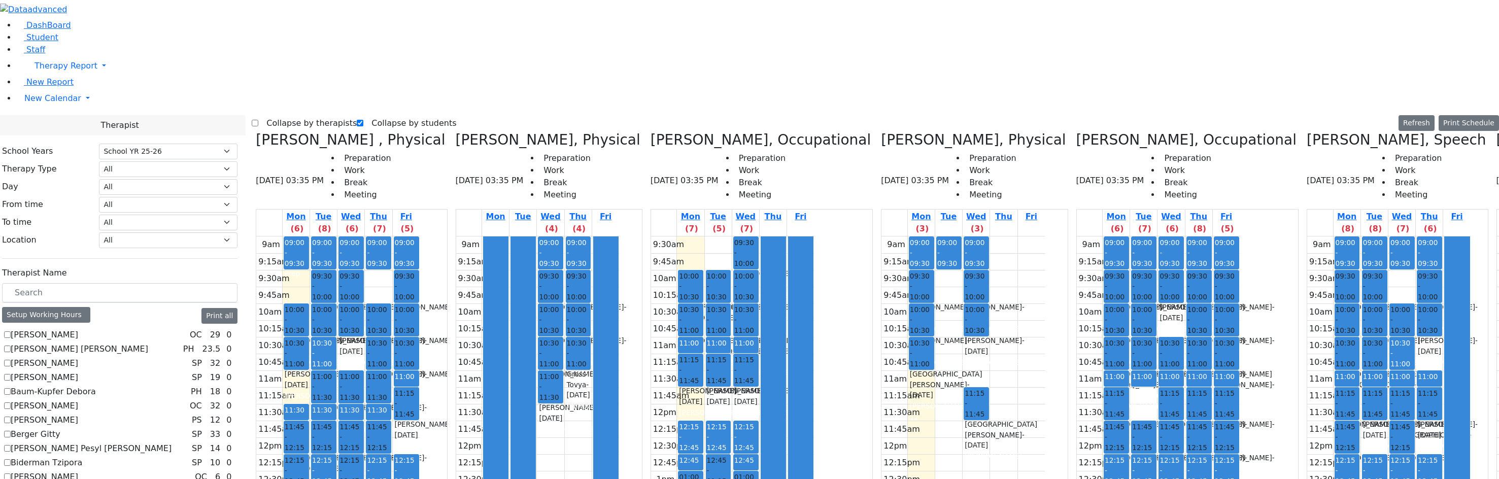
drag, startPoint x: 1358, startPoint y: 252, endPoint x: 1374, endPoint y: 225, distance: 31.4
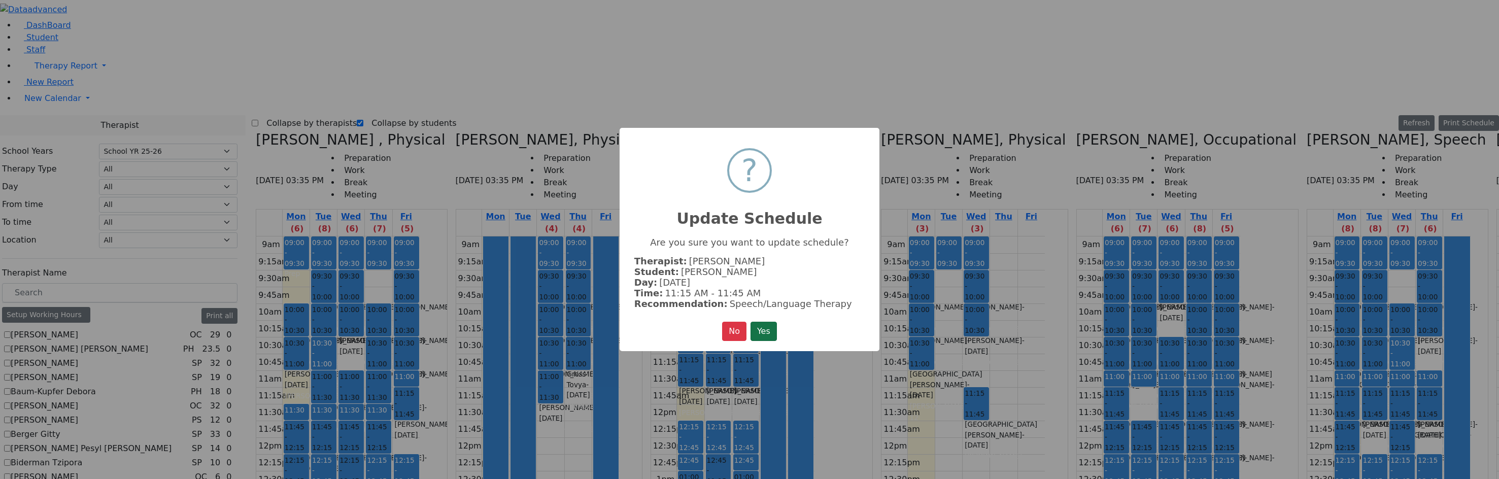
click at [767, 324] on button "Yes" at bounding box center [764, 331] width 26 height 19
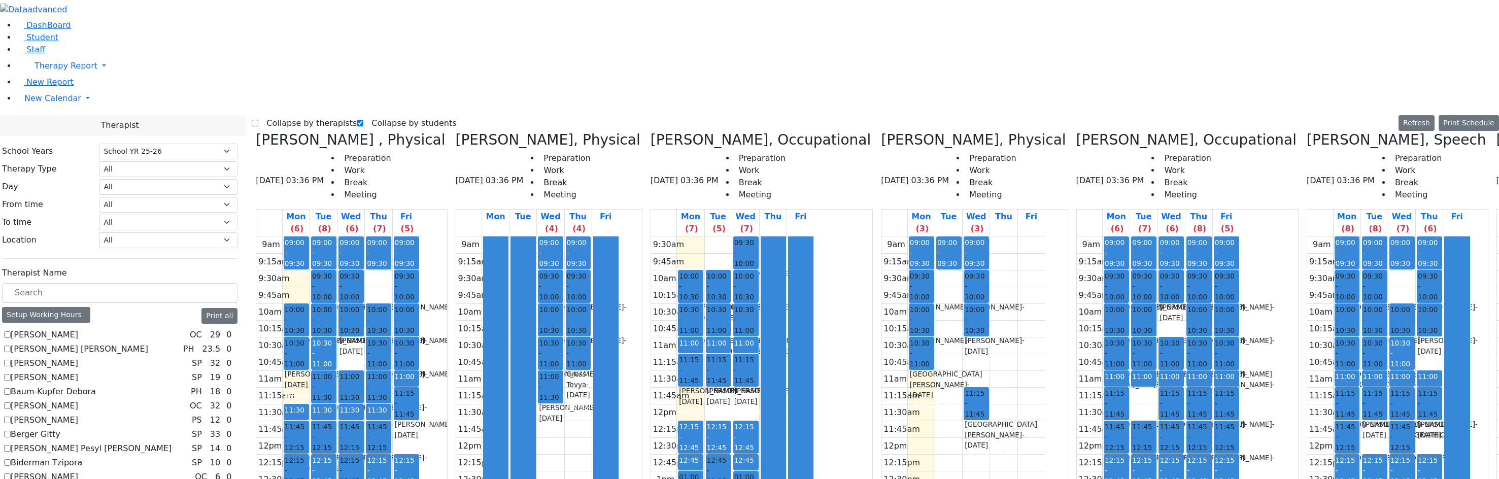
drag, startPoint x: 1426, startPoint y: 222, endPoint x: 1442, endPoint y: 223, distance: 15.8
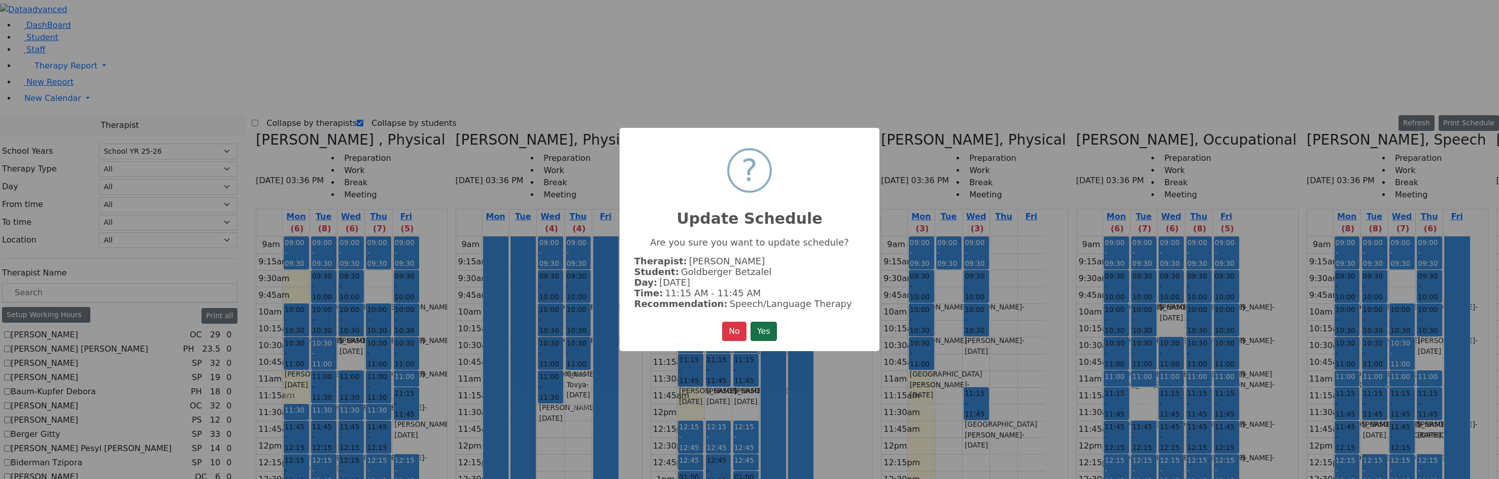
click at [772, 327] on button "Yes" at bounding box center [764, 331] width 26 height 19
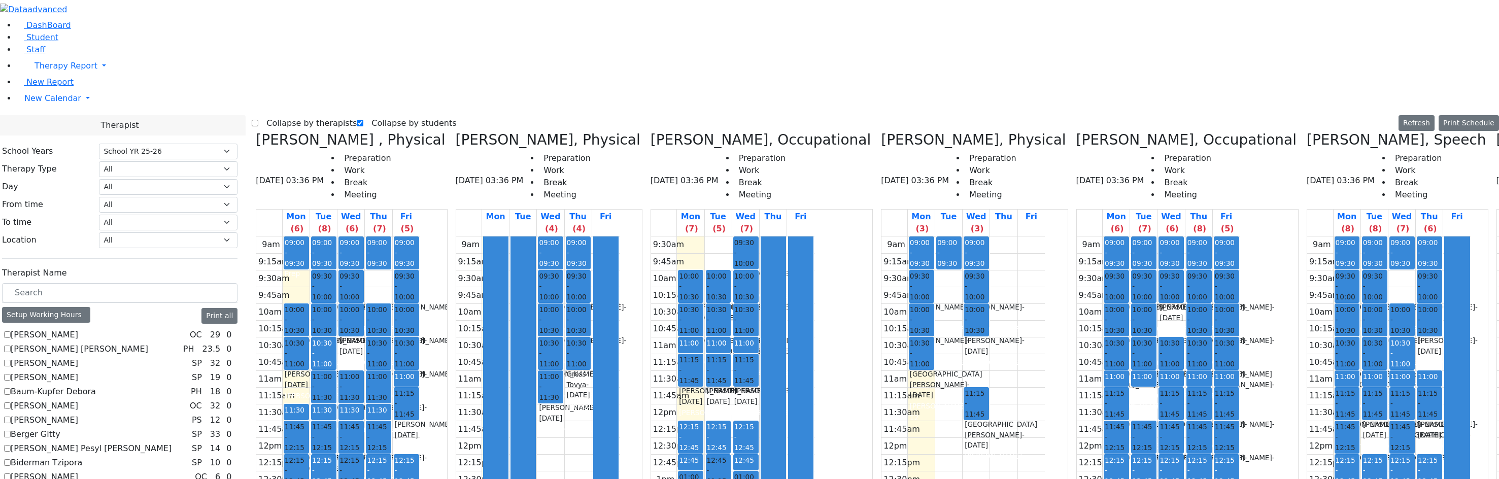
click at [1497, 131] on icon at bounding box center [1497, 139] width 0 height 17
checkbox input "false"
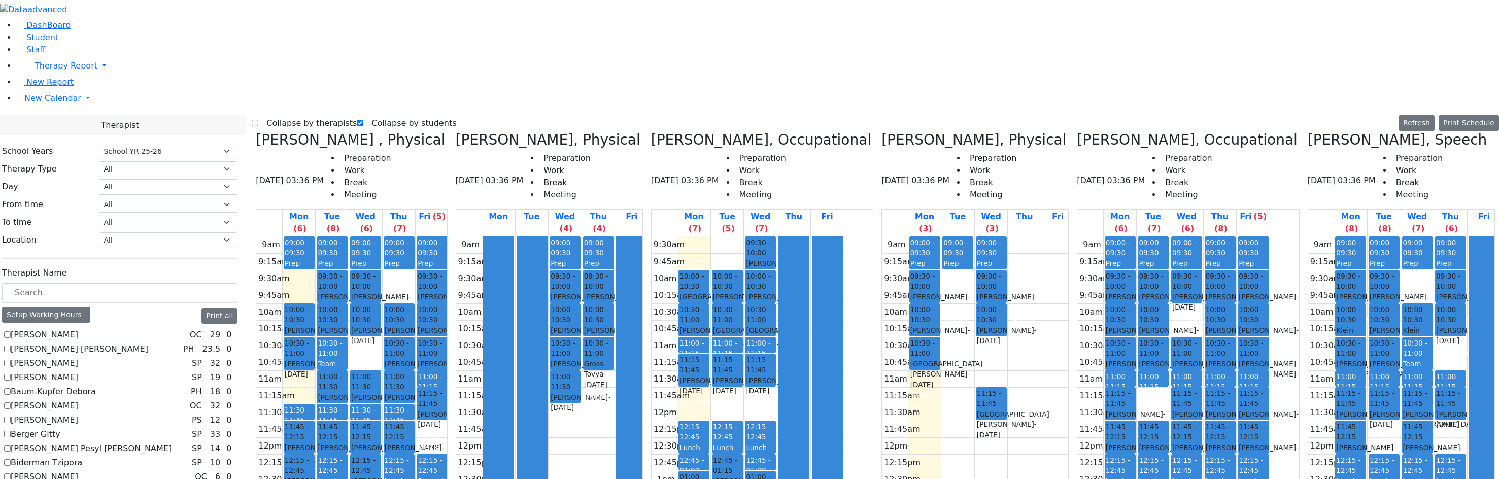
click at [1308, 131] on h3 "[PERSON_NAME], Speech" at bounding box center [1398, 139] width 180 height 17
click at [1308, 131] on icon at bounding box center [1308, 139] width 0 height 17
checkbox input "false"
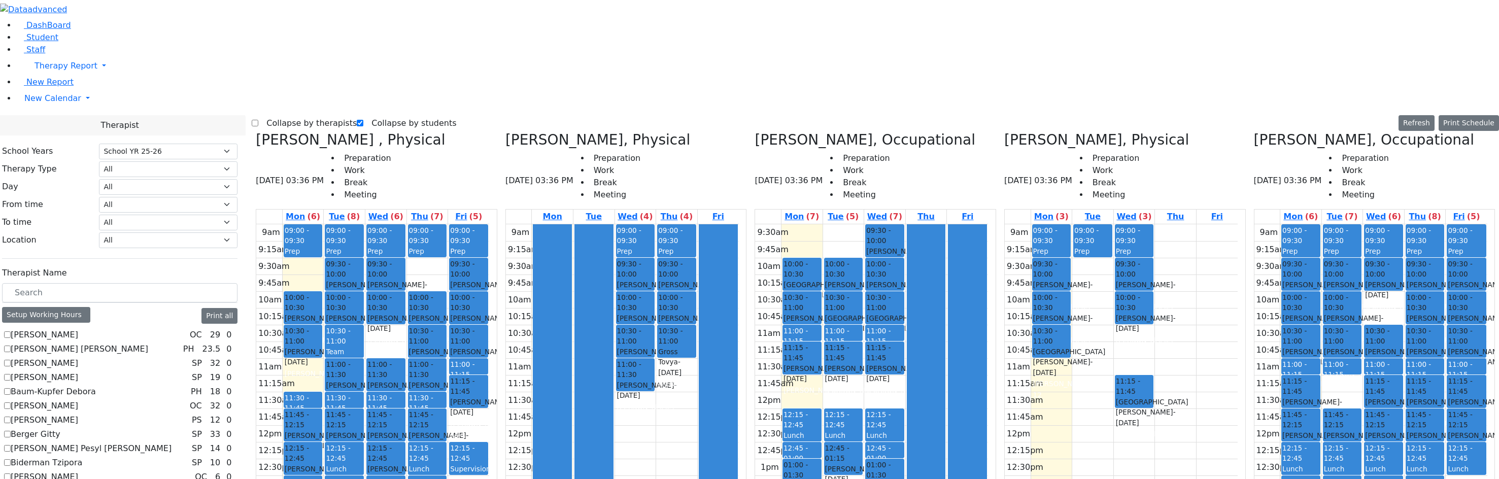
scroll to position [0, 0]
click at [156, 161] on select "All Psych Hearing Vision Speech Physical Occupational" at bounding box center [168, 169] width 139 height 16
select select "3"
click at [132, 161] on select "All Psych Hearing Vision Speech Physical Occupational" at bounding box center [168, 169] width 139 height 16
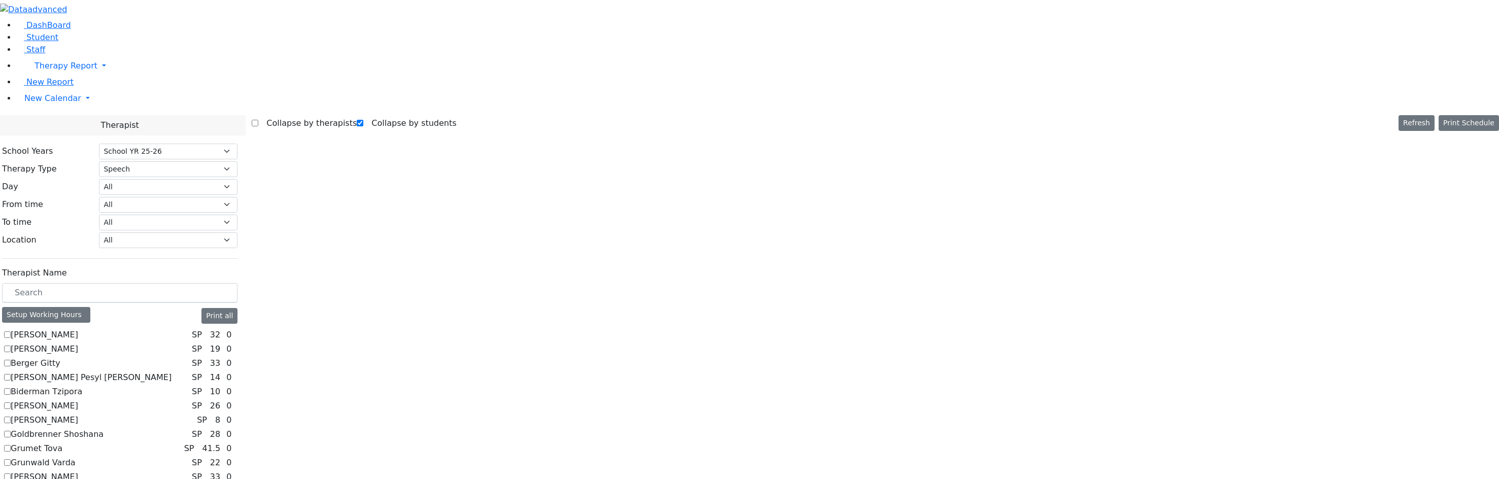
click at [44, 400] on label "[PERSON_NAME]" at bounding box center [45, 406] width 68 height 12
click at [11, 402] on input "[PERSON_NAME]" at bounding box center [7, 405] width 7 height 7
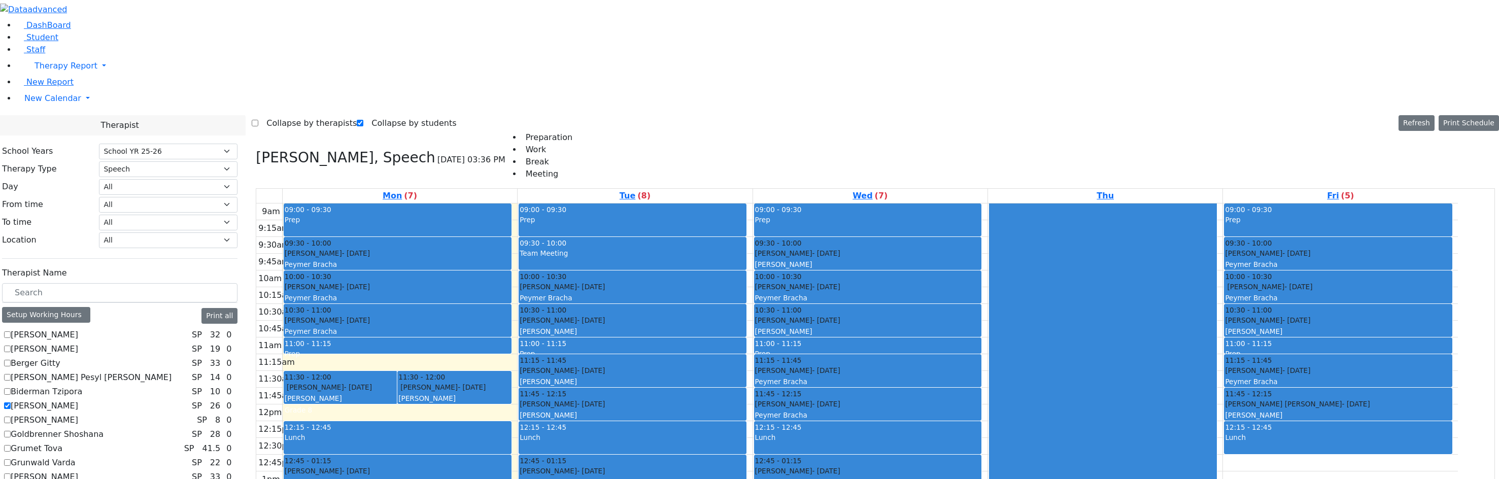
click at [44, 400] on label "[PERSON_NAME]" at bounding box center [45, 406] width 68 height 12
click at [11, 402] on input "[PERSON_NAME]" at bounding box center [7, 405] width 7 height 7
checkbox input "false"
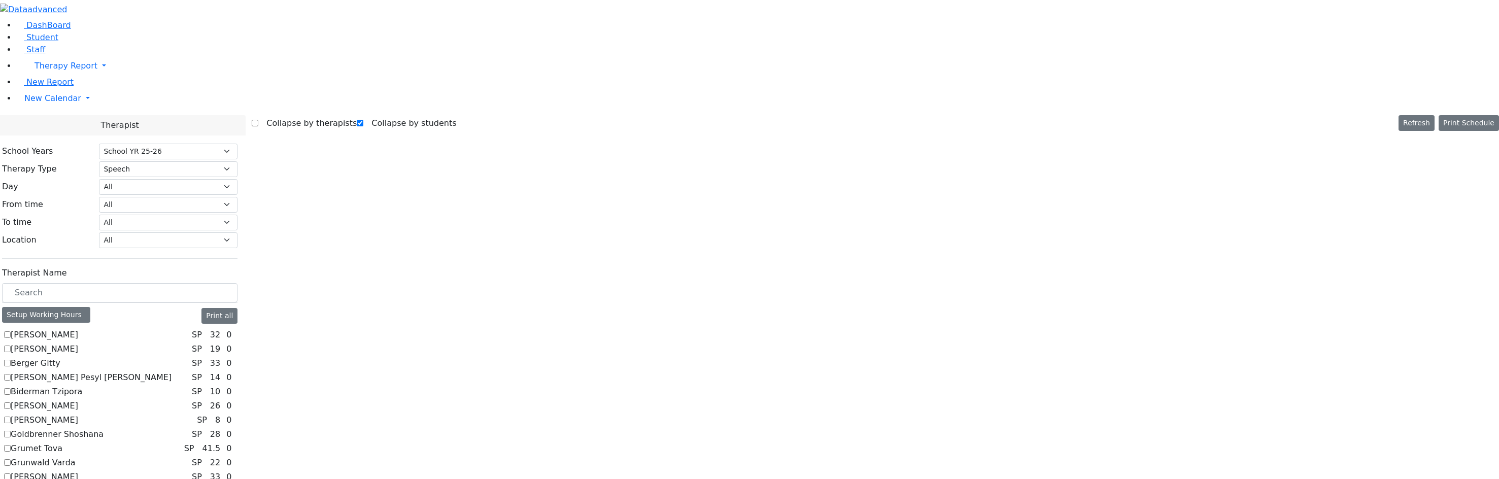
click at [47, 443] on label "Grumet Tova" at bounding box center [37, 449] width 52 height 12
click at [11, 445] on input "Grumet Tova" at bounding box center [7, 448] width 7 height 7
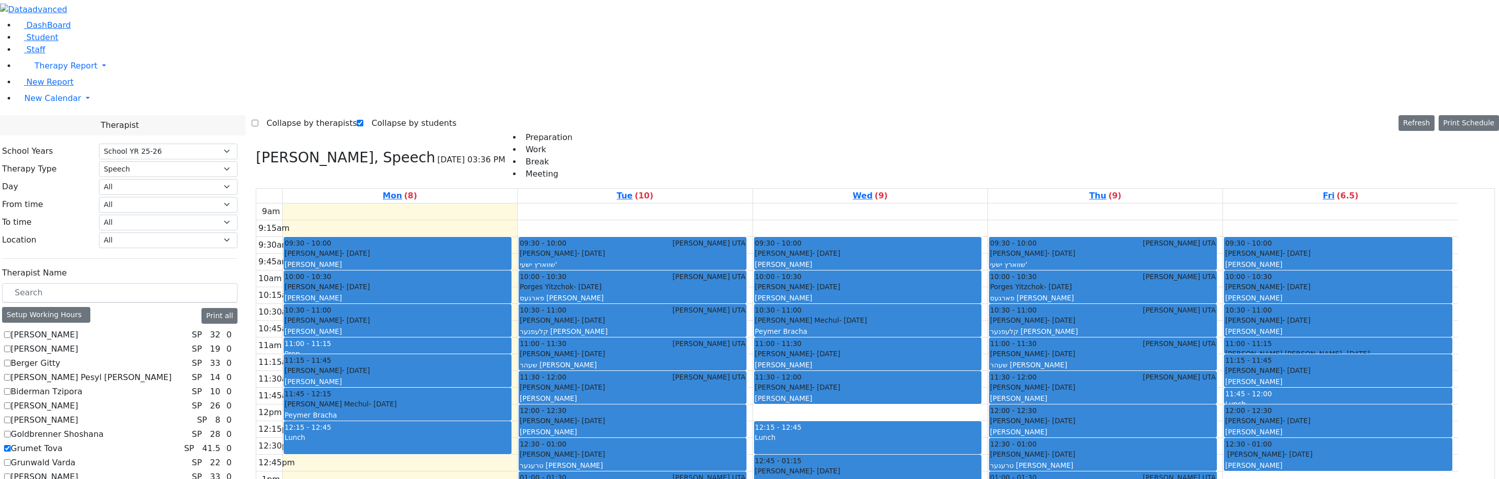
click at [47, 443] on label "Grumet Tova" at bounding box center [37, 449] width 52 height 12
click at [11, 445] on input "Grumet Tova" at bounding box center [7, 448] width 7 height 7
checkbox input "false"
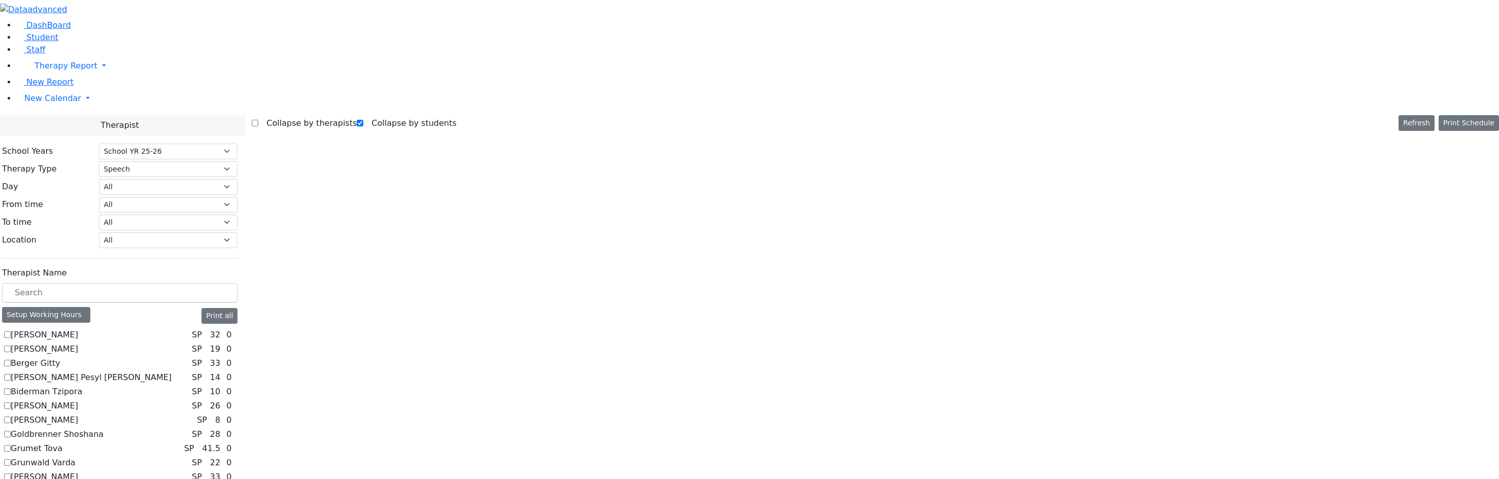
click at [42, 457] on label "Grunwald Varda" at bounding box center [43, 463] width 65 height 12
click at [11, 459] on input "Grunwald Varda" at bounding box center [7, 462] width 7 height 7
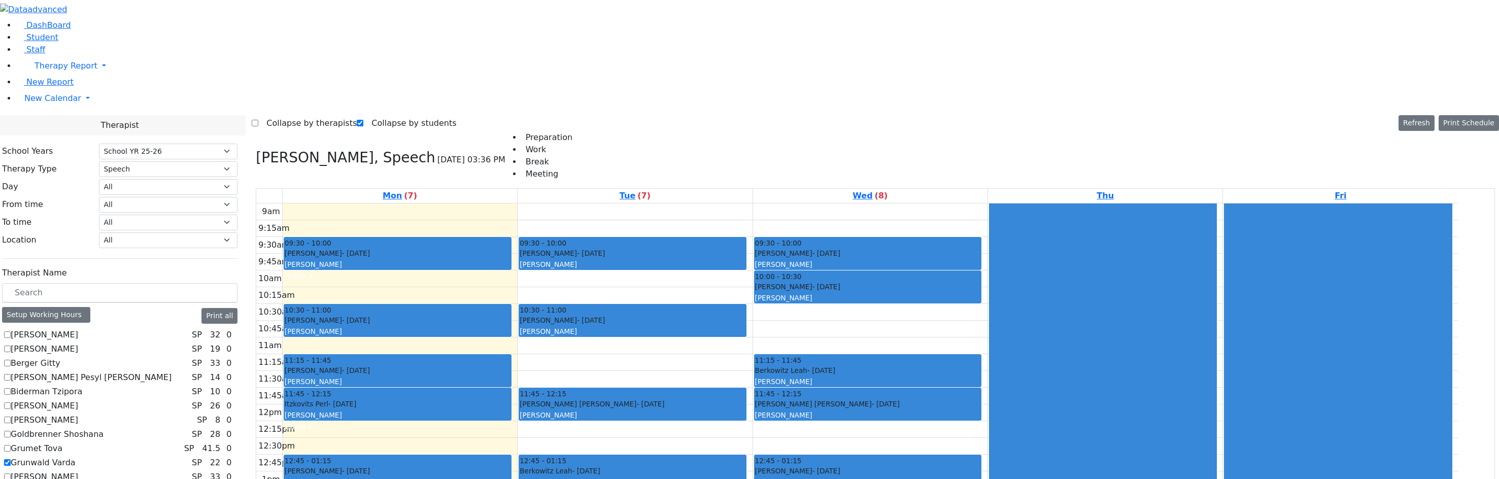
click at [42, 457] on label "Grunwald Varda" at bounding box center [43, 463] width 65 height 12
click at [11, 459] on input "Grunwald Varda" at bounding box center [7, 462] width 7 height 7
checkbox input "false"
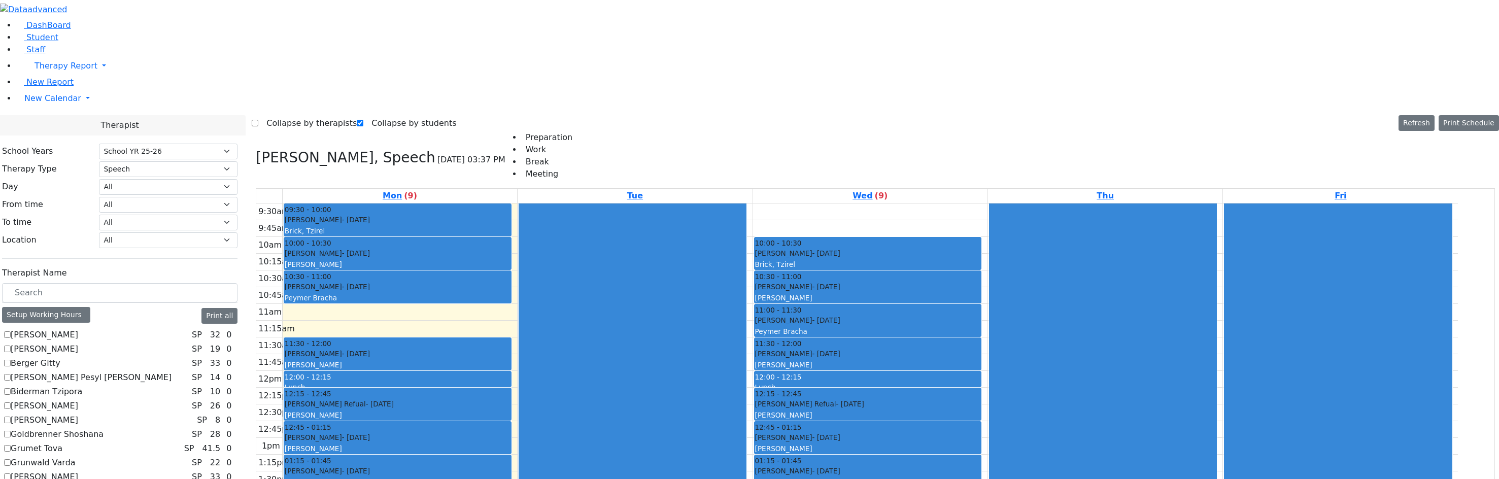
checkbox input "false"
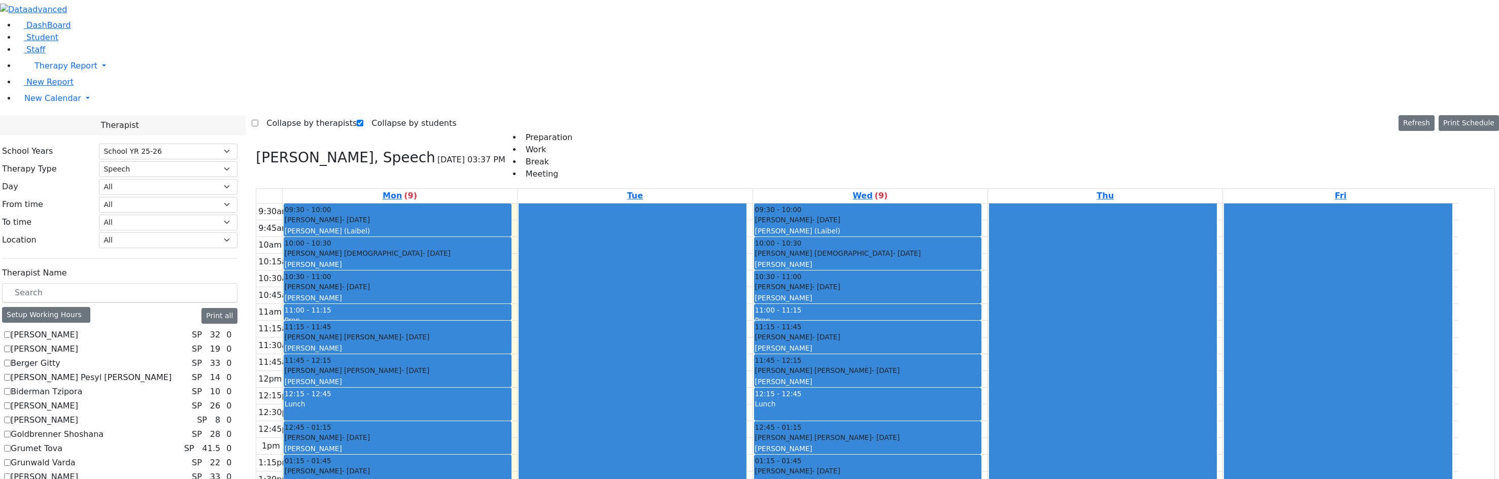
checkbox input "false"
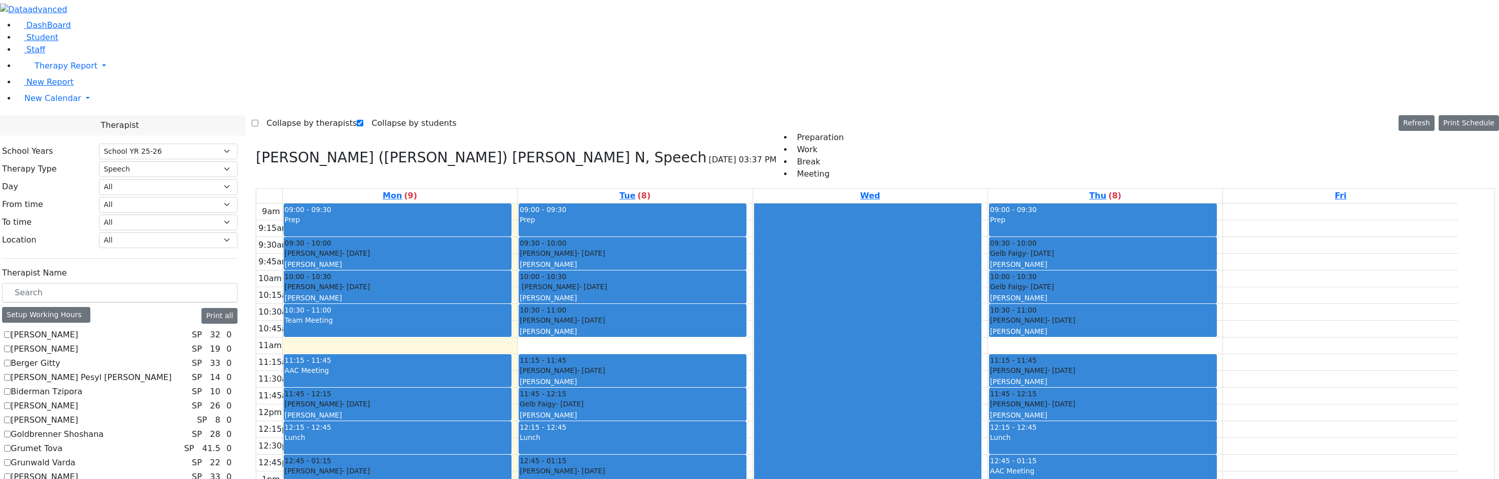
checkbox input "false"
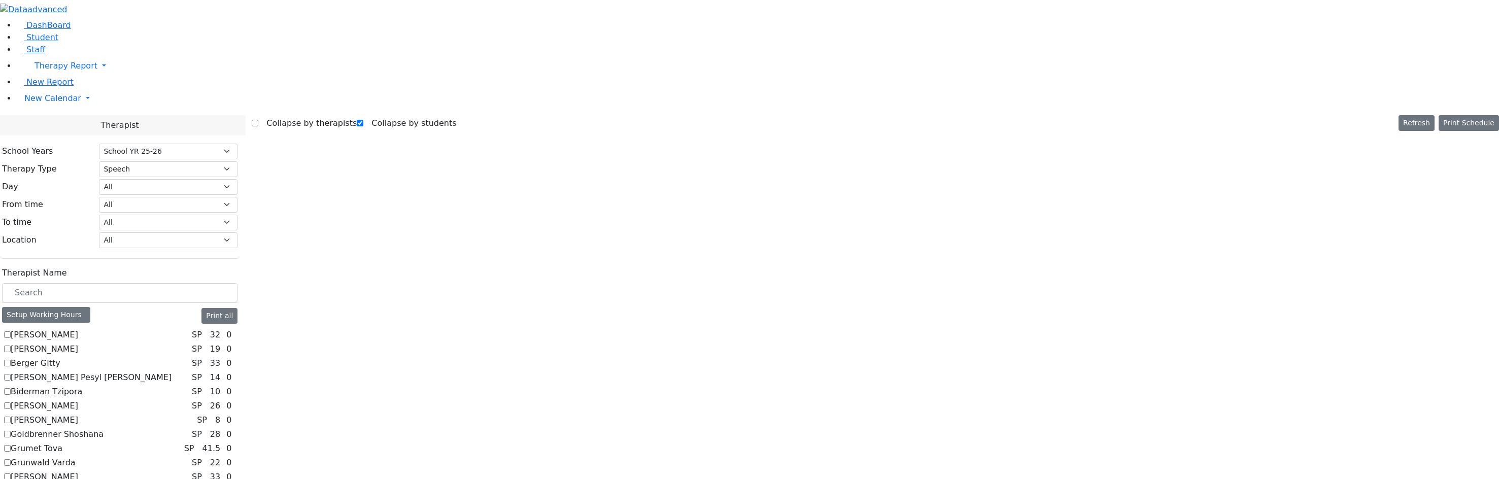
scroll to position [51, 0]
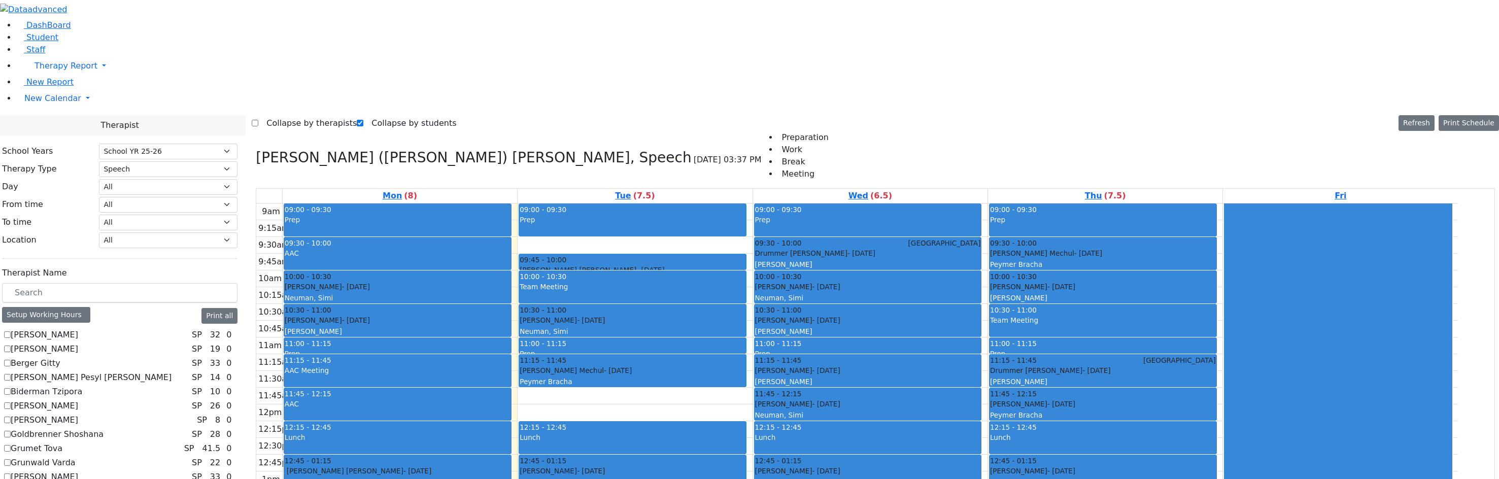
checkbox input "false"
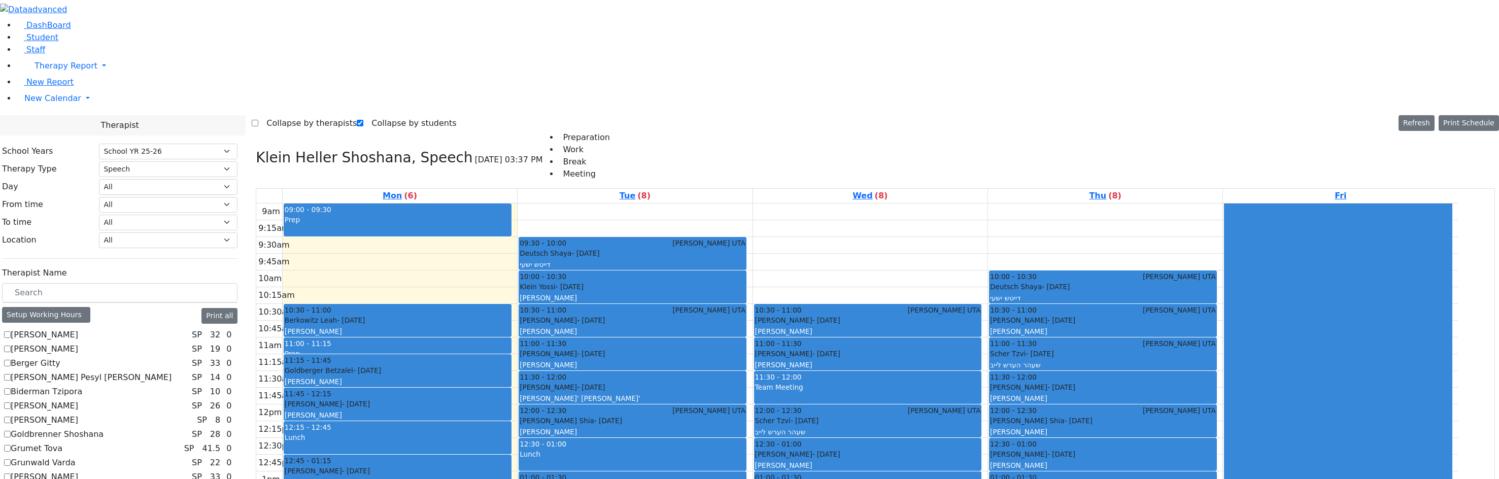
checkbox input "false"
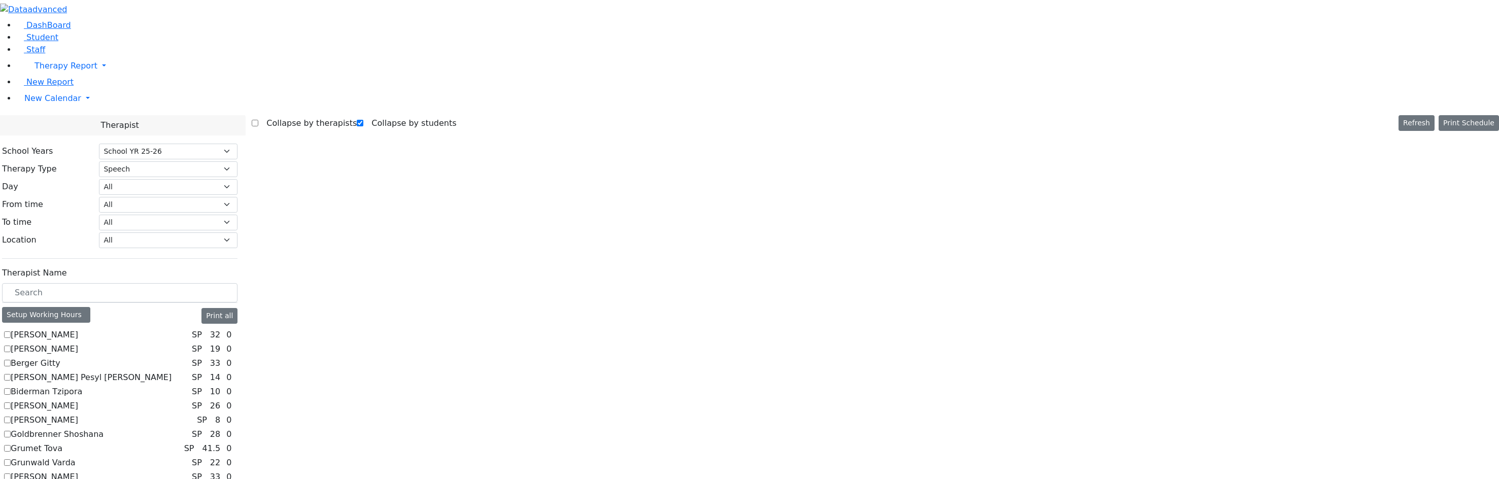
scroll to position [152, 0]
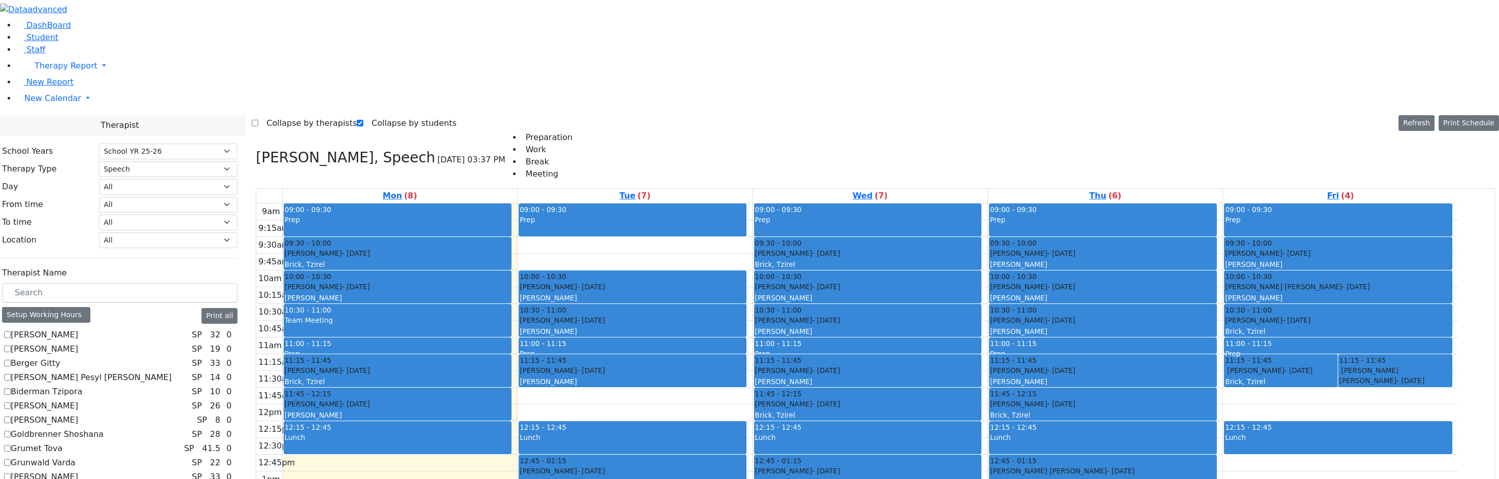
drag, startPoint x: 424, startPoint y: 321, endPoint x: 1139, endPoint y: 360, distance: 716.7
click at [1139, 360] on tr "09:00 - 09:30 Prep 09:30 - 10:00 Mandelbaum Esther - 08/30/2012 Brick, Tzirel 1…" at bounding box center [857, 405] width 1202 height 402
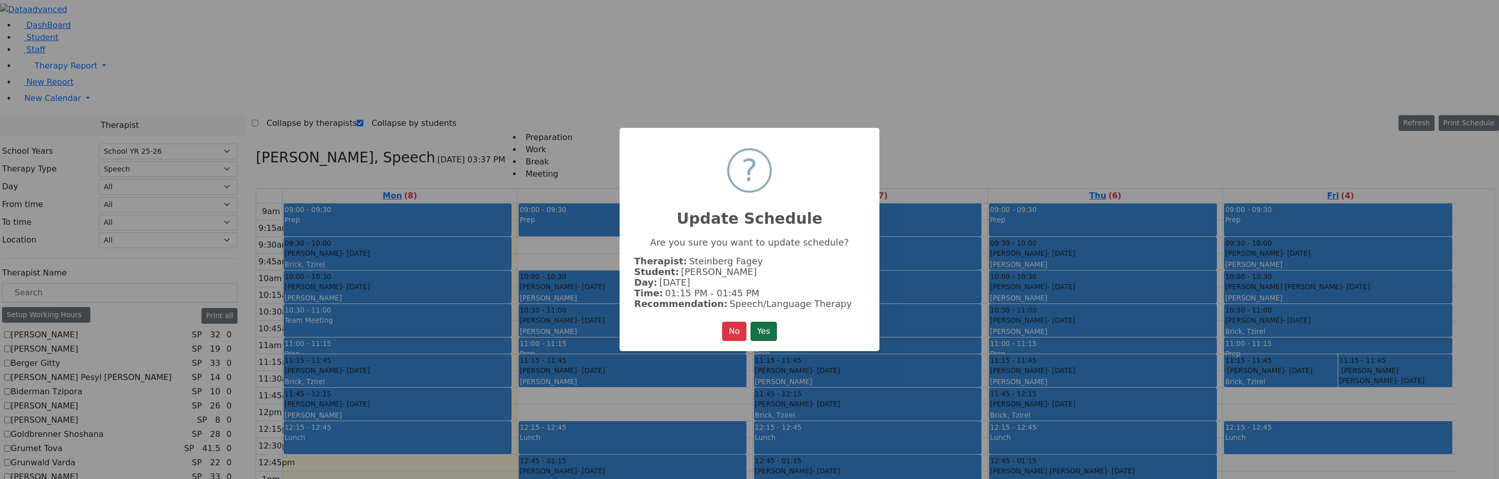
click at [772, 323] on button "Yes" at bounding box center [764, 331] width 26 height 19
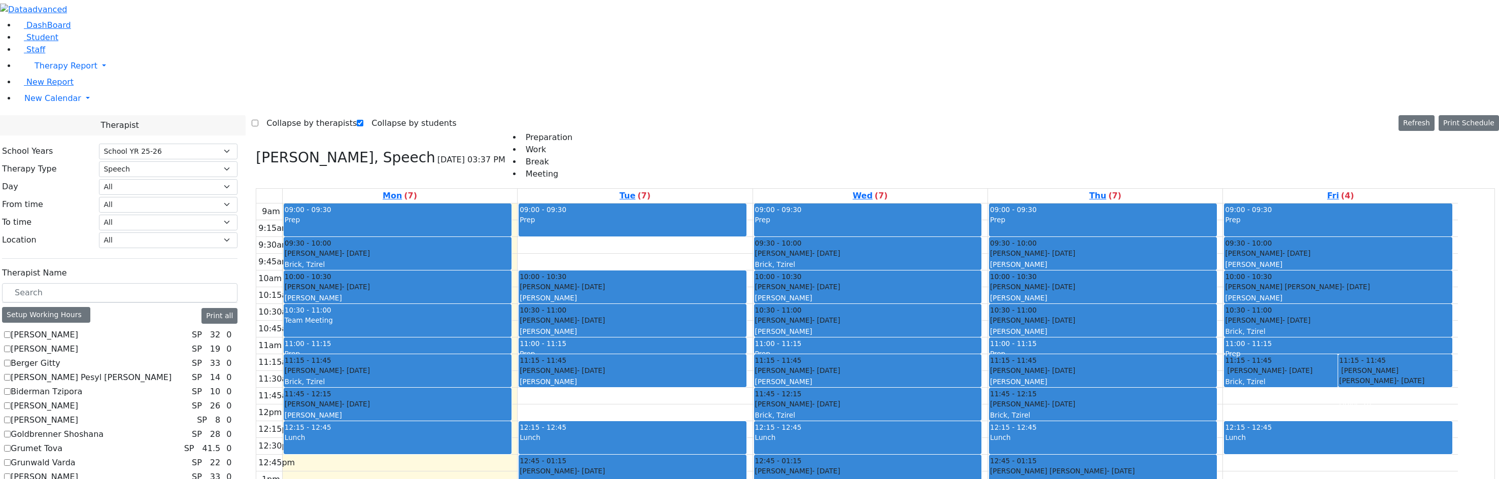
checkbox input "false"
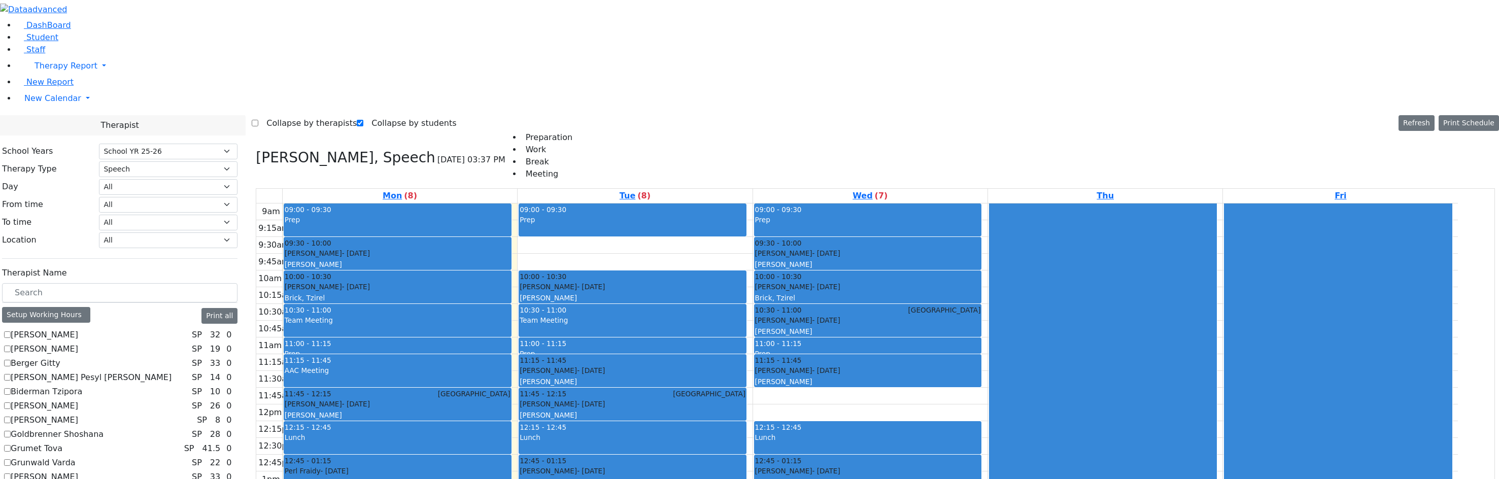
checkbox input "false"
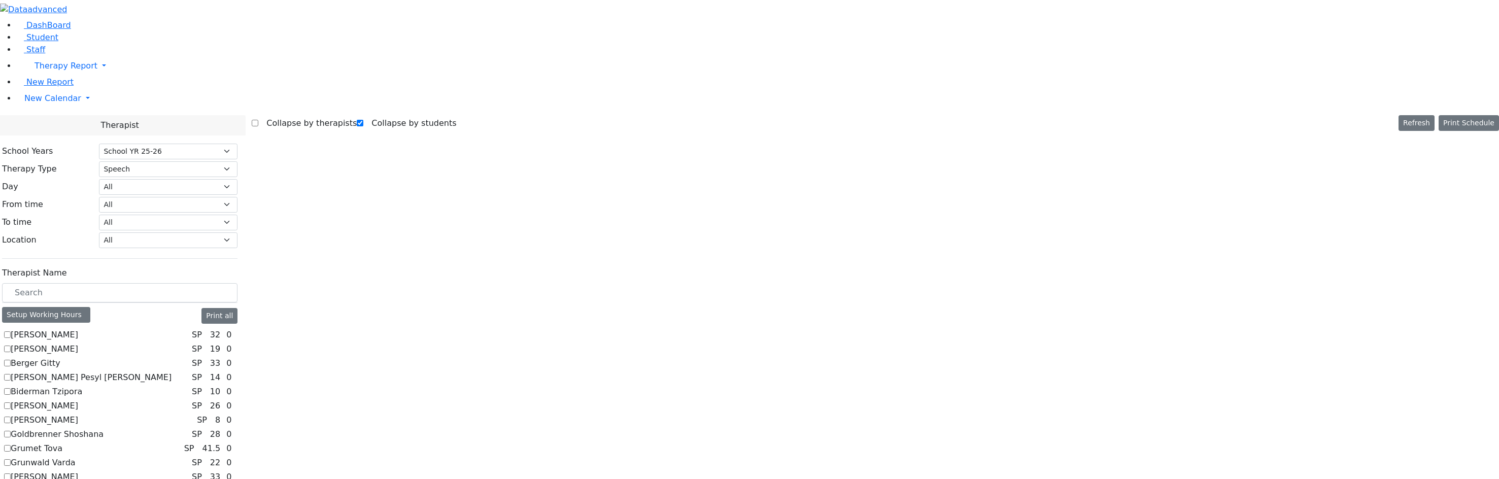
scroll to position [183, 0]
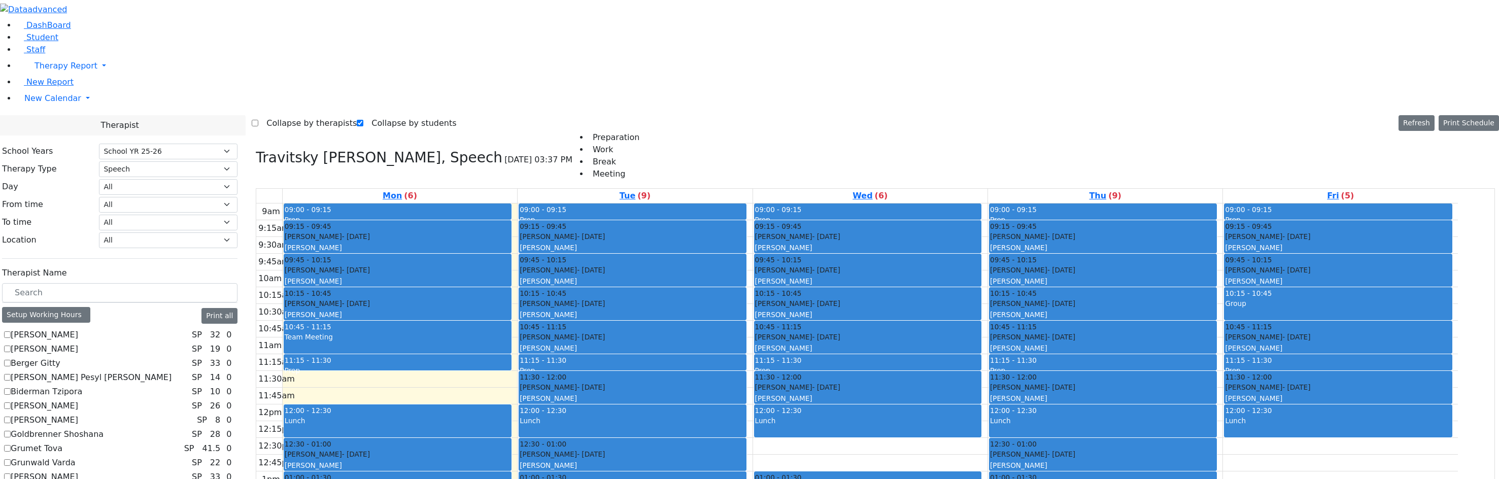
checkbox input "false"
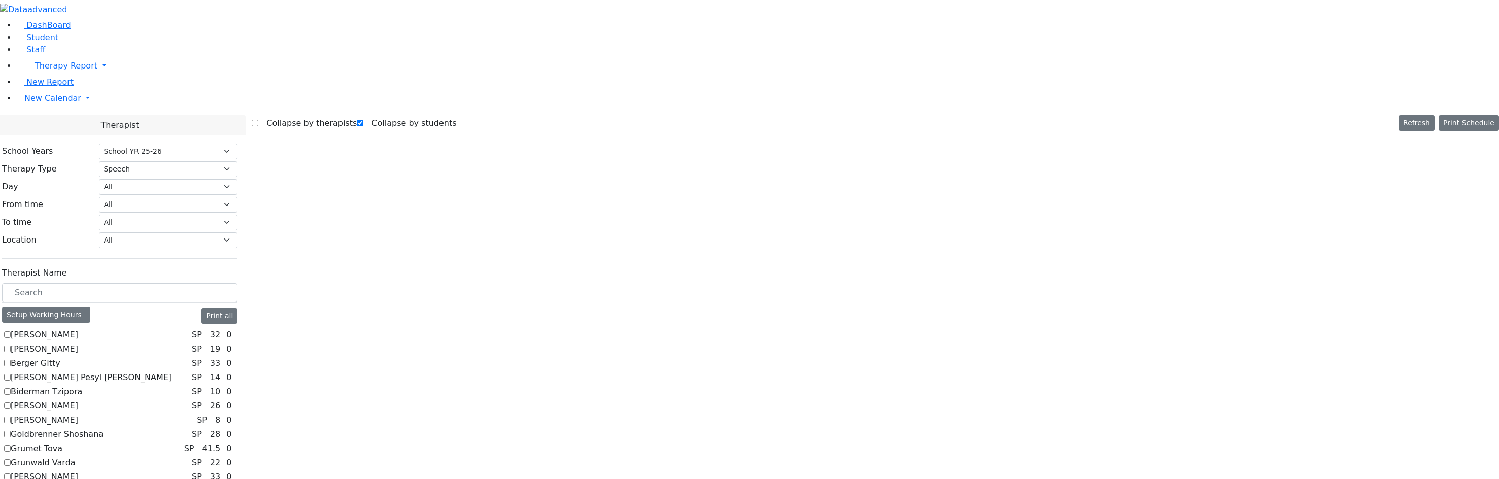
scroll to position [152, 0]
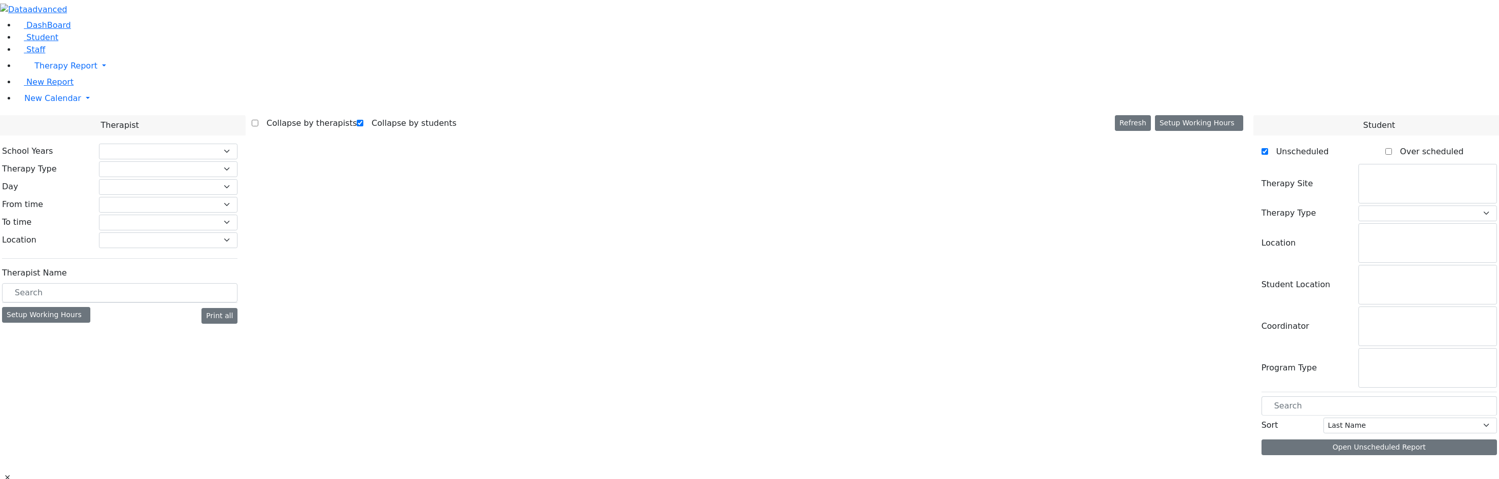
checkbox input "true"
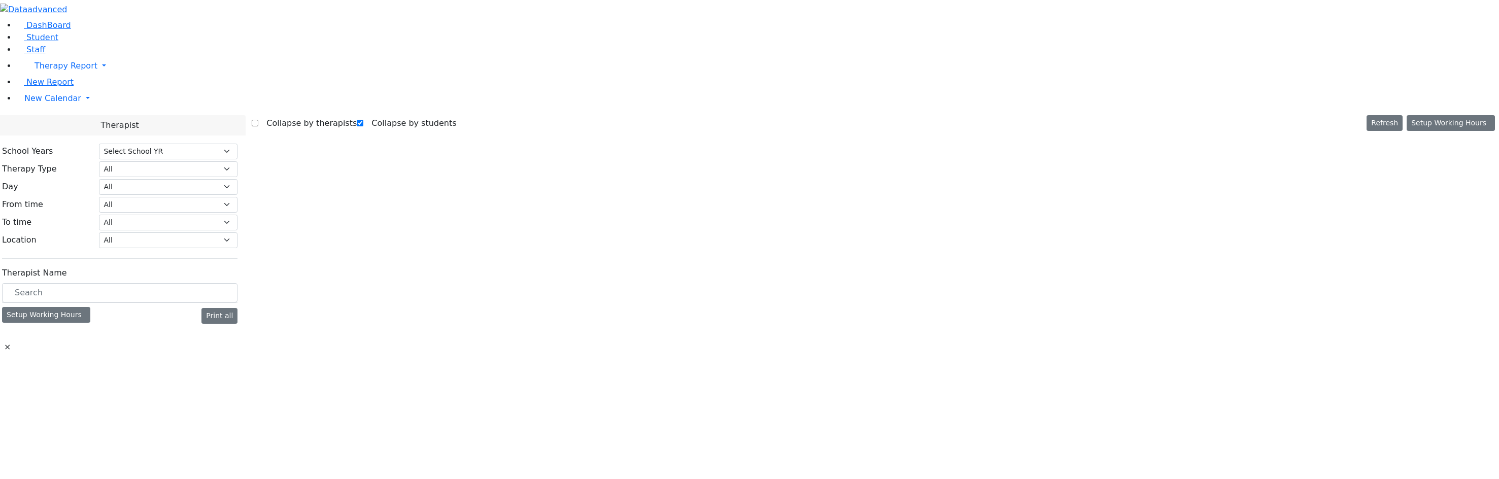
select select "212"
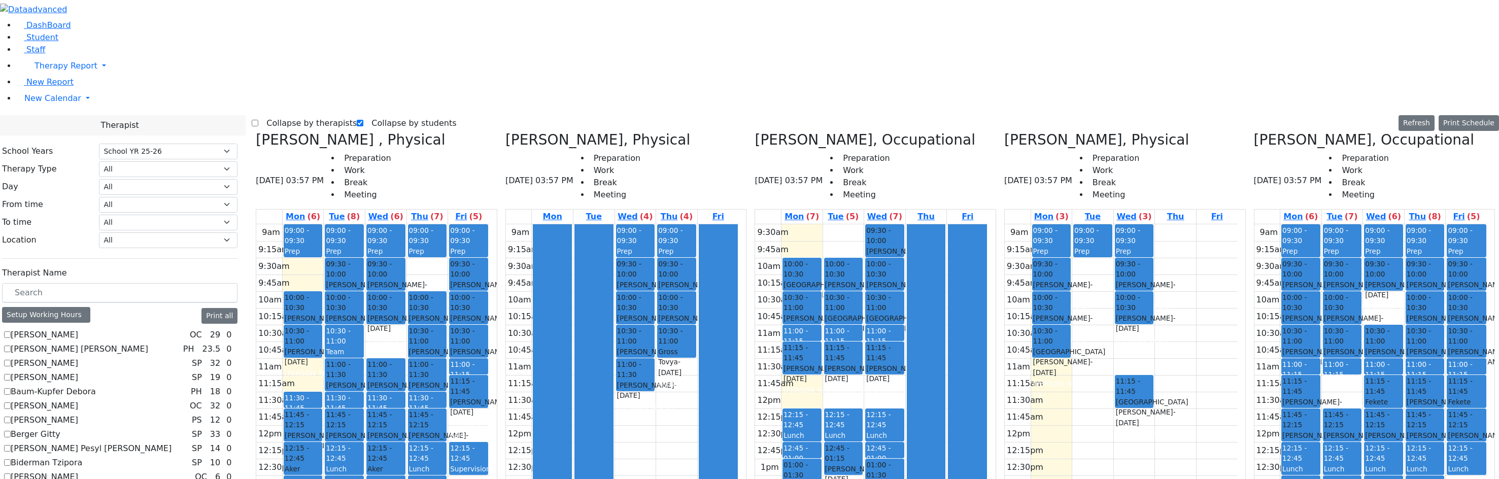
scroll to position [508, 0]
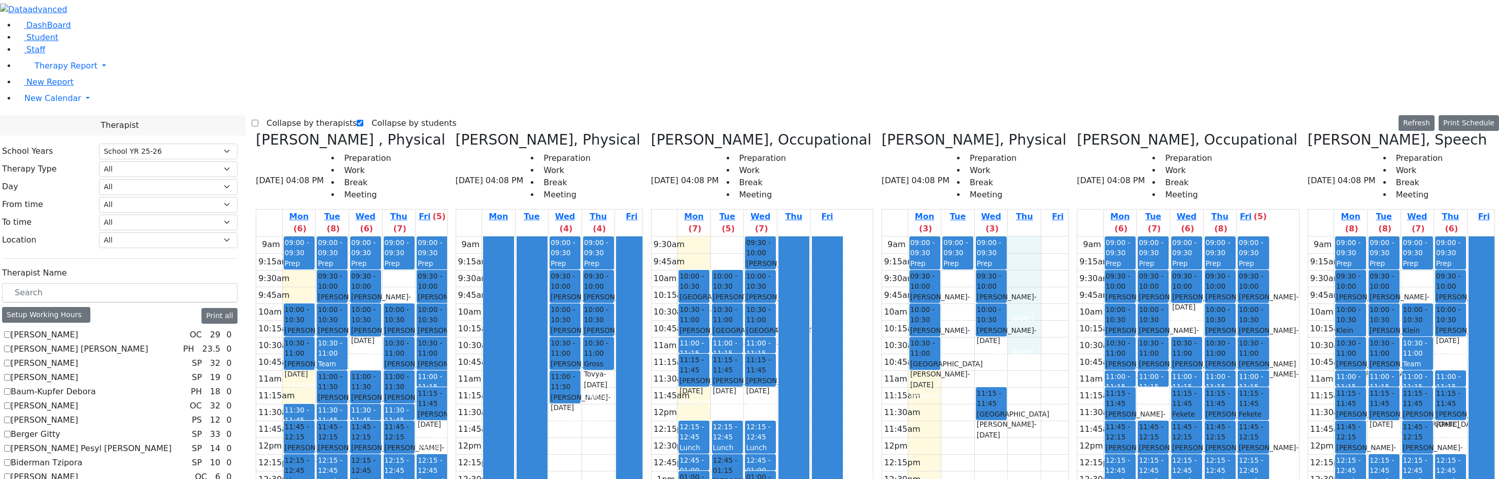
click at [1018, 237] on div "9am 9:15am 9:30am 9:45am 10am 10:15am 10:30am 10:45am 11am 11:15am 11:30am 11:4…" at bounding box center [978, 438] width 192 height 402
drag, startPoint x: 1000, startPoint y: 181, endPoint x: 1002, endPoint y: 194, distance: 13.3
click at [1002, 237] on div "9am 9:15am 9:30am 9:45am 10am 10:15am 10:30am 10:45am 11am 11:15am 11:30am 11:4…" at bounding box center [978, 438] width 192 height 402
click at [1015, 237] on div "9am 9:15am 9:30am 9:45am 10am 10:15am 10:30am 10:45am 11am 11:15am 11:30am 11:4…" at bounding box center [978, 438] width 192 height 402
drag, startPoint x: 980, startPoint y: 197, endPoint x: 982, endPoint y: 157, distance: 40.2
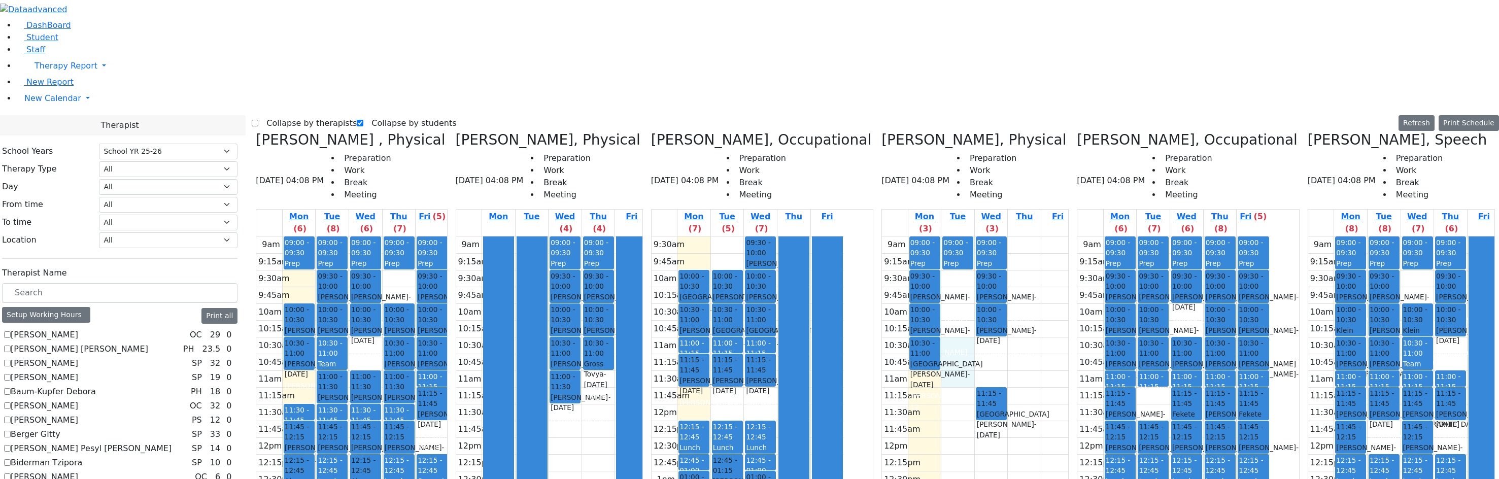
click at [982, 237] on div "9am 9:15am 9:30am 9:45am 10am 10:15am 10:30am 10:45am 11am 11:15am 11:30am 11:4…" at bounding box center [978, 438] width 192 height 402
drag, startPoint x: 977, startPoint y: 147, endPoint x: 976, endPoint y: 117, distance: 30.0
click at [977, 237] on div "9am 9:15am 9:30am 9:45am 10am 10:15am 10:30am 10:45am 11am 11:15am 11:30am 11:4…" at bounding box center [978, 438] width 192 height 402
drag, startPoint x: 974, startPoint y: 107, endPoint x: 975, endPoint y: 118, distance: 10.7
click at [975, 237] on div "9am 9:15am 9:30am 9:45am 10am 10:15am 10:30am 10:45am 11am 11:15am 11:30am 11:4…" at bounding box center [978, 438] width 192 height 402
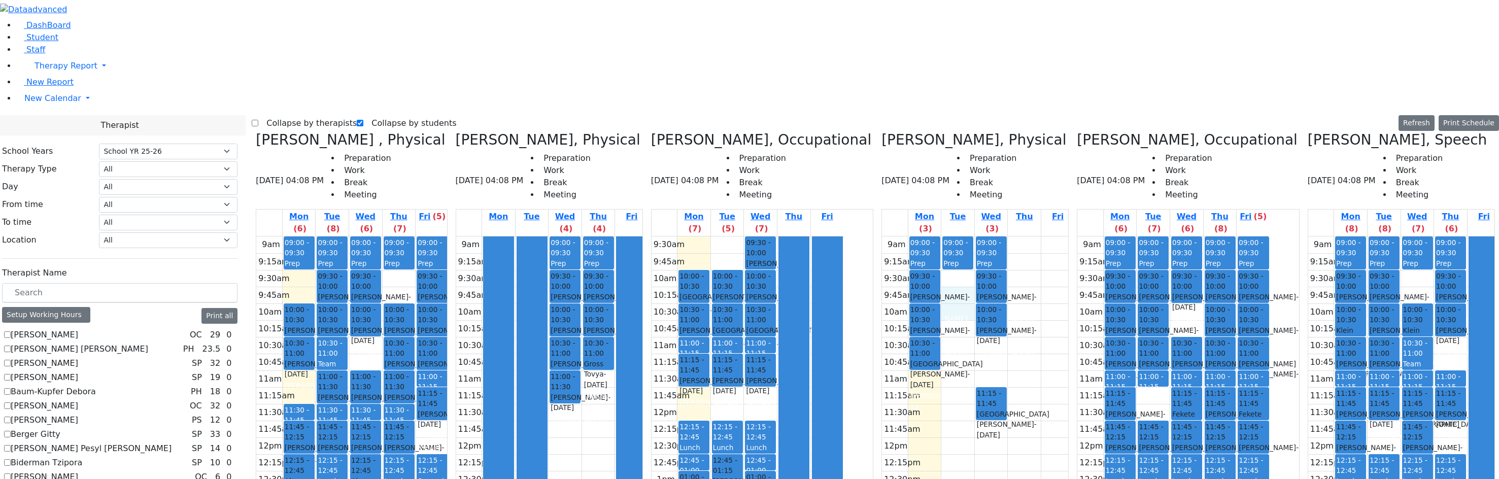
drag, startPoint x: 975, startPoint y: 112, endPoint x: 973, endPoint y: 139, distance: 26.9
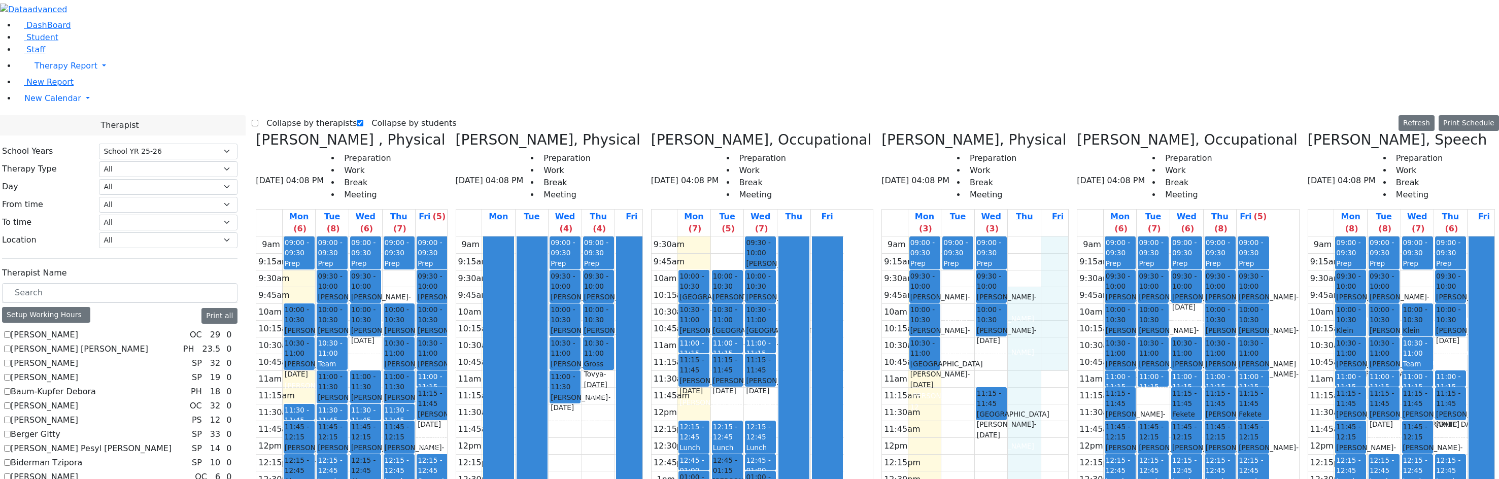
drag, startPoint x: 1043, startPoint y: 112, endPoint x: 1051, endPoint y: 188, distance: 76.6
click at [1051, 237] on div "9am 9:15am 9:30am 9:45am 10am 10:15am 10:30am 10:45am 11am 11:15am 11:30am 11:4…" at bounding box center [978, 438] width 192 height 402
click at [1308, 131] on icon at bounding box center [1308, 139] width 0 height 17
checkbox input "false"
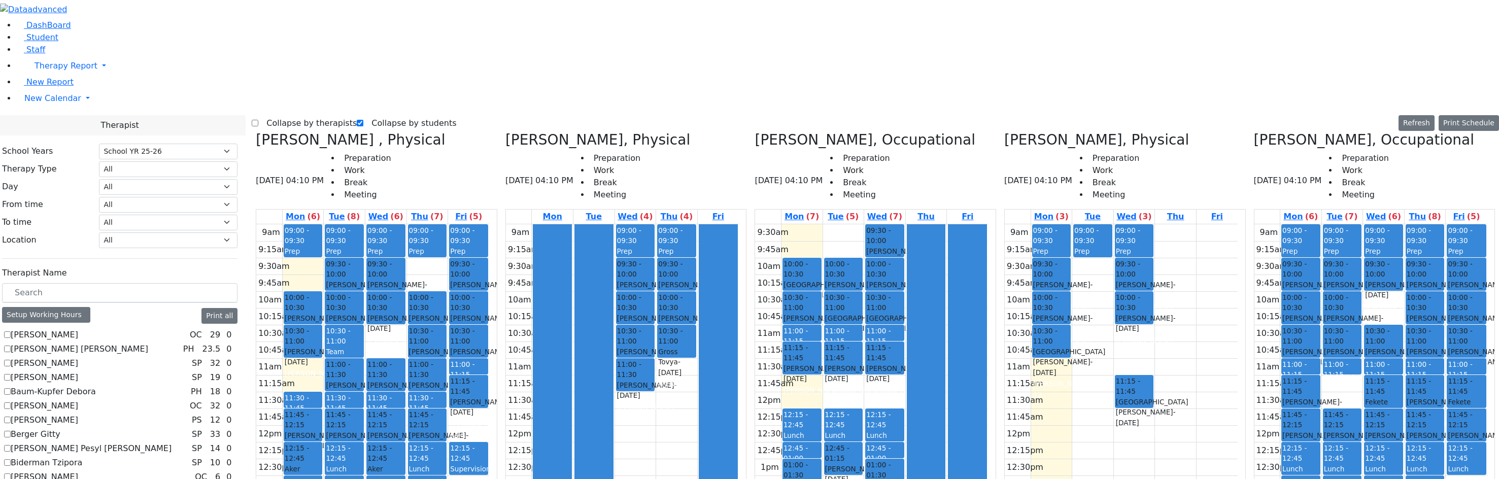
click at [1045, 224] on div "9am 9:15am 9:30am 9:45am 10am 10:15am 10:30am 10:45am 11am 11:15am 11:30am 11:4…" at bounding box center [1121, 425] width 233 height 402
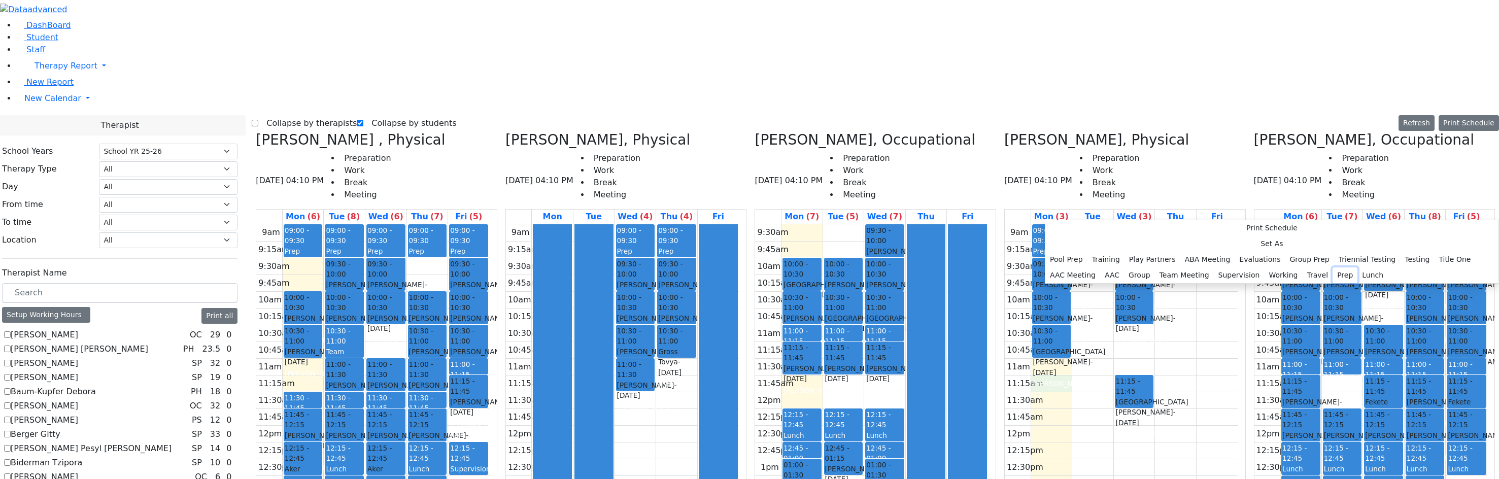
click at [1333, 283] on button "Prep" at bounding box center [1345, 275] width 25 height 16
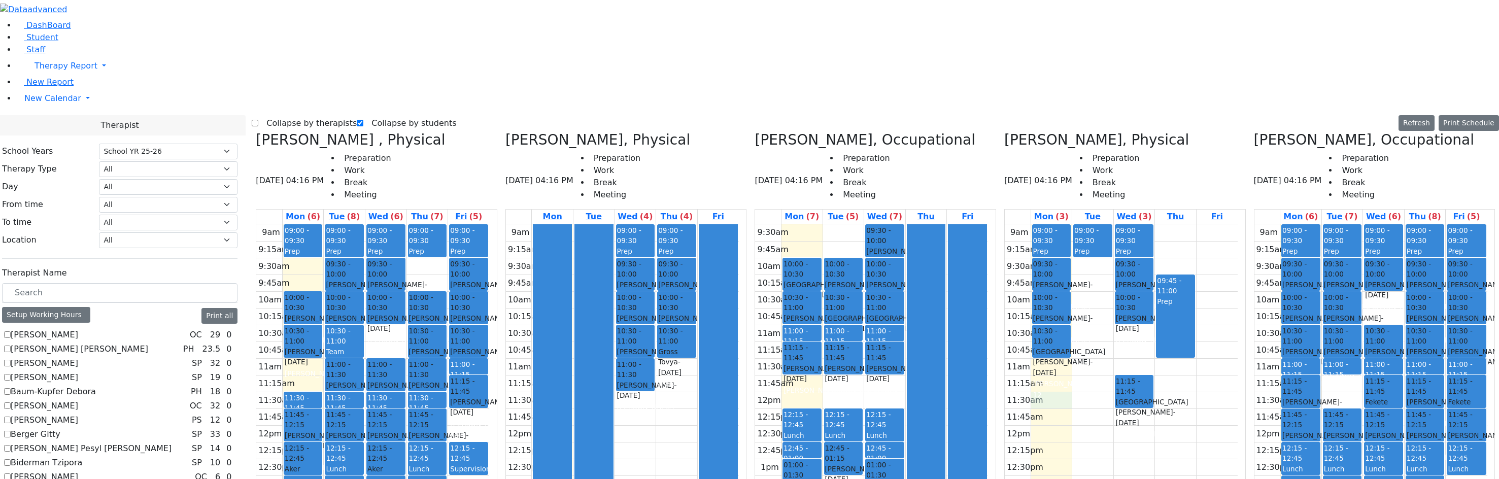
click at [1051, 231] on div "9am 9:15am 9:30am 9:45am 10am 10:15am 10:30am 10:45am 11am 11:15am 11:30am 11:4…" at bounding box center [1121, 425] width 233 height 402
click at [1052, 224] on div "9am 9:15am 9:30am 9:45am 10am 10:15am 10:30am 10:45am 11am 11:15am 11:30am 11:4…" at bounding box center [1121, 425] width 233 height 402
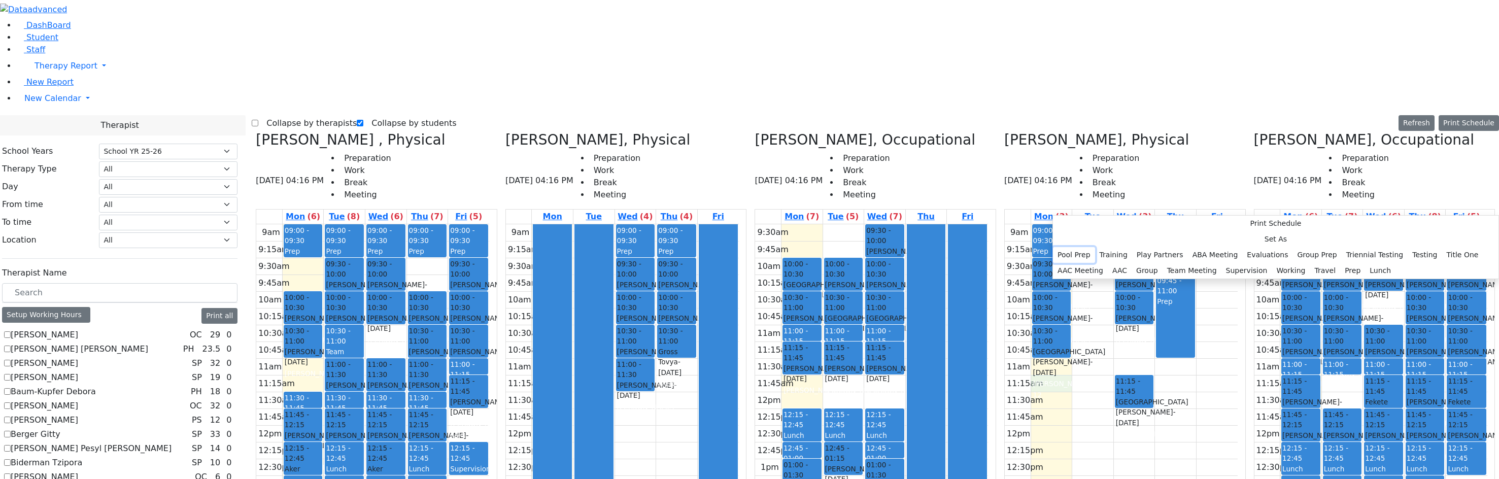
click at [1095, 247] on button "Pool Prep" at bounding box center [1074, 255] width 42 height 16
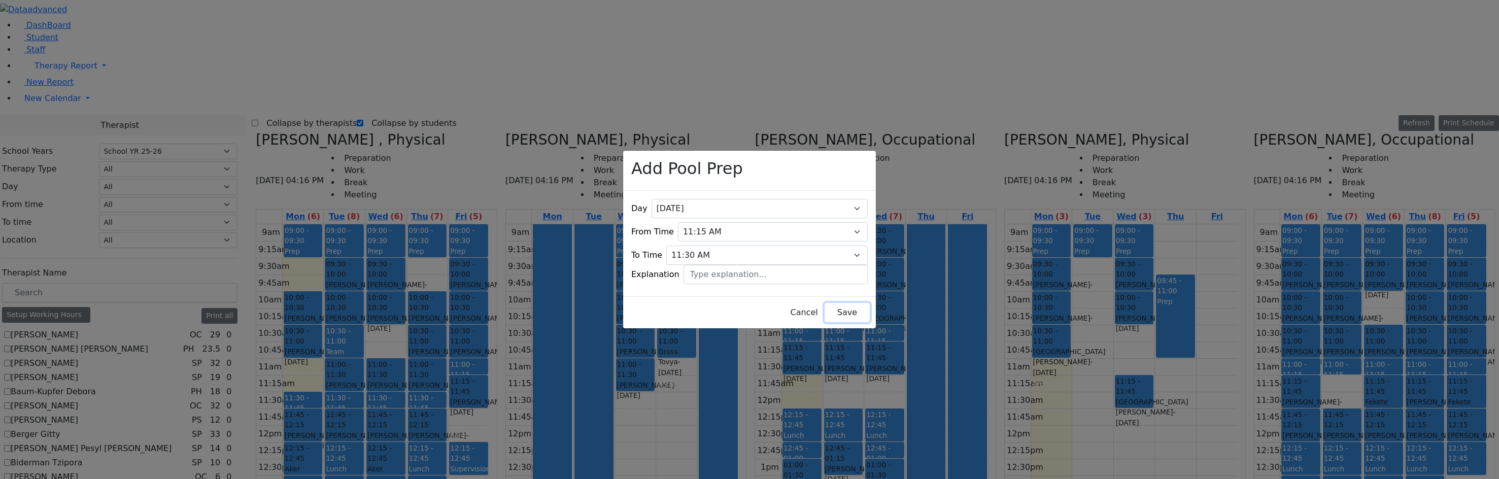
click at [825, 309] on button "Save" at bounding box center [847, 312] width 45 height 19
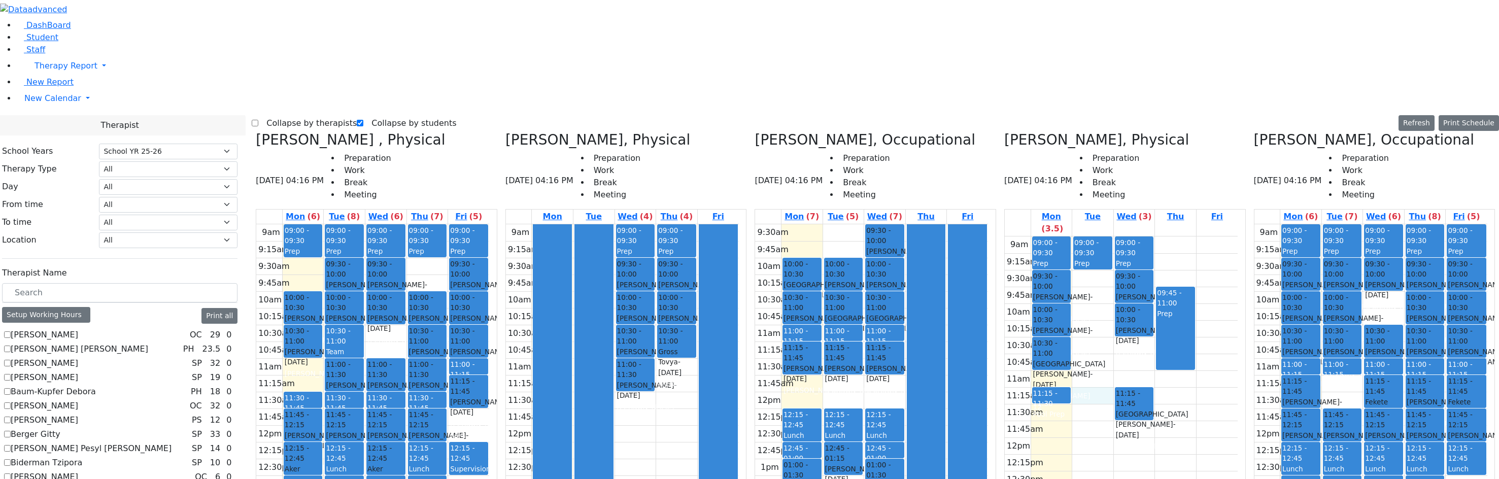
click at [1092, 237] on div "9am 9:15am 9:30am 9:45am 10am 10:15am 10:30am 10:45am 11am 11:15am 11:30am 11:4…" at bounding box center [1121, 438] width 233 height 402
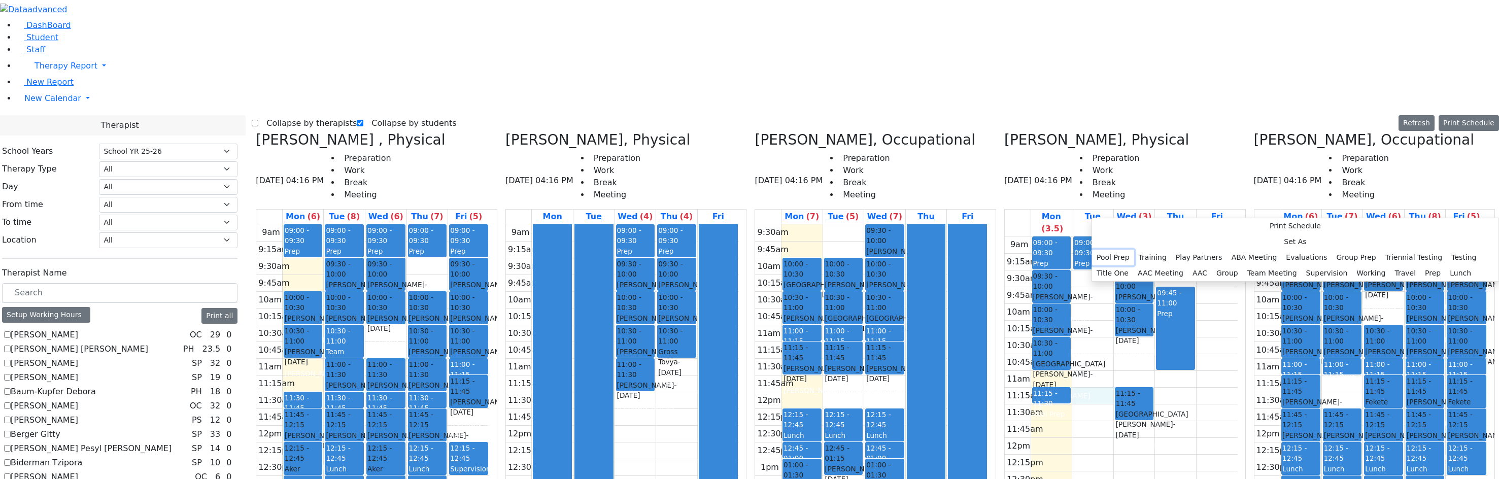
click at [1134, 250] on button "Pool Prep" at bounding box center [1113, 258] width 42 height 16
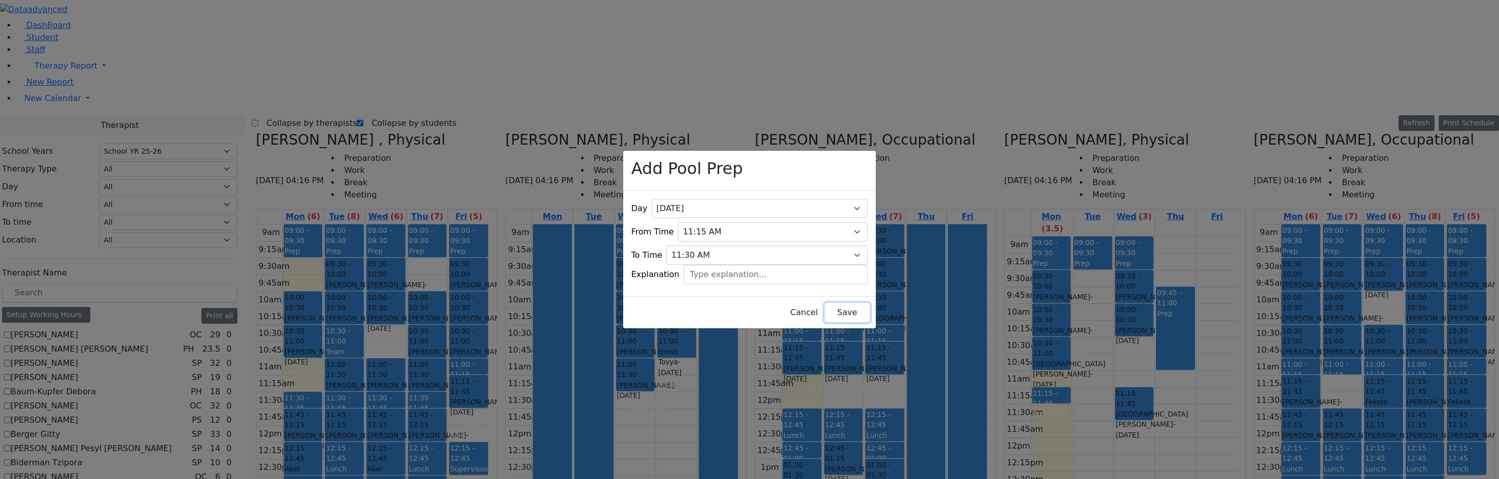
click at [825, 308] on button "Save" at bounding box center [847, 312] width 45 height 19
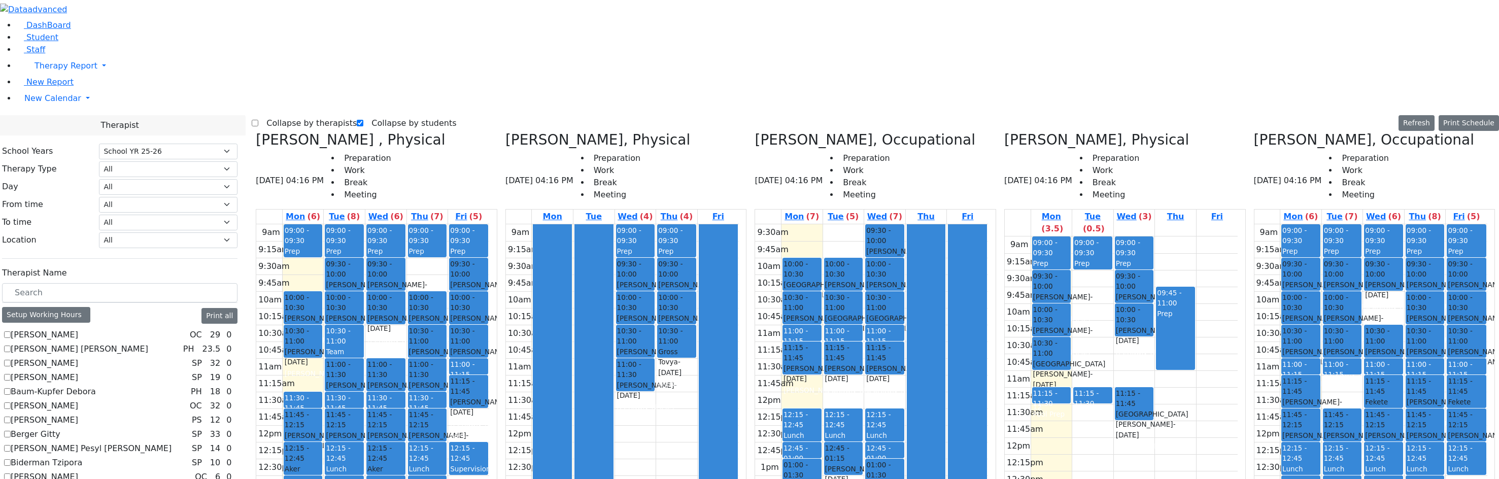
click at [282, 115] on div "Collapse by therapists Collapse by students Refresh Setup Working Hours Print S…" at bounding box center [876, 123] width 1248 height 16
click at [286, 115] on label "Collapse by therapists" at bounding box center [307, 123] width 98 height 16
click at [258, 120] on input "Collapse by therapists" at bounding box center [255, 123] width 7 height 7
checkbox input "true"
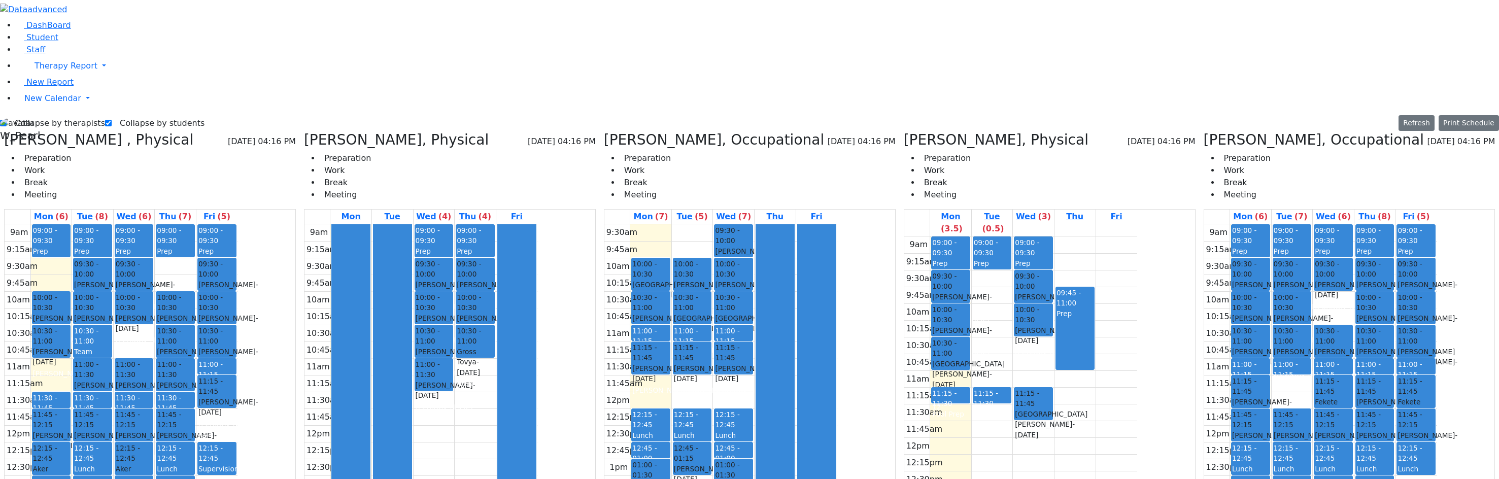
click at [127, 115] on label "Collapse by students" at bounding box center [158, 123] width 93 height 16
click at [112, 120] on input "Collapse by students" at bounding box center [108, 123] width 7 height 7
checkbox input "false"
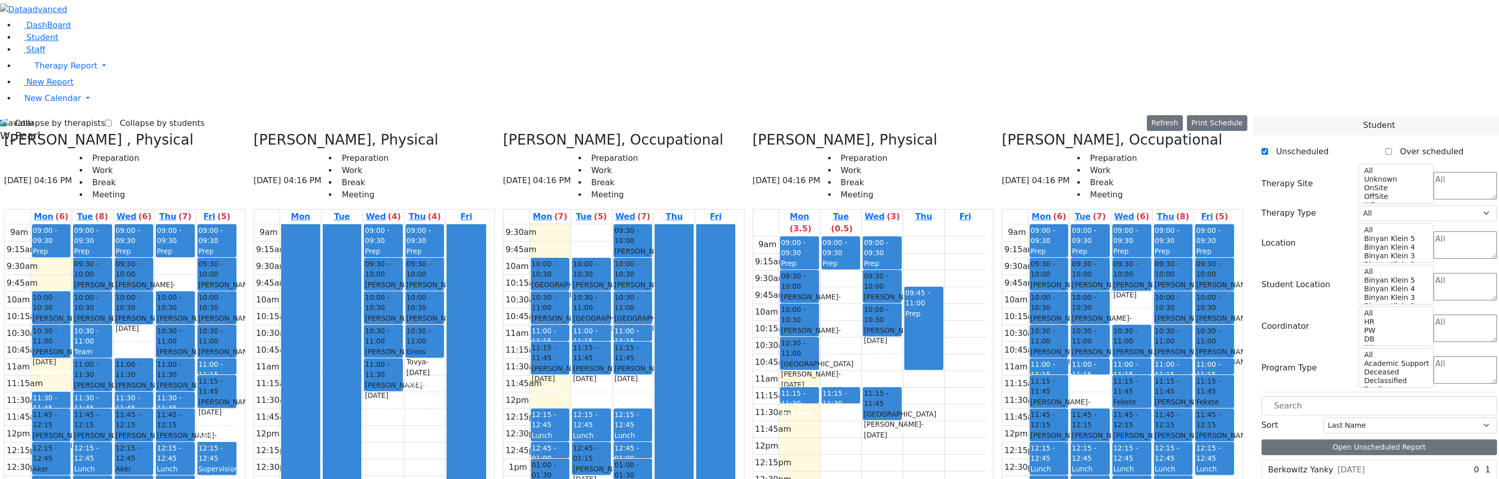
scroll to position [383, 0]
click at [37, 115] on label "Collapse by therapists" at bounding box center [56, 123] width 98 height 16
click at [7, 120] on input "Collapse by therapists" at bounding box center [3, 123] width 7 height 7
checkbox input "false"
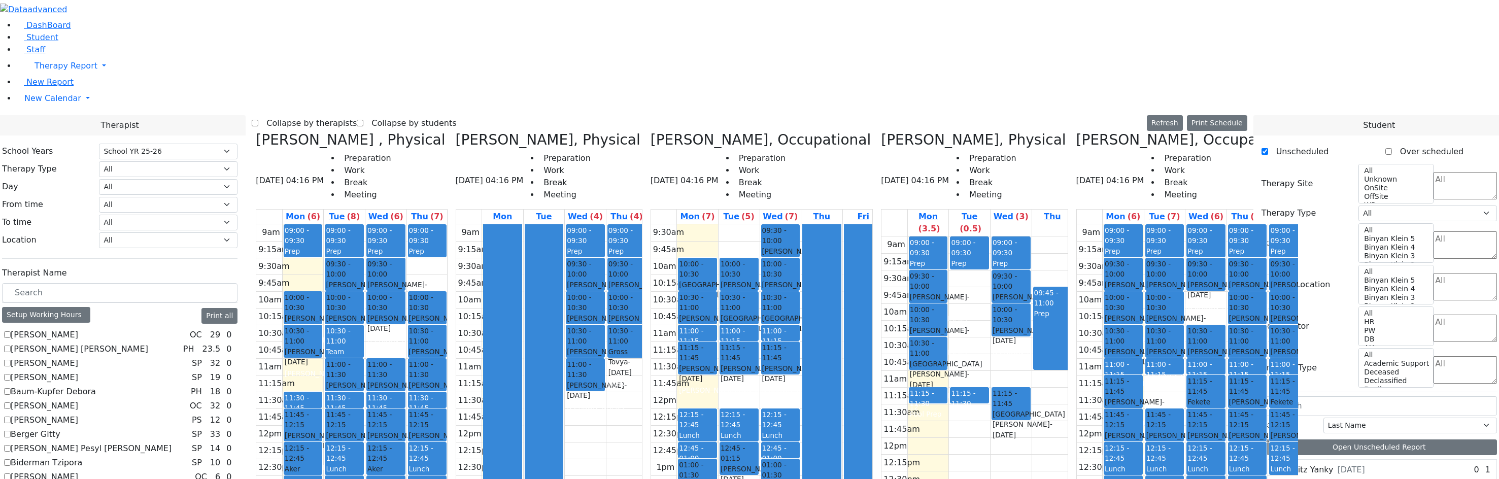
checkbox input "true"
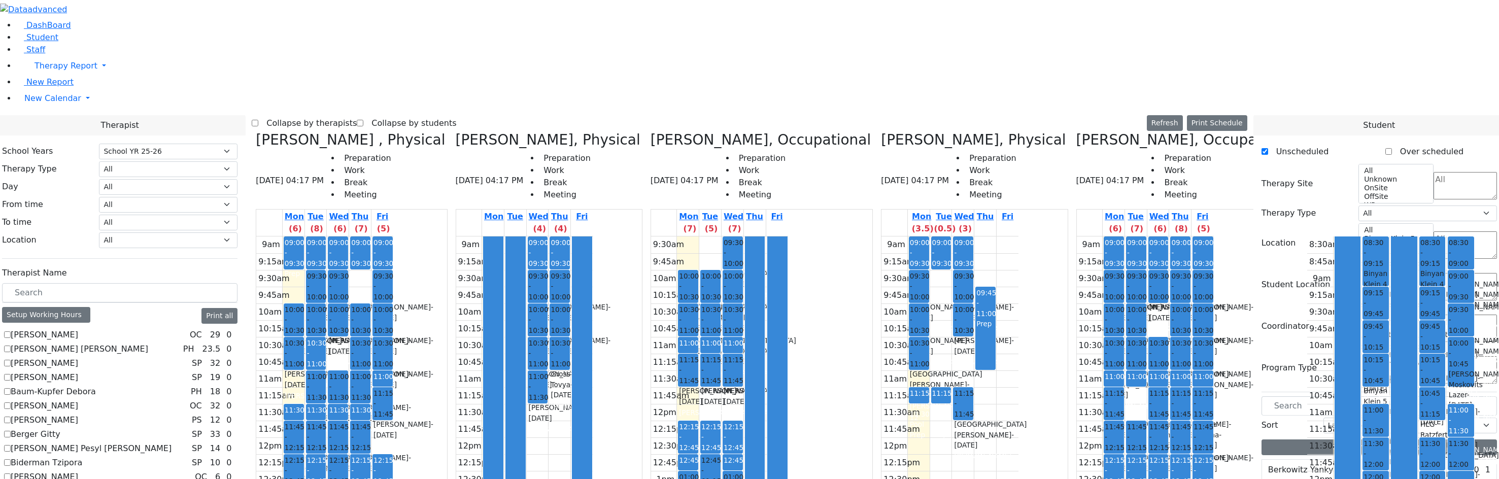
click at [353, 115] on label "Collapse by therapists" at bounding box center [307, 123] width 98 height 16
click at [258, 120] on input "Collapse by therapists" at bounding box center [255, 123] width 7 height 7
checkbox input "true"
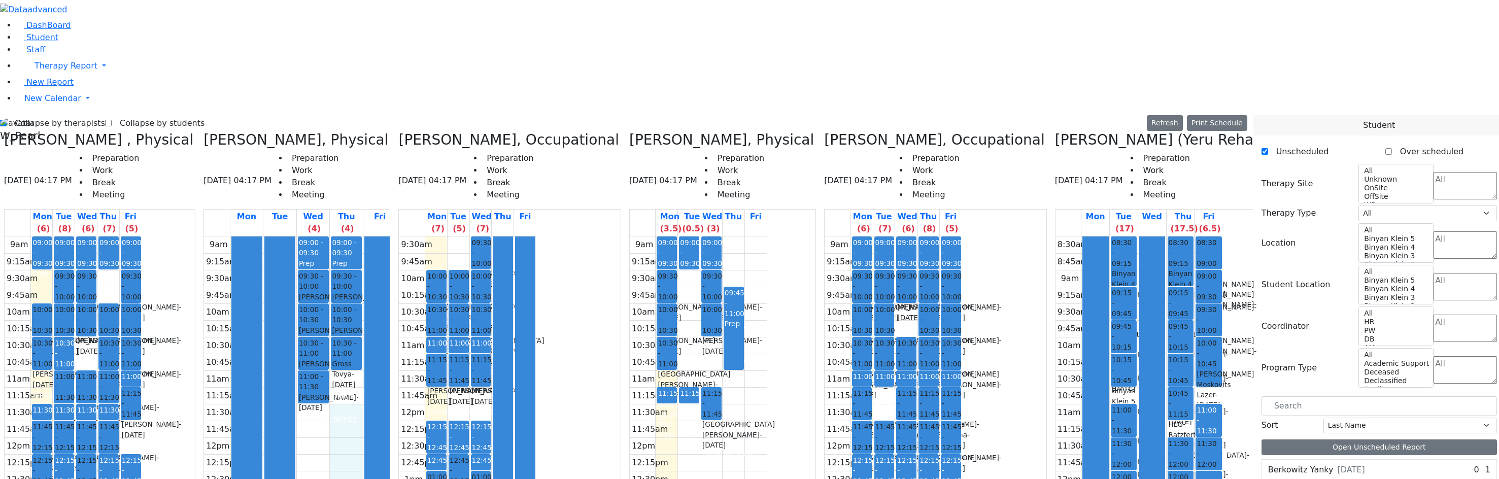
drag, startPoint x: 380, startPoint y: 198, endPoint x: 380, endPoint y: 225, distance: 26.9
click at [381, 237] on div "9am 9:15am 9:30am 9:45am 10am 10:15am 10:30am 10:45am 11am 11:15am 11:30am 11:4…" at bounding box center [300, 438] width 192 height 402
click at [364, 247] on div "9am 9:15am 9:30am 9:45am 10am 10:15am 10:30am 10:45am 11am 11:15am 11:30am 11:4…" at bounding box center [300, 438] width 192 height 402
drag, startPoint x: 377, startPoint y: 246, endPoint x: 376, endPoint y: 236, distance: 9.7
click at [376, 237] on div "9am 9:15am 9:30am 9:45am 10am 10:15am 10:30am 10:45am 11am 11:15am 11:30am 11:4…" at bounding box center [300, 438] width 192 height 402
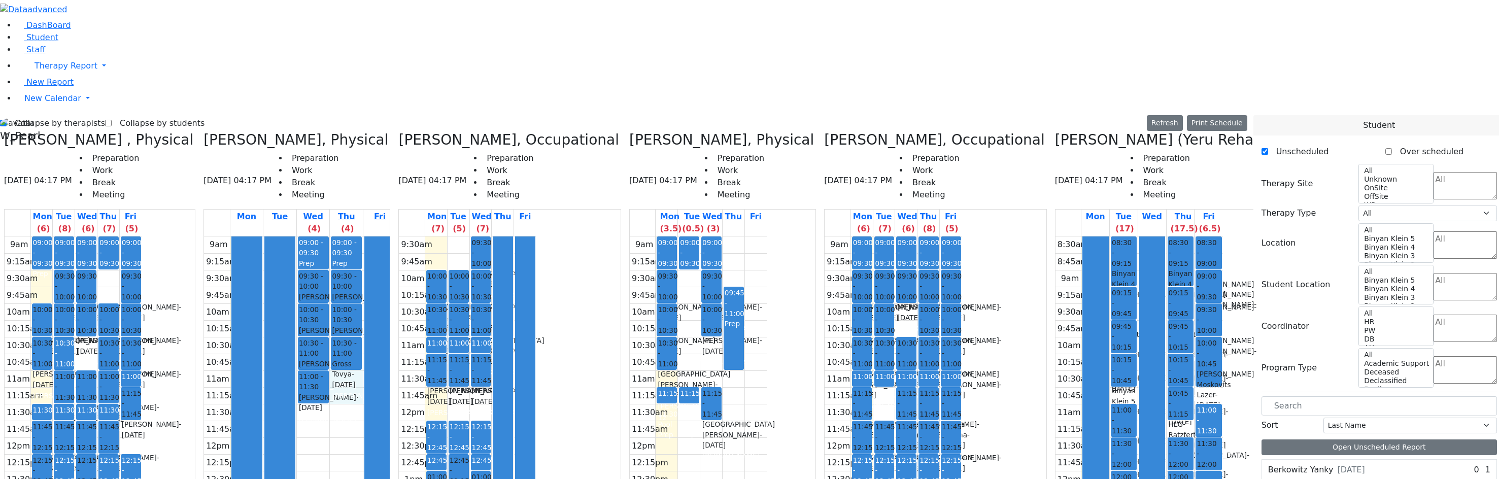
drag, startPoint x: 379, startPoint y: 219, endPoint x: 380, endPoint y: 203, distance: 16.3
click at [380, 237] on div "9am 9:15am 9:30am 9:45am 10am 10:15am 10:30am 10:45am 11am 11:15am 11:30am 11:4…" at bounding box center [300, 438] width 192 height 402
drag, startPoint x: 380, startPoint y: 203, endPoint x: 380, endPoint y: 215, distance: 12.2
drag, startPoint x: 362, startPoint y: 233, endPoint x: 373, endPoint y: 235, distance: 11.3
click at [362, 245] on div "9am 9:15am 9:30am 9:45am 10am 10:15am 10:30am 10:45am 11am 11:15am 11:30am 11:4…" at bounding box center [300, 438] width 192 height 402
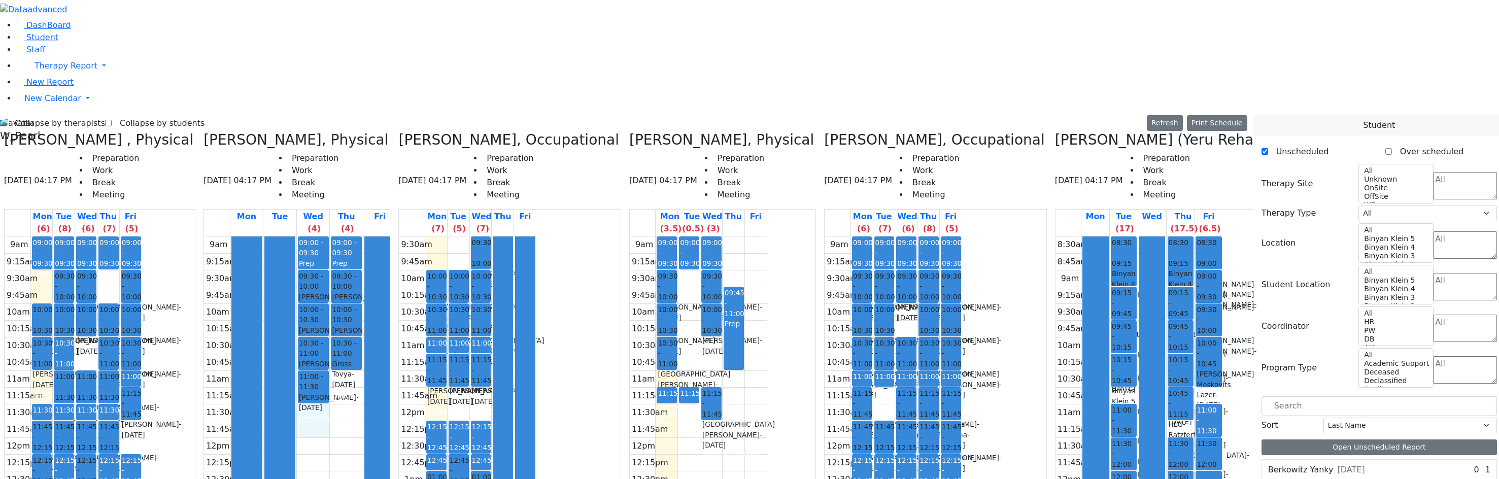
click at [380, 247] on div "9am 9:15am 9:30am 9:45am 10am 10:15am 10:30am 10:45am 11am 11:15am 11:30am 11:4…" at bounding box center [300, 438] width 192 height 402
drag, startPoint x: 356, startPoint y: 236, endPoint x: 361, endPoint y: 245, distance: 10.5
click at [361, 245] on div "9am 9:15am 9:30am 9:45am 10am 10:15am 10:30am 10:45am 11am 11:15am 11:30am 11:4…" at bounding box center [300, 438] width 192 height 402
drag, startPoint x: 373, startPoint y: 232, endPoint x: 376, endPoint y: 241, distance: 9.5
click at [376, 243] on div "9am 9:15am 9:30am 9:45am 10am 10:15am 10:30am 10:45am 11am 11:15am 11:30am 11:4…" at bounding box center [300, 438] width 192 height 402
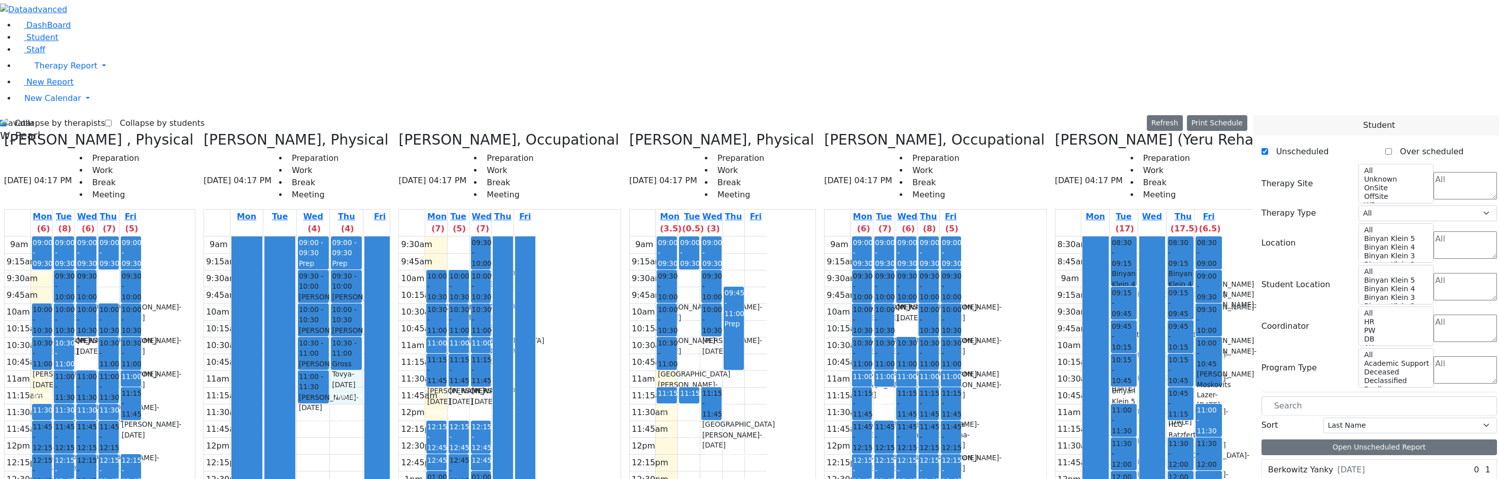
drag, startPoint x: 381, startPoint y: 206, endPoint x: 384, endPoint y: 218, distance: 12.7
click at [384, 237] on div "9am 9:15am 9:30am 9:45am 10am 10:15am 10:30am 10:45am 11am 11:15am 11:30am 11:4…" at bounding box center [300, 438] width 192 height 402
drag, startPoint x: 382, startPoint y: 226, endPoint x: 372, endPoint y: 240, distance: 17.1
click at [383, 242] on div "9am 9:15am 9:30am 9:45am 10am 10:15am 10:30am 10:45am 11am 11:15am 11:30am 11:4…" at bounding box center [300, 438] width 192 height 402
click at [362, 245] on div "9am 9:15am 9:30am 9:45am 10am 10:15am 10:30am 10:45am 11am 11:15am 11:30am 11:4…" at bounding box center [300, 438] width 192 height 402
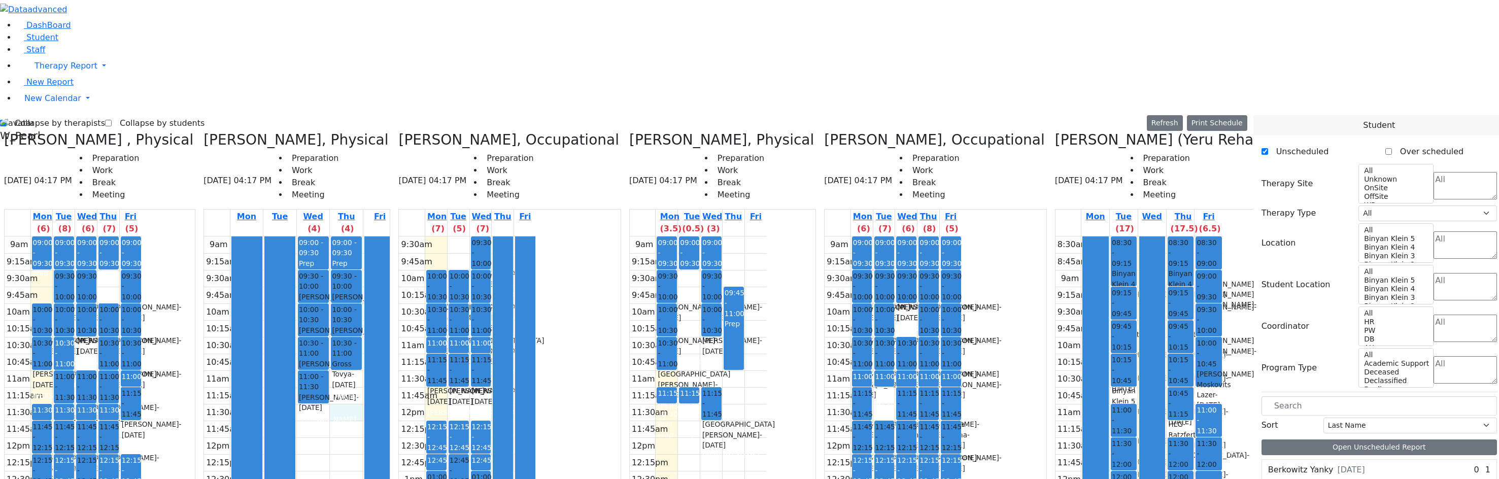
click at [374, 250] on div "9am 9:15am 9:30am 9:45am 10am 10:15am 10:30am 10:45am 11am 11:15am 11:30am 11:4…" at bounding box center [300, 438] width 192 height 402
drag, startPoint x: 380, startPoint y: 203, endPoint x: 382, endPoint y: 219, distance: 15.8
click at [382, 237] on div "9am 9:15am 9:30am 9:45am 10am 10:15am 10:30am 10:45am 11am 11:15am 11:30am 11:4…" at bounding box center [300, 438] width 192 height 402
click at [361, 244] on div "9am 9:15am 9:30am 9:45am 10am 10:15am 10:30am 10:45am 11am 11:15am 11:30am 11:4…" at bounding box center [300, 438] width 192 height 402
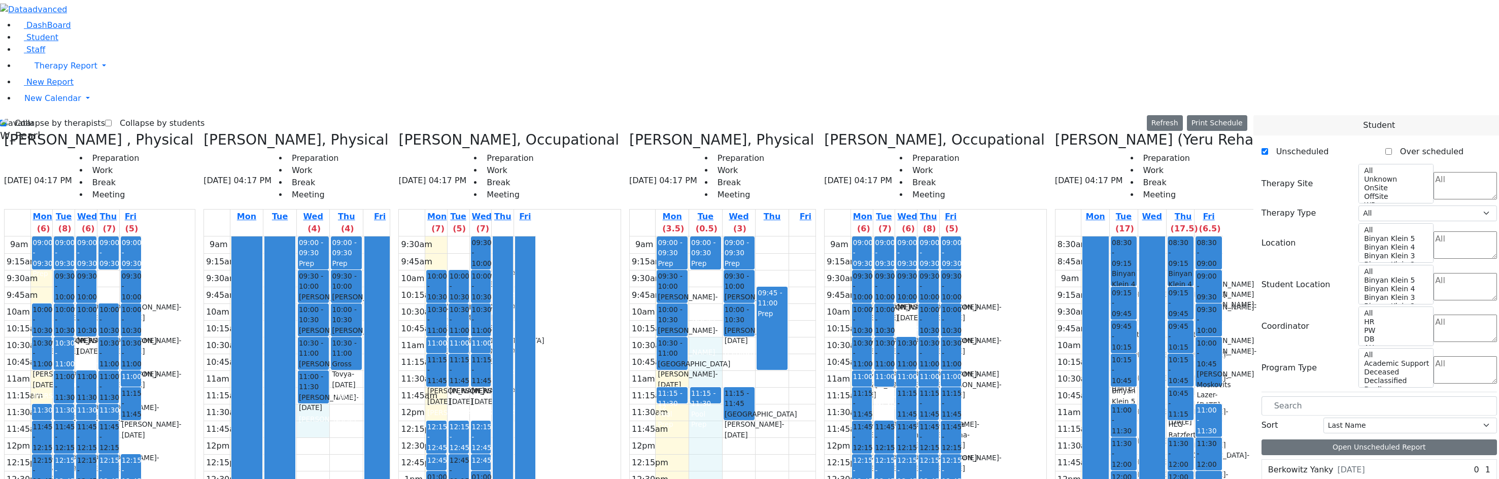
drag, startPoint x: 719, startPoint y: 106, endPoint x: 722, endPoint y: 159, distance: 53.4
click at [725, 237] on div "9am 9:15am 9:30am 9:45am 10am 10:15am 10:30am 10:45am 11am 11:15am 11:30am 11:4…" at bounding box center [726, 438] width 192 height 402
drag, startPoint x: 722, startPoint y: 98, endPoint x: 726, endPoint y: 191, distance: 93.0
click at [726, 237] on div "9am 9:15am 9:30am 9:45am 10am 10:15am 10:30am 10:45am 11am 11:15am 11:30am 11:4…" at bounding box center [726, 438] width 192 height 402
drag, startPoint x: 747, startPoint y: 171, endPoint x: 745, endPoint y: 197, distance: 27.0
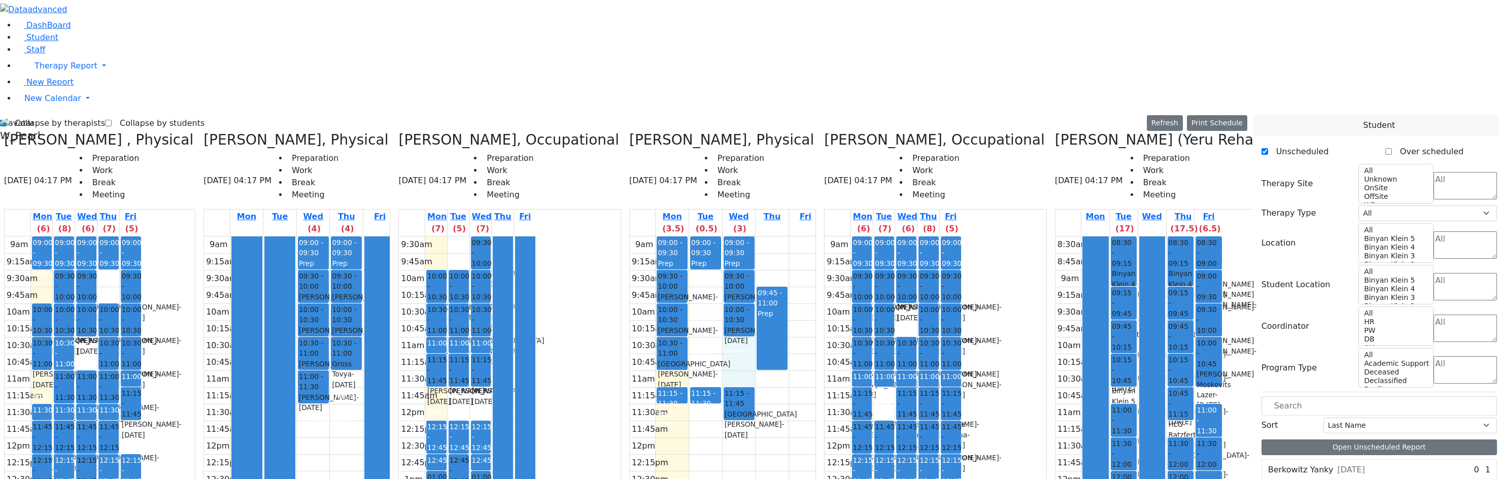
click at [747, 237] on div "9am 9:15am 9:30am 9:45am 10am 10:15am 10:30am 10:45am 11am 11:15am 11:30am 11:4…" at bounding box center [726, 438] width 192 height 402
drag, startPoint x: 733, startPoint y: 198, endPoint x: 723, endPoint y: 182, distance: 19.0
click at [732, 237] on div "9am 9:15am 9:30am 9:45am 10am 10:15am 10:30am 10:45am 11am 11:15am 11:30am 11:4…" at bounding box center [726, 438] width 192 height 402
drag, startPoint x: 722, startPoint y: 176, endPoint x: 732, endPoint y: 137, distance: 40.3
click at [735, 237] on div "9am 9:15am 9:30am 9:45am 10am 10:15am 10:30am 10:45am 11am 11:15am 11:30am 11:4…" at bounding box center [726, 438] width 192 height 402
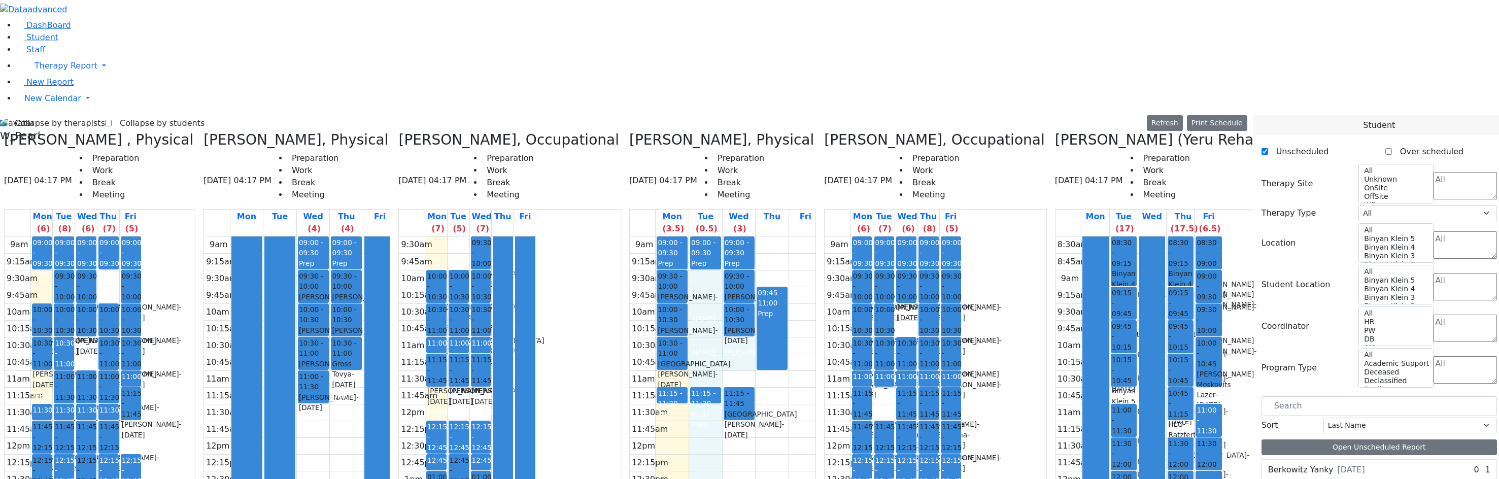
click at [757, 237] on div "9am 9:15am 9:30am 9:45am 10am 10:15am 10:30am 10:45am 11am 11:15am 11:30am 11:4…" at bounding box center [726, 438] width 192 height 402
drag, startPoint x: 698, startPoint y: 197, endPoint x: 758, endPoint y: 201, distance: 60.1
click at [758, 237] on div "9am 9:15am 9:30am 9:45am 10am 10:15am 10:30am 10:45am 11am 11:15am 11:30am 11:4…" at bounding box center [726, 438] width 192 height 402
drag, startPoint x: 786, startPoint y: 202, endPoint x: 752, endPoint y: 356, distance: 158.0
click at [751, 368] on div "9am 9:15am 9:30am 9:45am 10am 10:15am 10:30am 10:45am 11am 11:15am 11:30am 11:4…" at bounding box center [726, 438] width 192 height 402
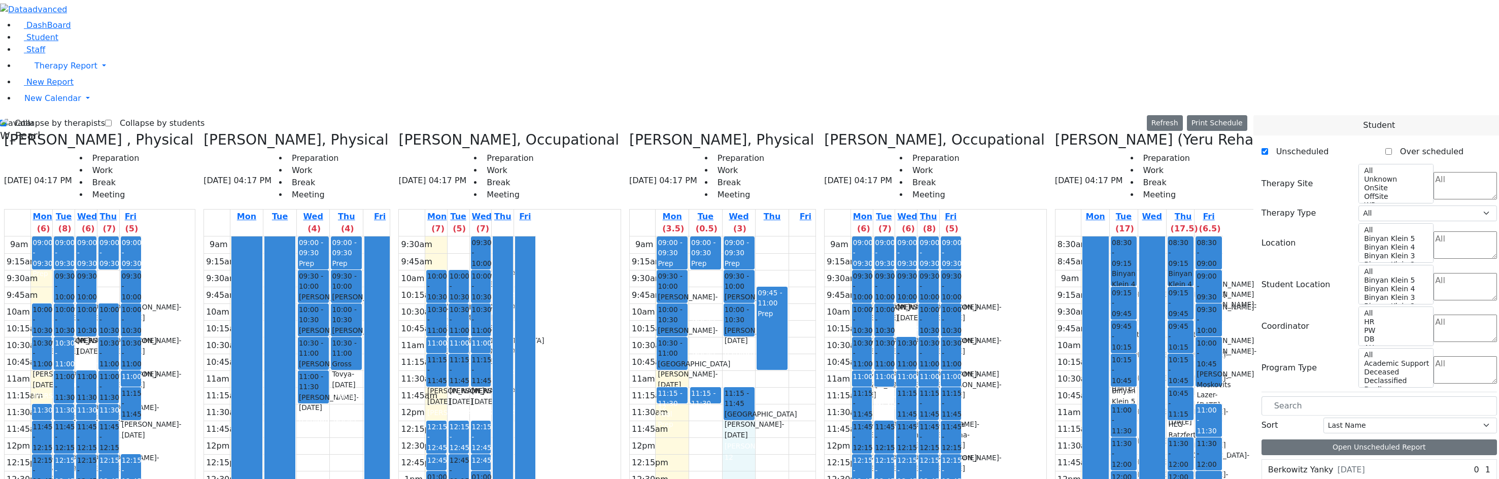
click at [755, 442] on div "9am 9:15am 9:30am 9:45am 10am 10:15am 10:30am 10:45am 11am 11:15am 11:30am 11:4…" at bounding box center [726, 438] width 192 height 402
drag, startPoint x: 726, startPoint y: 230, endPoint x: 725, endPoint y: 369, distance: 139.1
click at [725, 369] on div "9am 9:15am 9:30am 9:45am 10am 10:15am 10:30am 10:45am 11am 11:15am 11:30am 11:4…" at bounding box center [726, 438] width 192 height 402
drag, startPoint x: 723, startPoint y: 234, endPoint x: 734, endPoint y: 456, distance: 221.6
click at [734, 456] on div "9am 9:15am 9:30am 9:45am 10am 10:15am 10:30am 10:45am 11am 11:15am 11:30am 11:4…" at bounding box center [726, 438] width 192 height 402
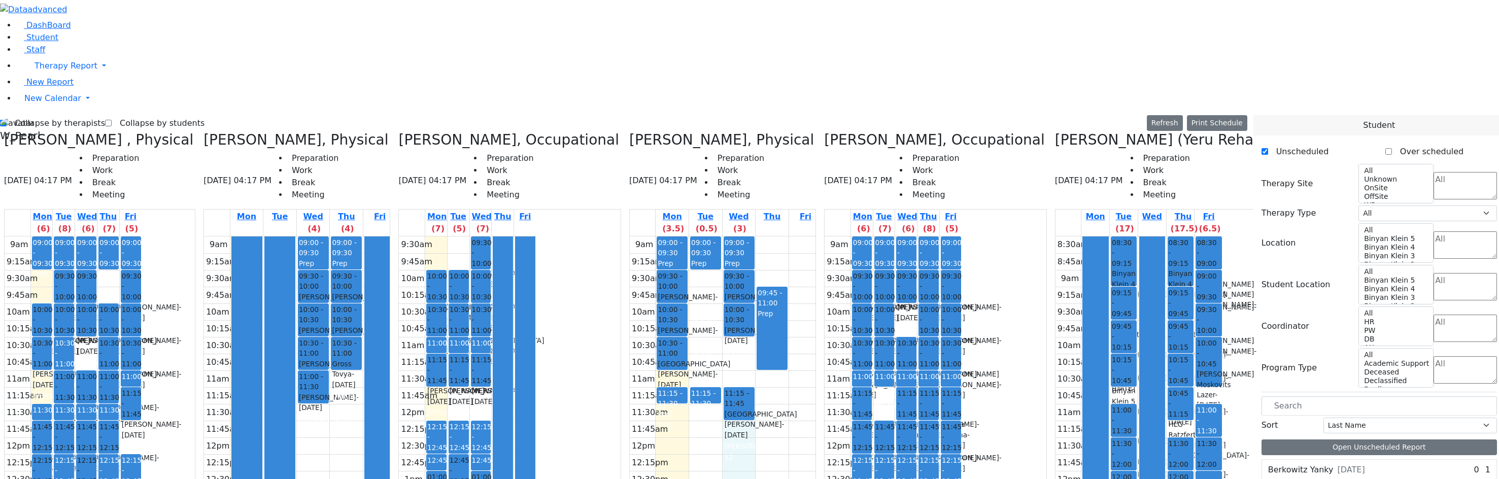
drag, startPoint x: 743, startPoint y: 453, endPoint x: 755, endPoint y: 250, distance: 203.4
click at [757, 252] on div "9am 9:15am 9:30am 9:45am 10am 10:15am 10:30am 10:45am 11am 11:15am 11:30am 11:4…" at bounding box center [726, 438] width 192 height 402
drag, startPoint x: 729, startPoint y: 231, endPoint x: 736, endPoint y: 454, distance: 222.9
click at [737, 454] on div "9am 9:15am 9:30am 9:45am 10am 10:15am 10:30am 10:45am 11am 11:15am 11:30am 11:4…" at bounding box center [726, 438] width 192 height 402
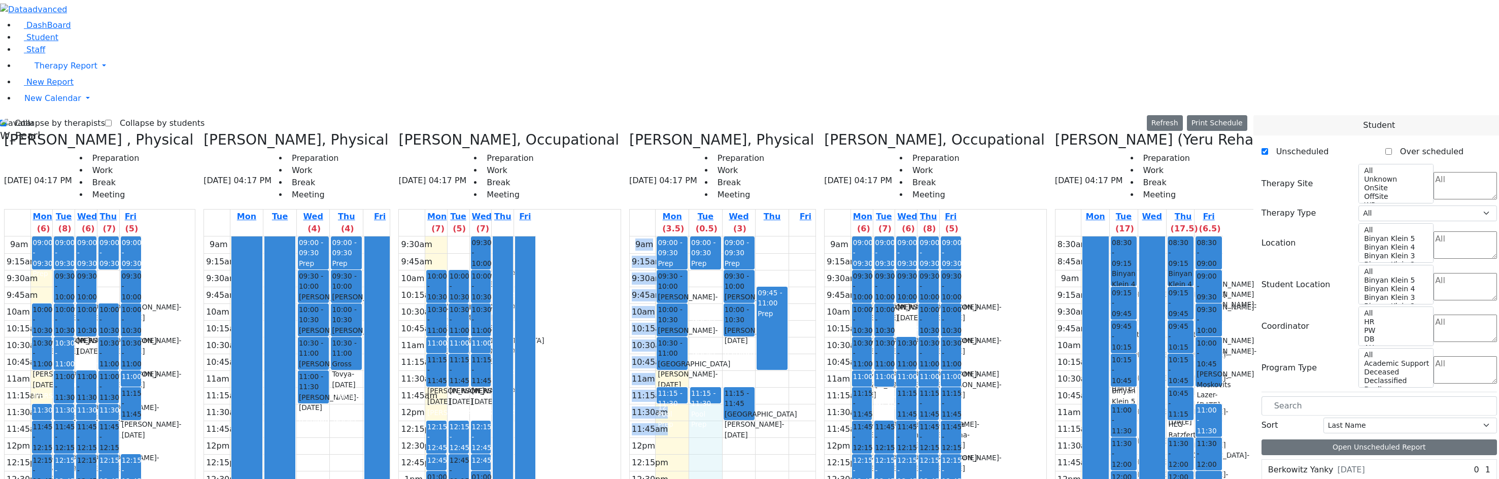
drag, startPoint x: 697, startPoint y: 439, endPoint x: 703, endPoint y: 257, distance: 182.3
click at [703, 257] on td "9am 9:15am 9:30am 9:45am 10am 10:15am 10:30am 10:45am 11am 11:15am 11:30am 11:4…" at bounding box center [723, 438] width 186 height 402
click at [702, 258] on div "9am 9:15am 9:30am 9:45am 10am 10:15am 10:30am 10:45am 11am 11:15am 11:30am 11:4…" at bounding box center [726, 438] width 192 height 402
click at [710, 237] on div "9am 9:15am 9:30am 9:45am 10am 10:15am 10:30am 10:45am 11am 11:15am 11:30am 11:4…" at bounding box center [726, 438] width 192 height 402
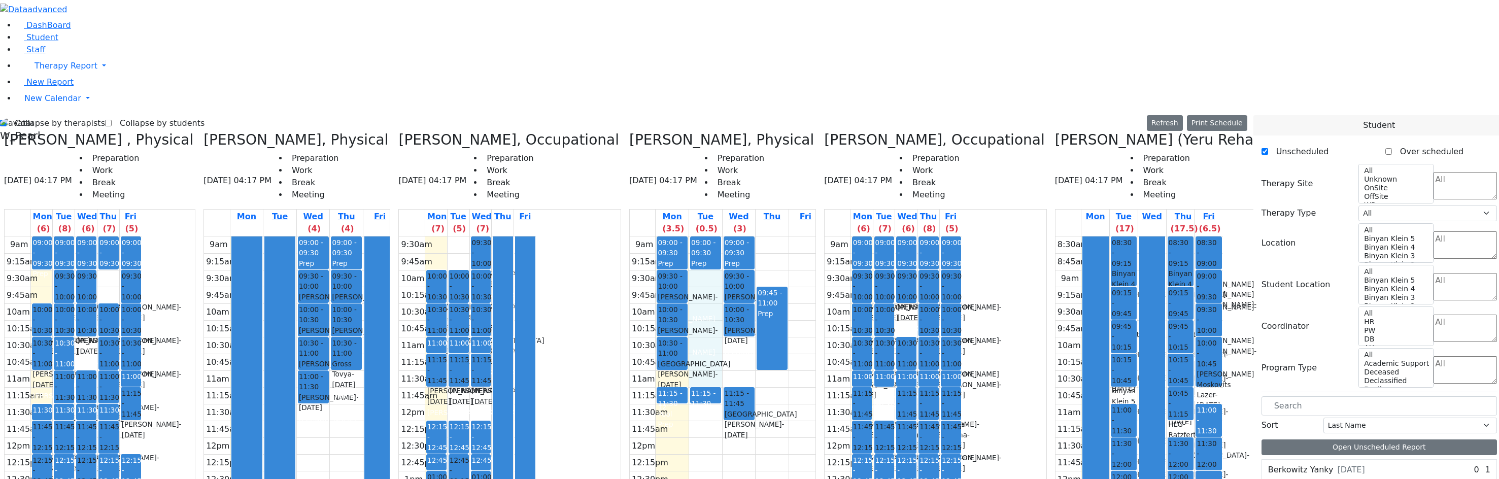
click at [740, 237] on div "9am 9:15am 9:30am 9:45am 10am 10:15am 10:30am 10:45am 11am 11:15am 11:30am 11:4…" at bounding box center [726, 438] width 192 height 402
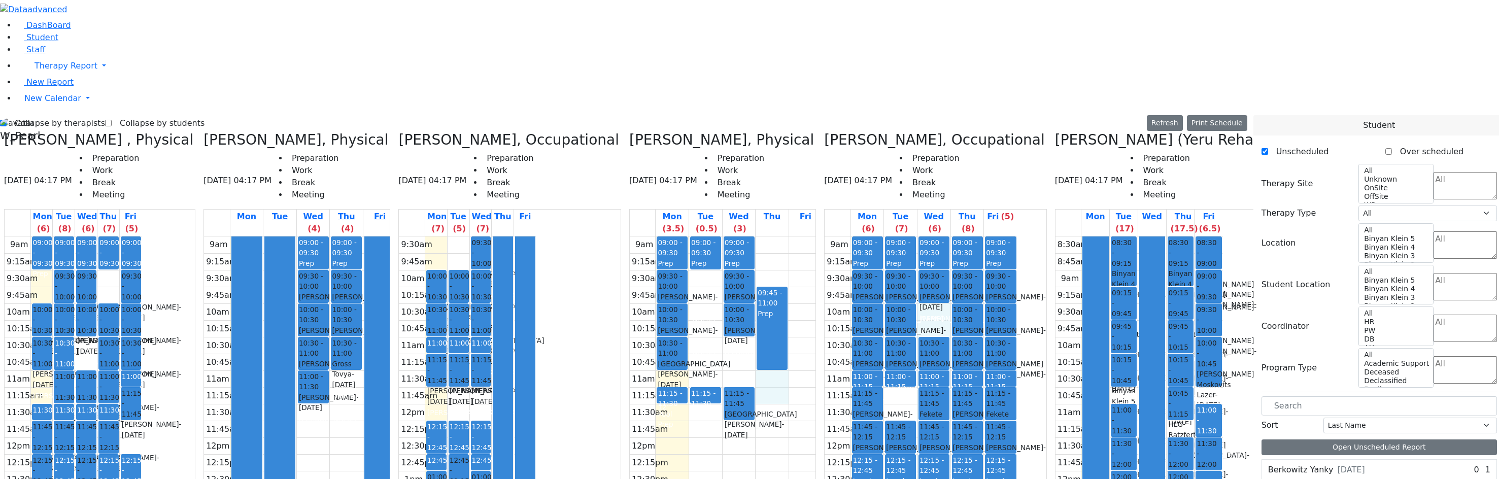
drag, startPoint x: 953, startPoint y: 133, endPoint x: 960, endPoint y: 133, distance: 7.1
click at [960, 237] on div "9am 9:15am 9:30am 9:45am 10am 10:15am 10:30am 10:45am 11am 11:15am 11:30am 11:4…" at bounding box center [921, 438] width 192 height 402
click at [746, 237] on div "9am 9:15am 9:30am 9:45am 10am 10:15am 10:30am 10:45am 11am 11:15am 11:30am 11:4…" at bounding box center [726, 438] width 192 height 402
click at [724, 237] on div "9am 9:15am 9:30am 9:45am 10am 10:15am 10:30am 10:45am 11am 11:15am 11:30am 11:4…" at bounding box center [726, 438] width 192 height 402
click at [656, 404] on td "11:30am" at bounding box center [643, 412] width 26 height 17
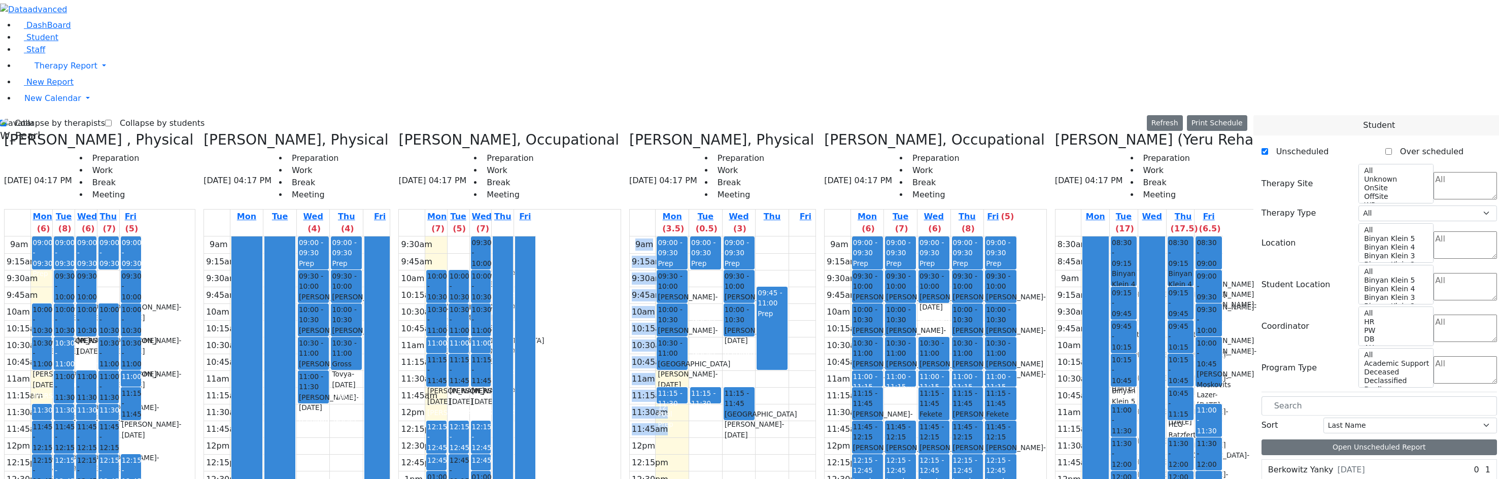
click at [667, 407] on div "11:30am" at bounding box center [650, 413] width 41 height 12
click at [698, 237] on div "9am 9:15am 9:30am 9:45am 10am 10:15am 10:30am 10:45am 11am 11:15am 11:30am 11:4…" at bounding box center [726, 438] width 192 height 402
click at [727, 237] on div "9am 9:15am 9:30am 9:45am 10am 10:15am 10:30am 10:45am 11am 11:15am 11:30am 11:4…" at bounding box center [726, 438] width 192 height 402
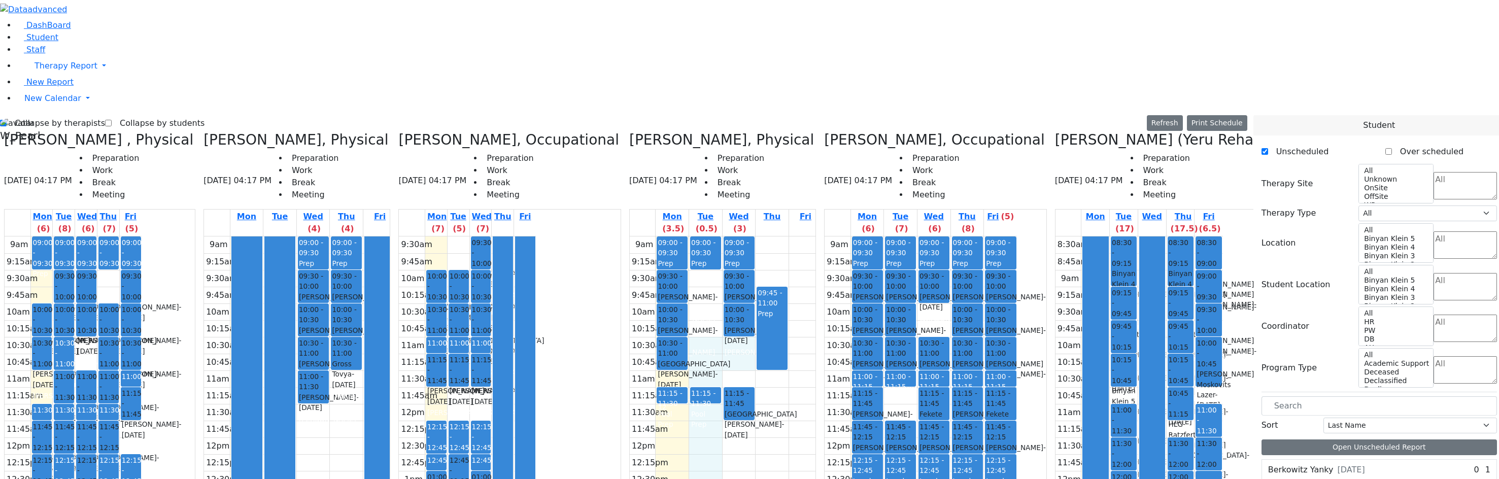
drag, startPoint x: 732, startPoint y: 169, endPoint x: 748, endPoint y: 175, distance: 16.9
click at [746, 237] on div "9am 9:15am 9:30am 9:45am 10am 10:15am 10:30am 10:45am 11am 11:15am 11:30am 11:4…" at bounding box center [726, 438] width 192 height 402
drag, startPoint x: 755, startPoint y: 168, endPoint x: 755, endPoint y: 182, distance: 13.7
click at [733, 237] on div "9am 9:15am 9:30am 9:45am 10am 10:15am 10:30am 10:45am 11am 11:15am 11:30am 11:4…" at bounding box center [726, 438] width 192 height 402
click at [766, 237] on div "9am 9:15am 9:30am 9:45am 10am 10:15am 10:30am 10:45am 11am 11:15am 11:30am 11:4…" at bounding box center [726, 438] width 192 height 402
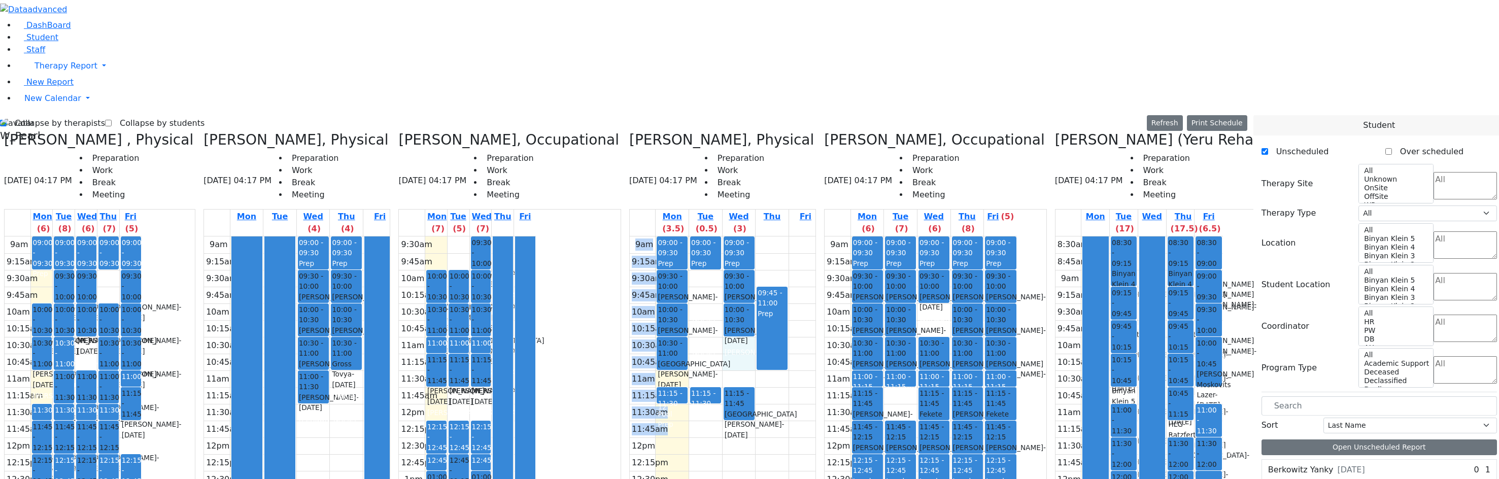
click at [731, 237] on div "9am 9:15am 9:30am 9:45am 10am 10:15am 10:30am 10:45am 11am 11:15am 11:30am 11:4…" at bounding box center [726, 438] width 192 height 402
click at [758, 237] on div "9am 9:15am 9:30am 9:45am 10am 10:15am 10:30am 10:45am 11am 11:15am 11:30am 11:4…" at bounding box center [726, 438] width 192 height 402
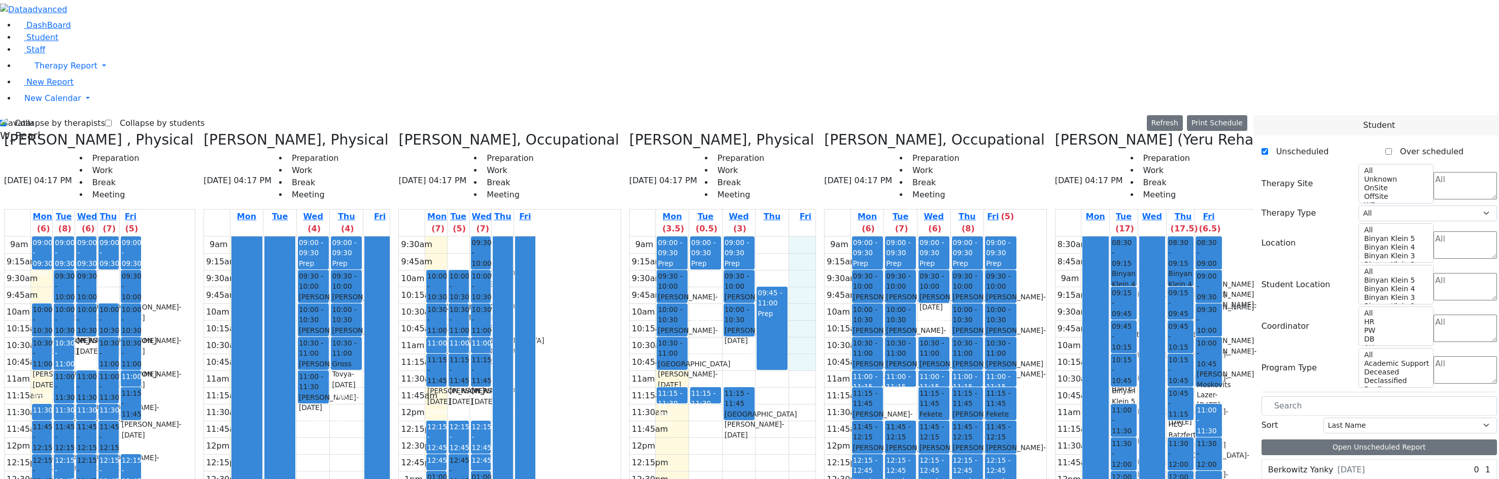
click at [822, 237] on div "9am 9:15am 9:30am 9:45am 10am 10:15am 10:30am 10:45am 11am 11:15am 11:30am 11:4…" at bounding box center [726, 438] width 192 height 402
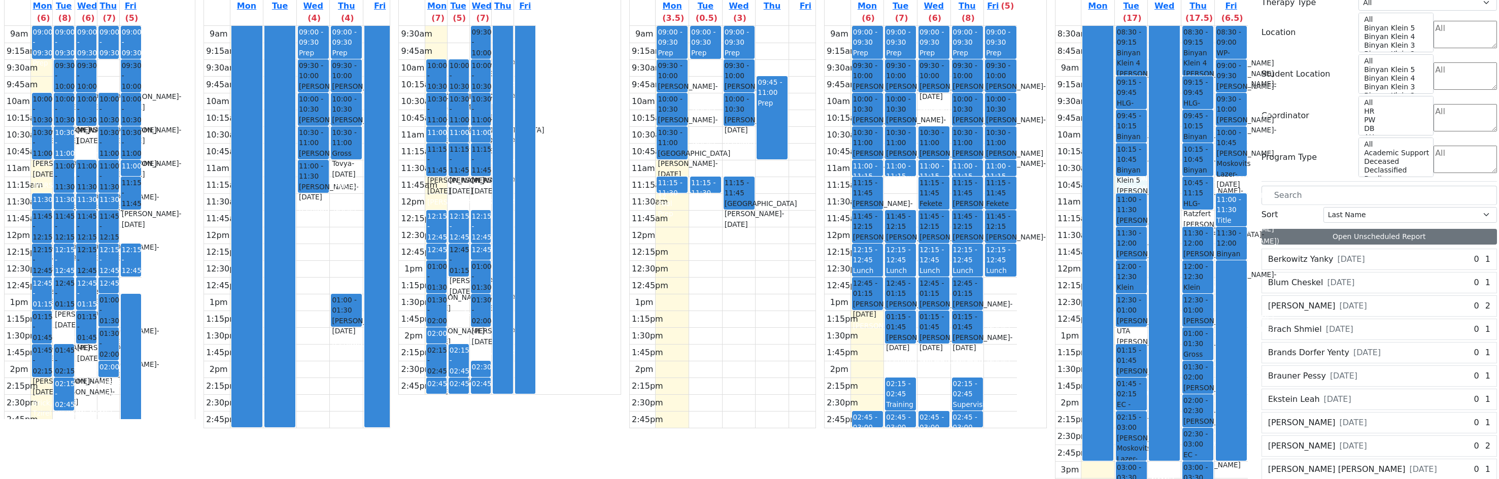
scroll to position [215, 0]
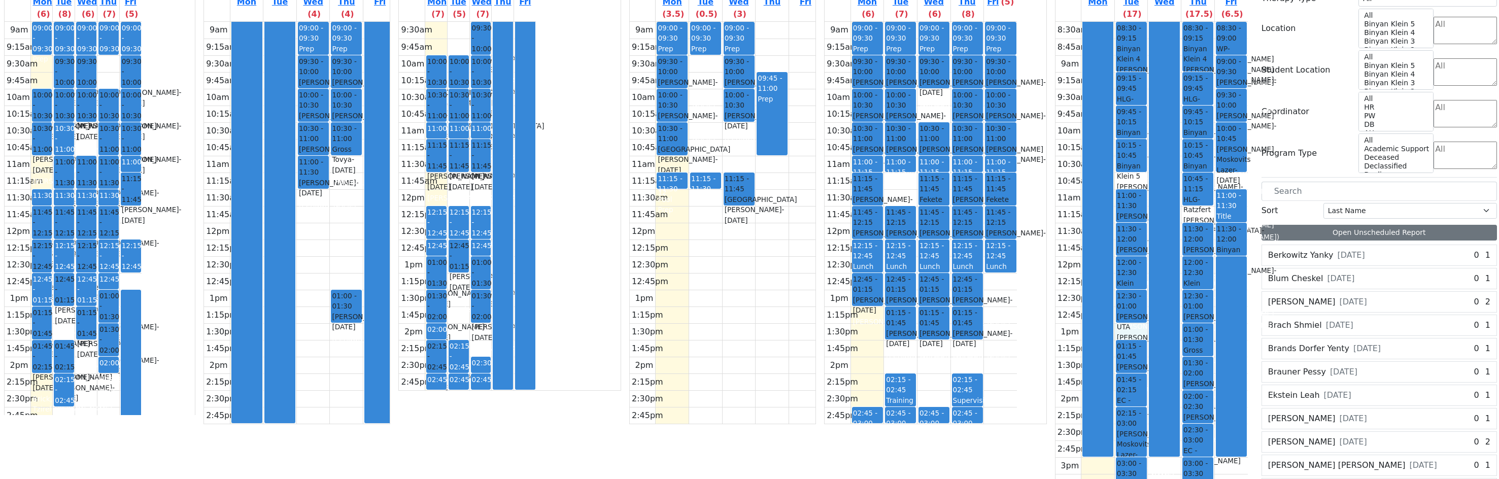
click at [1128, 152] on div "8:30am 8:45am 9am 9:15am 9:30am 9:45am 10am 10:15am 10:30am 10:45am 11am 11:15a…" at bounding box center [1152, 340] width 192 height 636
drag, startPoint x: 1128, startPoint y: 151, endPoint x: 1146, endPoint y: 155, distance: 18.2
click at [1153, 115] on div at bounding box center [1165, 239] width 30 height 434
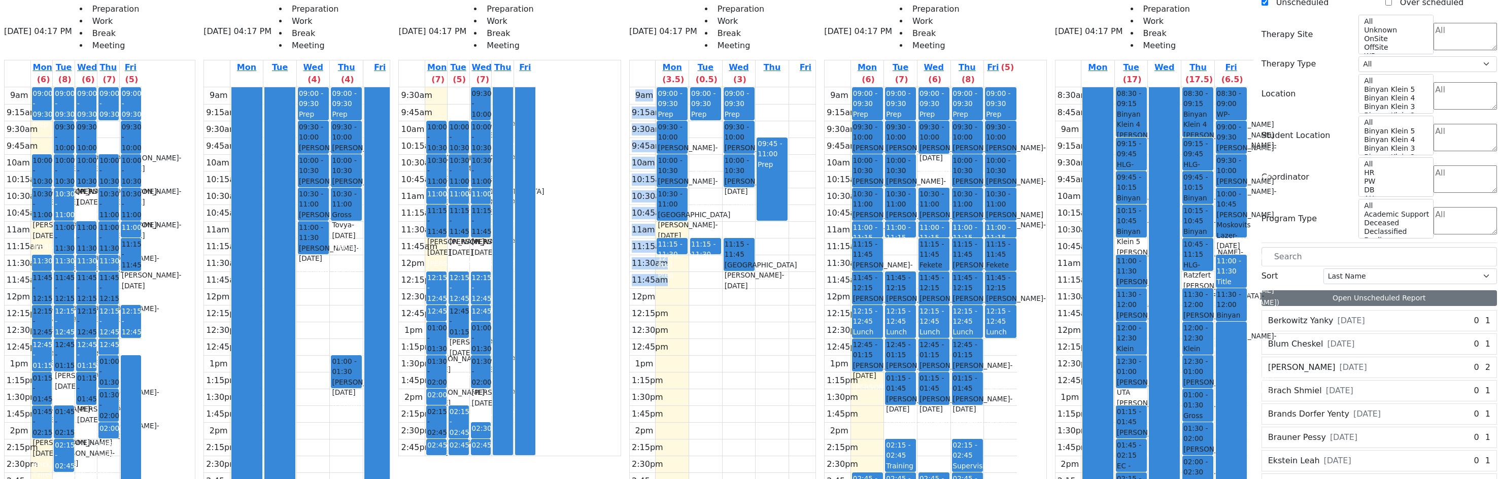
scroll to position [0, 0]
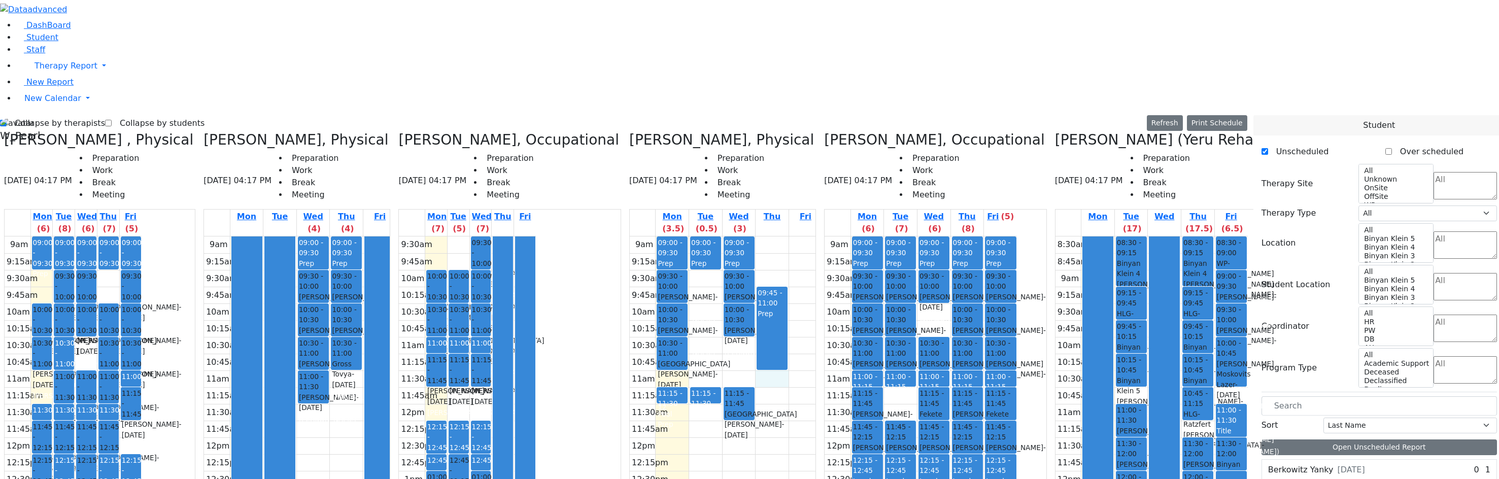
click at [781, 237] on div "9am 9:15am 9:30am 9:45am 10am 10:15am 10:30am 10:45am 11am 11:15am 11:30am 11:4…" at bounding box center [726, 438] width 192 height 402
click at [822, 272] on div "9am 9:15am 9:30am 9:45am 10am 10:15am 10:30am 10:45am 11am 11:15am 11:30am 11:4…" at bounding box center [726, 438] width 192 height 402
